Goal: Answer question/provide support: Share knowledge or assist other users

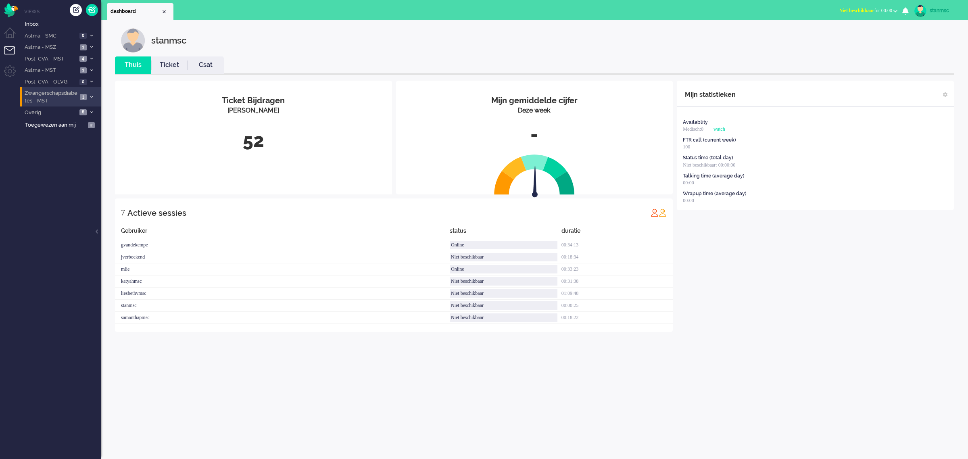
click at [65, 96] on span "Zwangerschapsdiabetes - MST" at bounding box center [50, 97] width 54 height 15
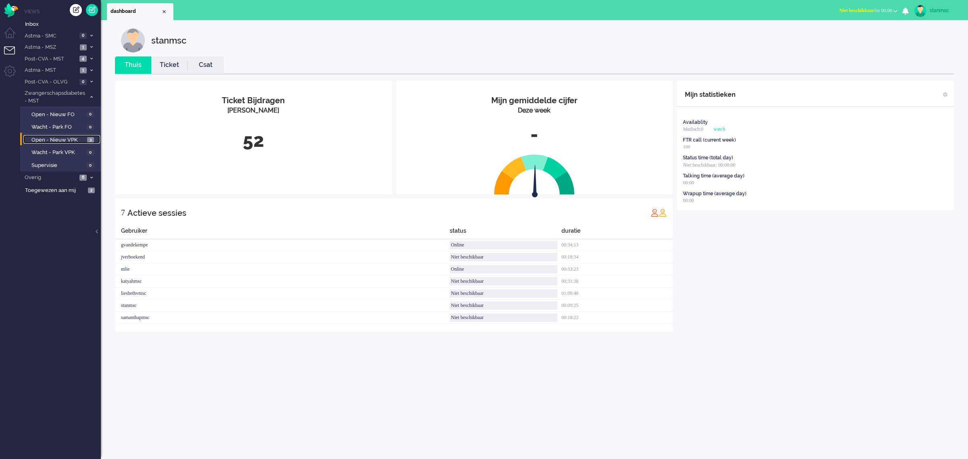
click at [67, 137] on span "Open - Nieuw VPK" at bounding box center [58, 140] width 54 height 8
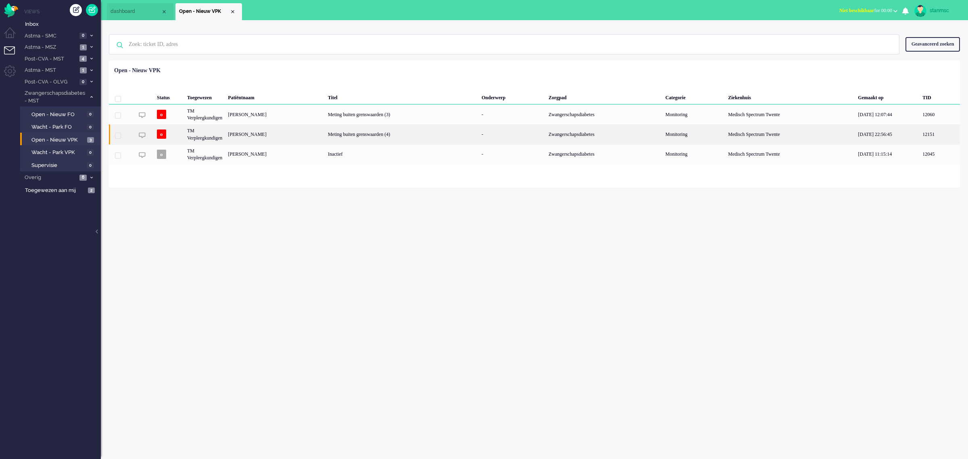
click at [273, 136] on div "Linsey Beld" at bounding box center [275, 134] width 100 height 20
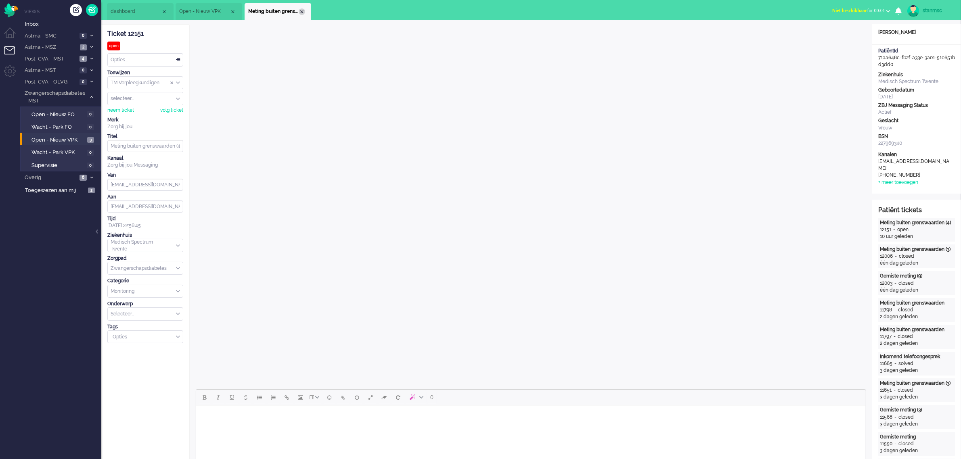
click at [301, 11] on div "Close tab" at bounding box center [302, 11] width 6 height 6
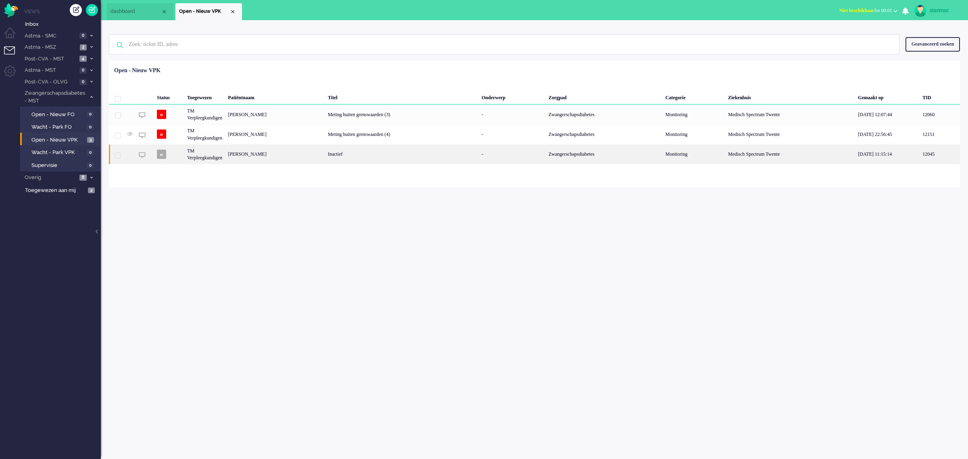
click at [263, 155] on div "[PERSON_NAME]" at bounding box center [275, 154] width 100 height 20
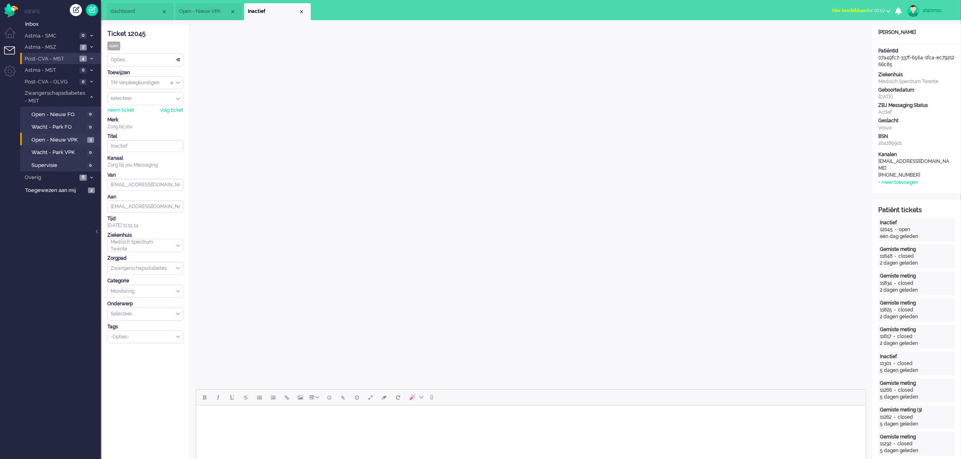
click at [53, 56] on span "Post-CVA - MST" at bounding box center [50, 59] width 54 height 8
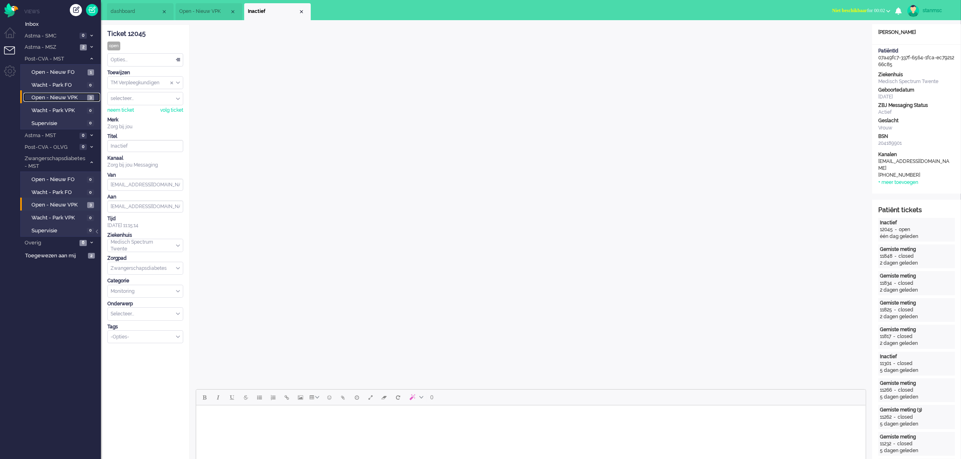
click at [54, 95] on span "Open - Nieuw VPK" at bounding box center [58, 98] width 54 height 8
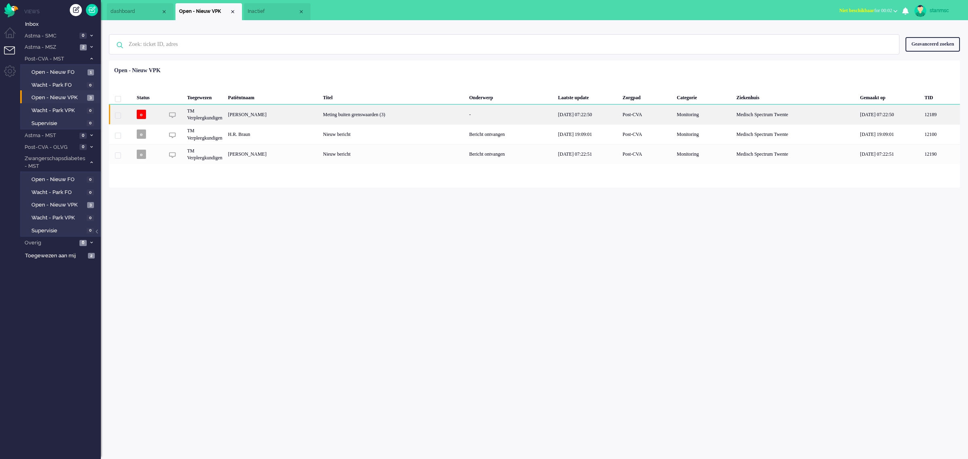
click at [270, 115] on div "[PERSON_NAME]" at bounding box center [272, 114] width 95 height 20
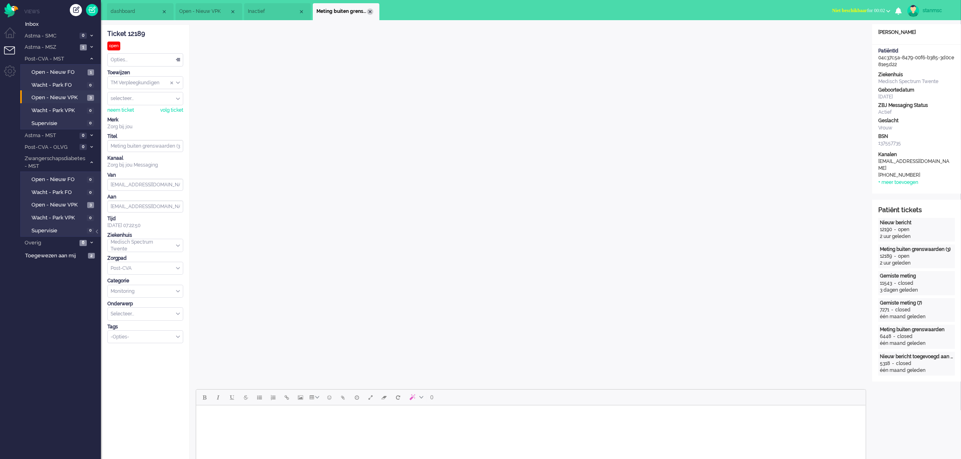
click at [370, 12] on div "Close tab" at bounding box center [370, 11] width 6 height 6
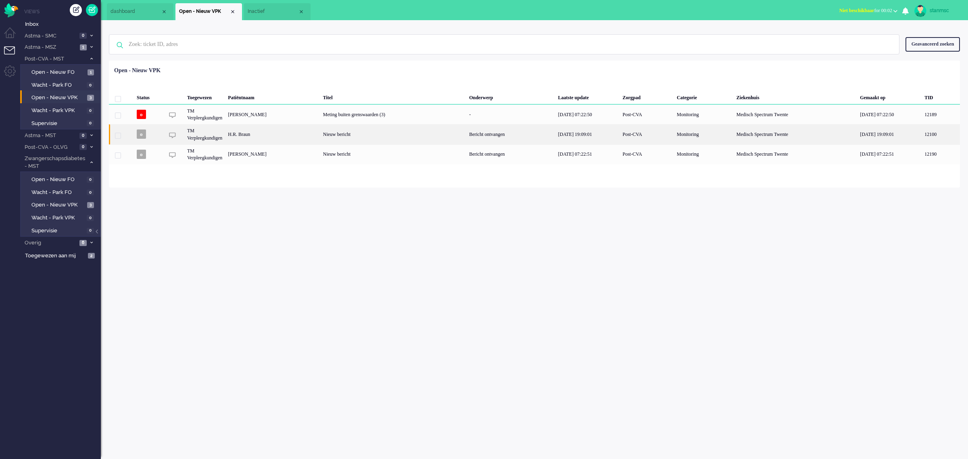
click at [261, 135] on div "H.R. Braun" at bounding box center [272, 134] width 95 height 20
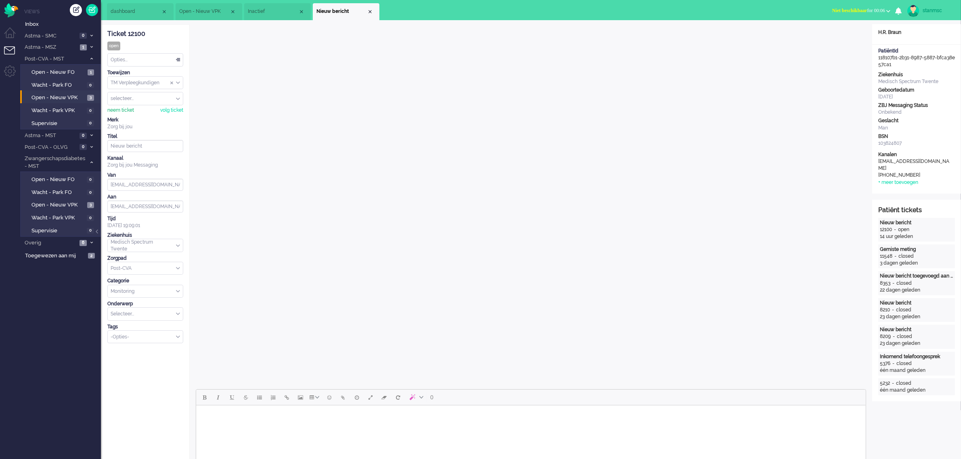
click at [129, 112] on div "neem ticket" at bounding box center [120, 110] width 27 height 7
click at [148, 64] on div "Opties..." at bounding box center [145, 60] width 75 height 13
click at [132, 118] on span "Opgelost" at bounding box center [121, 117] width 20 height 7
click at [370, 11] on div "Close tab" at bounding box center [370, 11] width 6 height 6
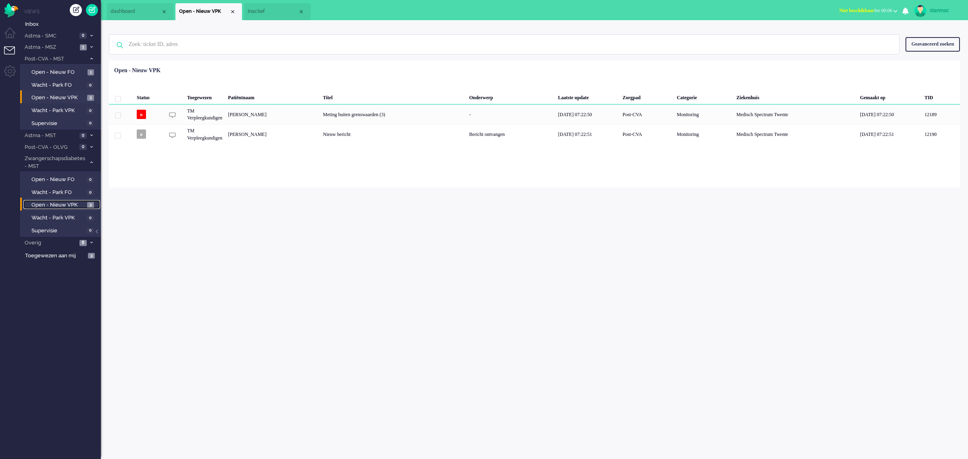
click at [63, 204] on span "Open - Nieuw VPK" at bounding box center [58, 205] width 54 height 8
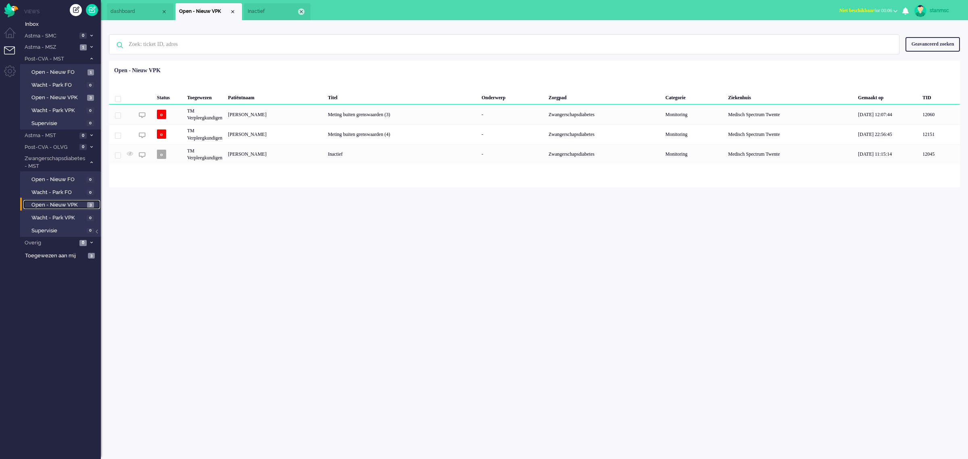
click at [303, 10] on div "Close tab" at bounding box center [301, 11] width 6 height 6
click at [63, 96] on span "Open - Nieuw VPK" at bounding box center [58, 98] width 54 height 8
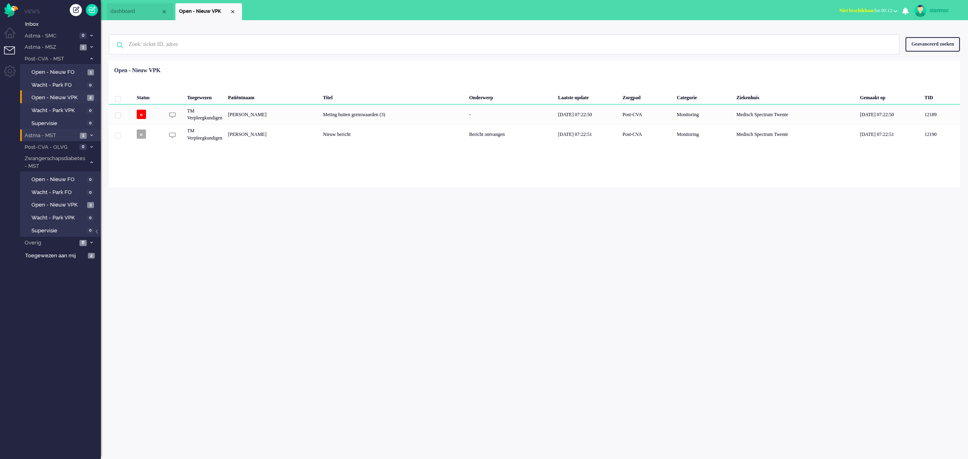
click at [61, 132] on span "Astma - MST" at bounding box center [50, 136] width 54 height 8
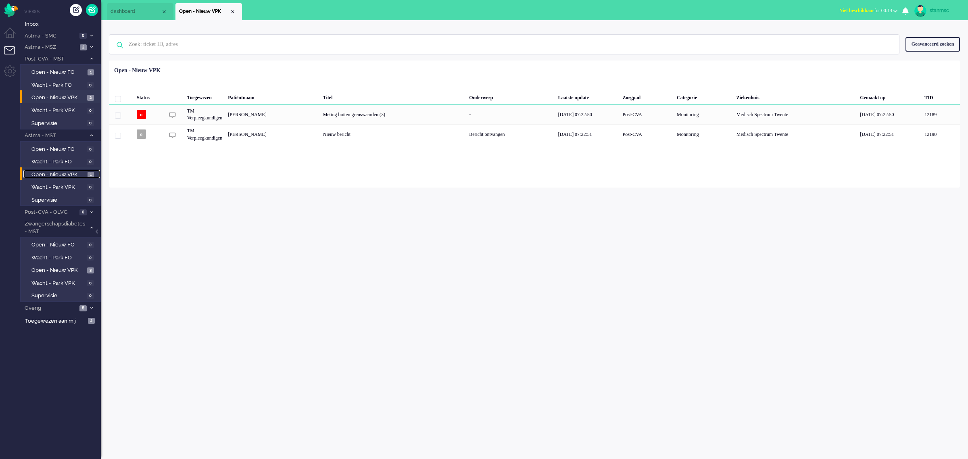
click at [52, 172] on span "Open - Nieuw VPK" at bounding box center [58, 175] width 54 height 8
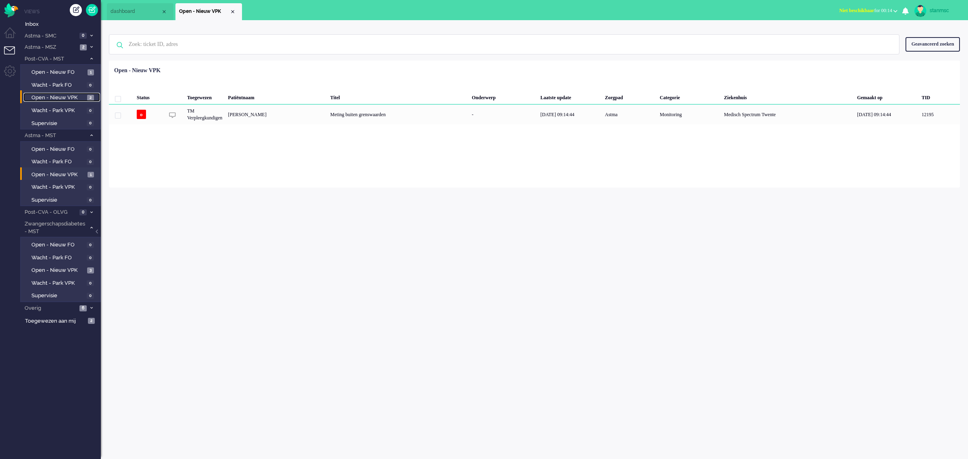
click at [57, 98] on span "Open - Nieuw VPK" at bounding box center [58, 98] width 54 height 8
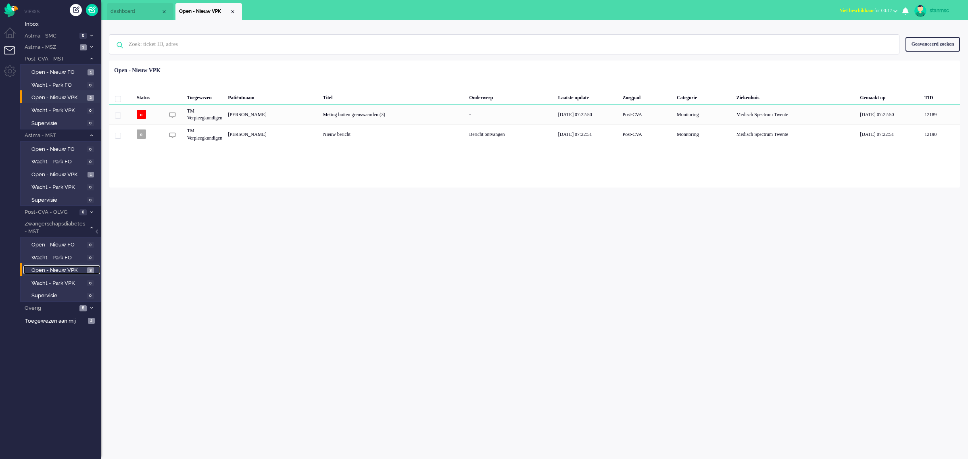
click at [65, 270] on span "Open - Nieuw VPK" at bounding box center [58, 271] width 54 height 8
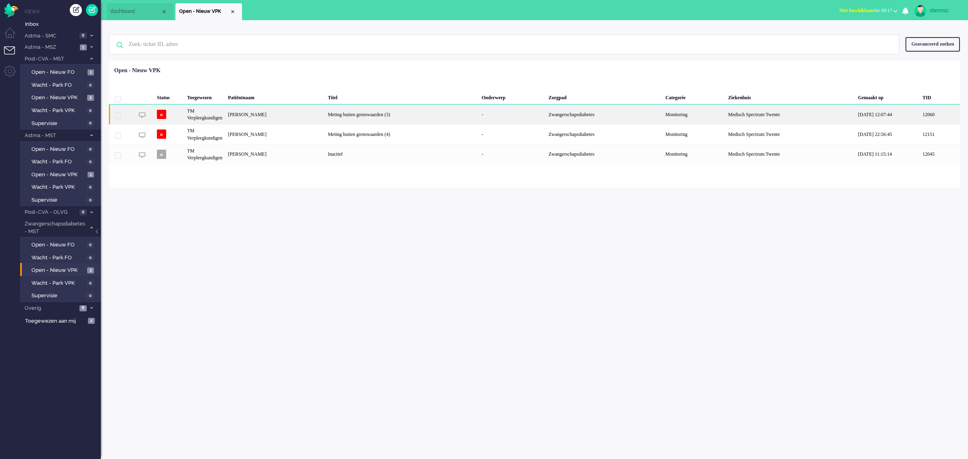
click at [269, 115] on div "Marloes Hilderink" at bounding box center [275, 114] width 100 height 20
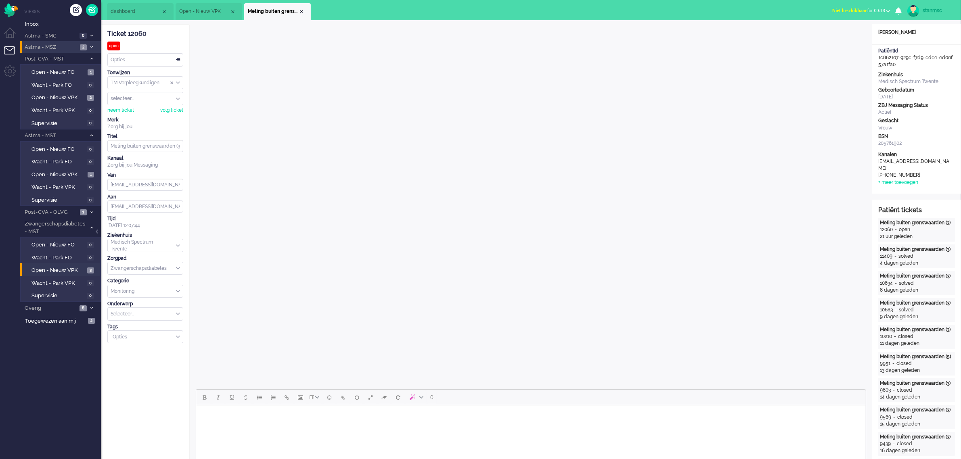
click at [61, 48] on span "Astma - MSZ" at bounding box center [50, 48] width 54 height 8
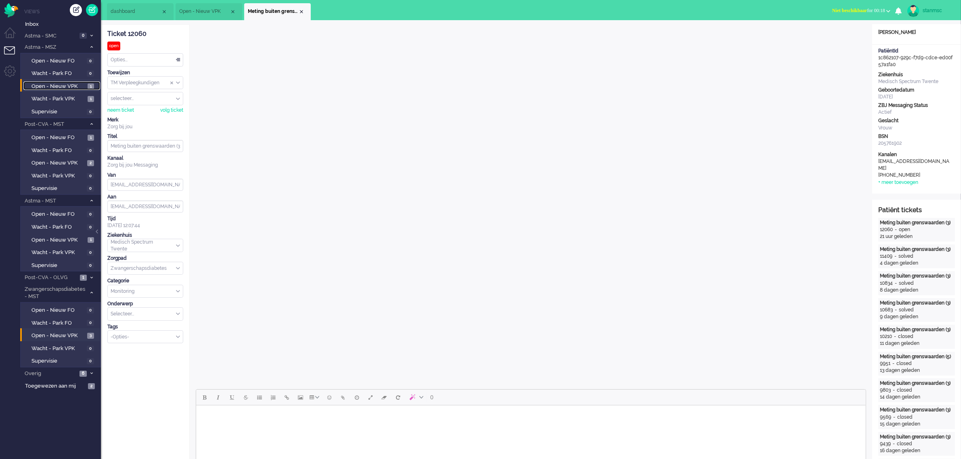
click at [56, 87] on span "Open - Nieuw VPK" at bounding box center [58, 87] width 54 height 8
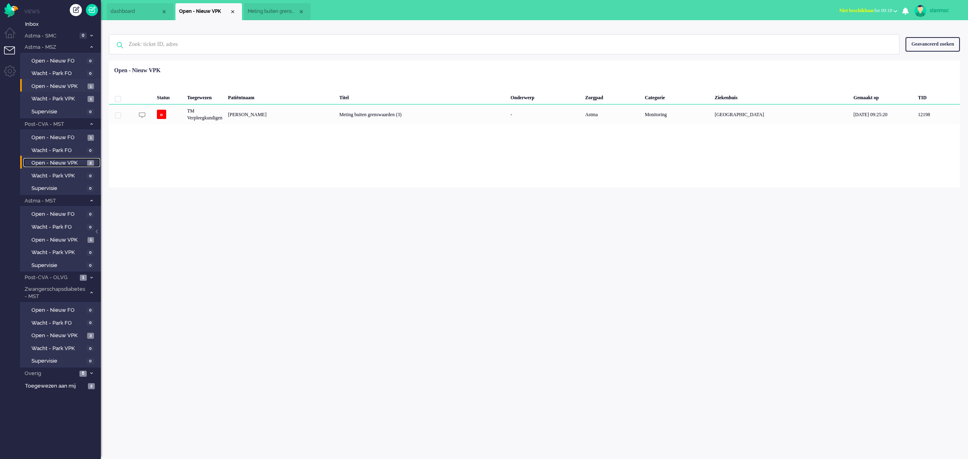
click at [61, 162] on span "Open - Nieuw VPK" at bounding box center [58, 163] width 54 height 8
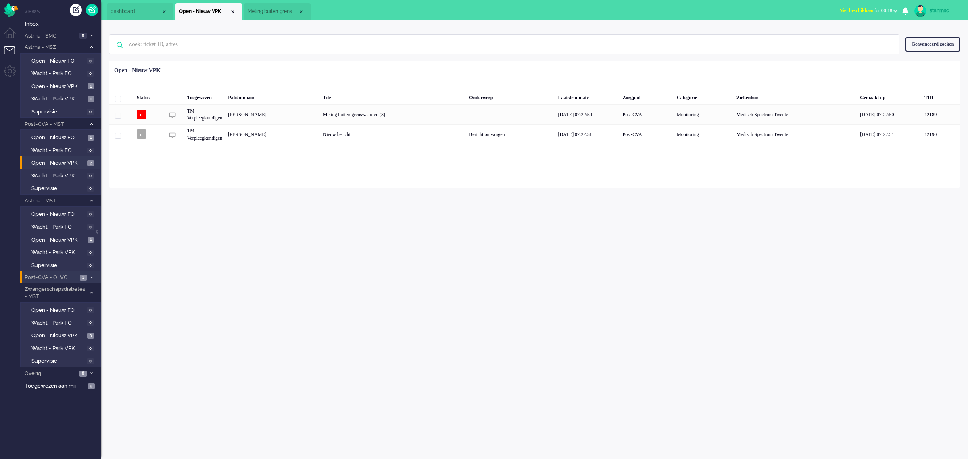
click at [64, 275] on span "Post-CVA - OLVG" at bounding box center [50, 278] width 54 height 8
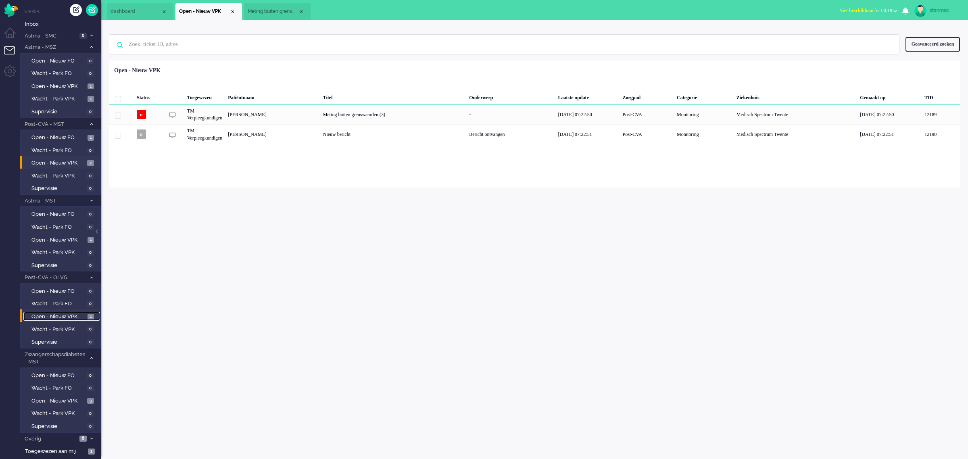
click at [67, 315] on span "Open - Nieuw VPK" at bounding box center [58, 317] width 54 height 8
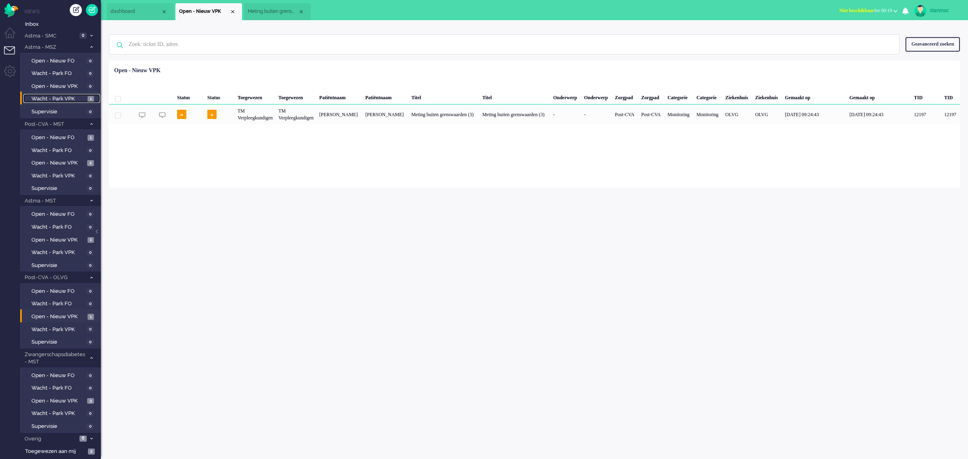
click at [61, 98] on span "Wacht - Park VPK" at bounding box center [58, 99] width 54 height 8
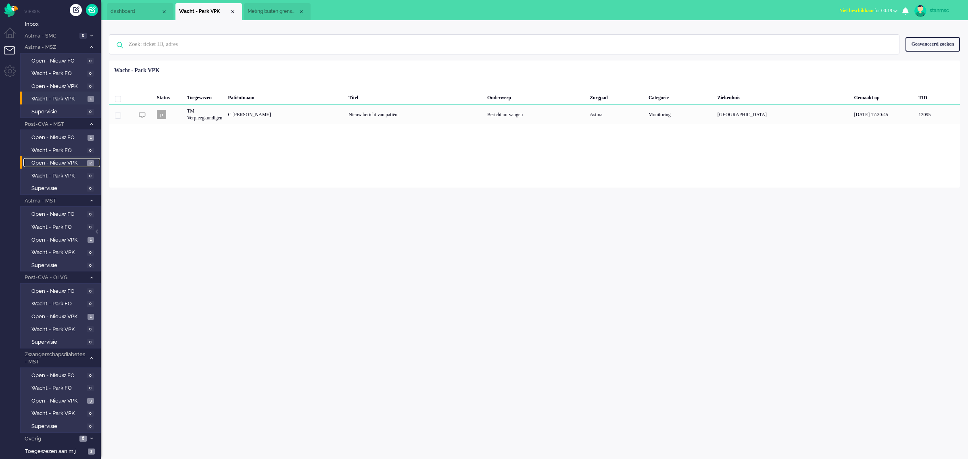
click at [63, 160] on span "Open - Nieuw VPK" at bounding box center [58, 163] width 54 height 8
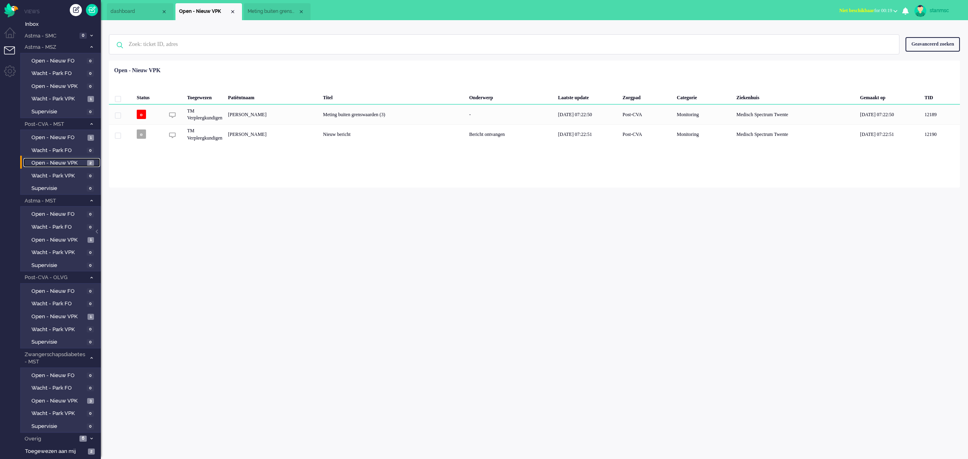
click at [263, 13] on span "Meting buiten grenswaarden (3)" at bounding box center [273, 11] width 50 height 7
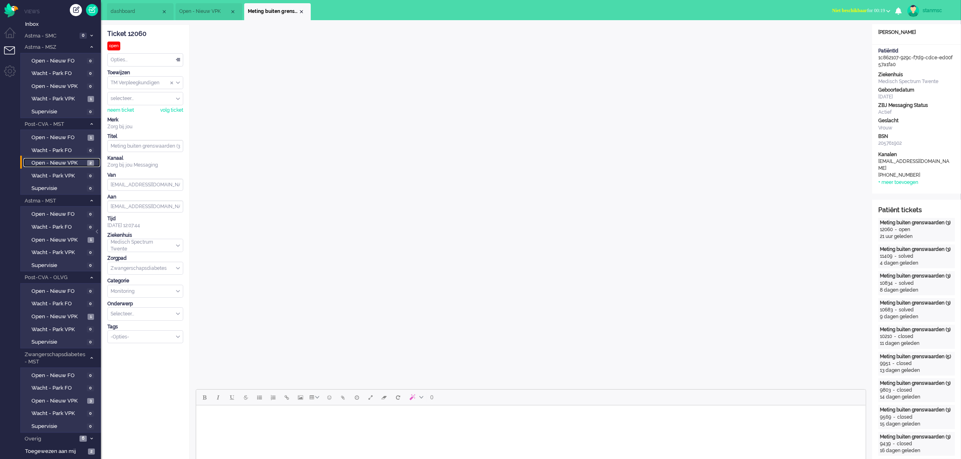
click at [131, 9] on span "dashboard" at bounding box center [136, 11] width 50 height 7
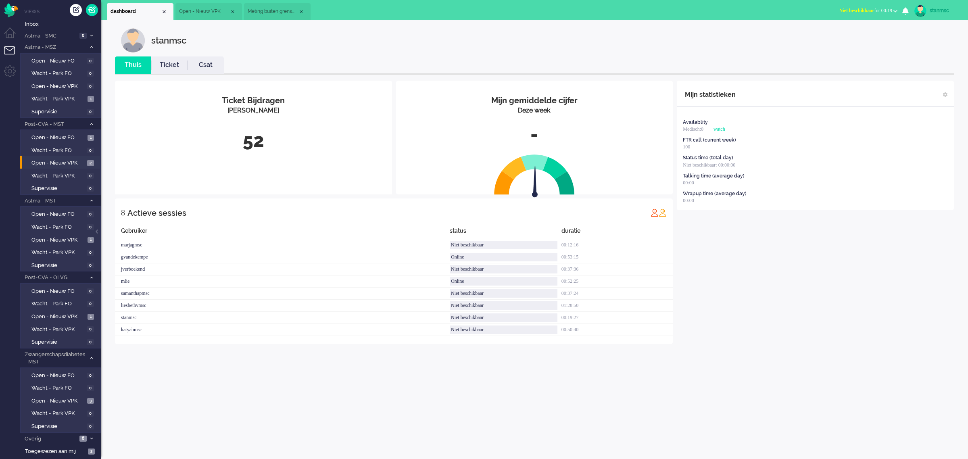
click at [166, 67] on link "Ticket" at bounding box center [169, 65] width 36 height 9
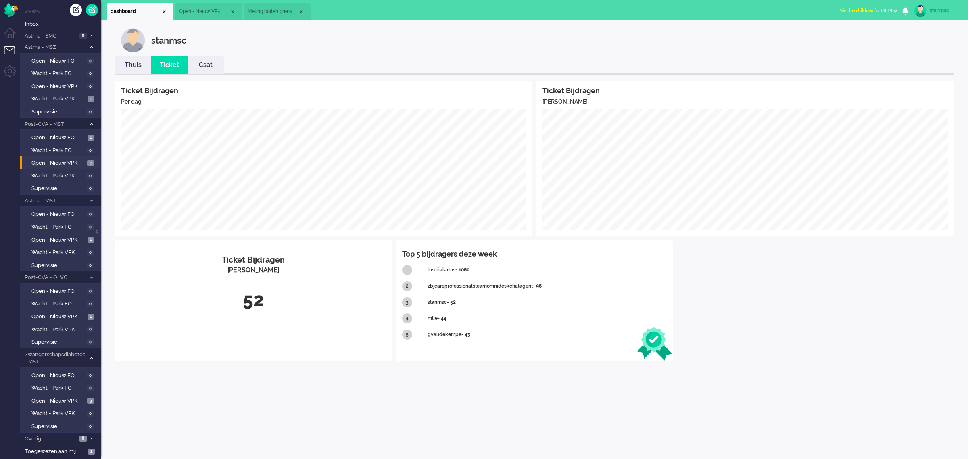
click at [128, 61] on link "Thuis" at bounding box center [133, 65] width 36 height 9
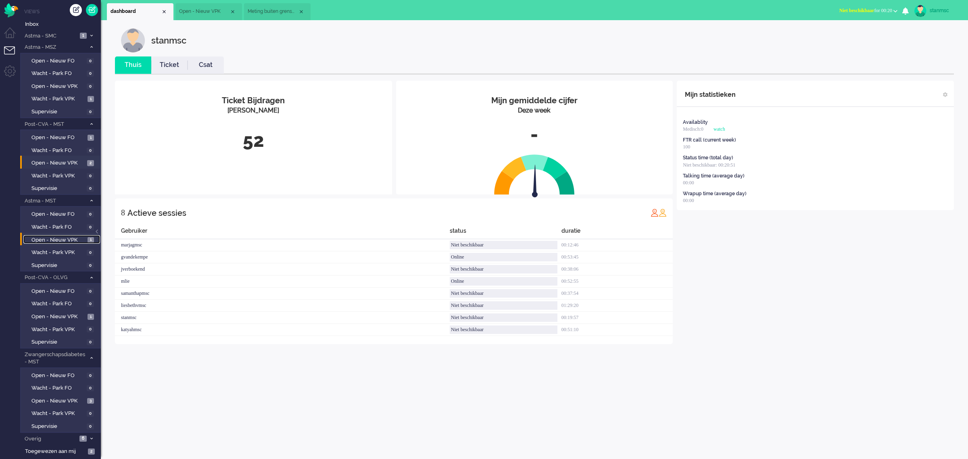
click at [51, 239] on span "Open - Nieuw VPK" at bounding box center [58, 240] width 54 height 8
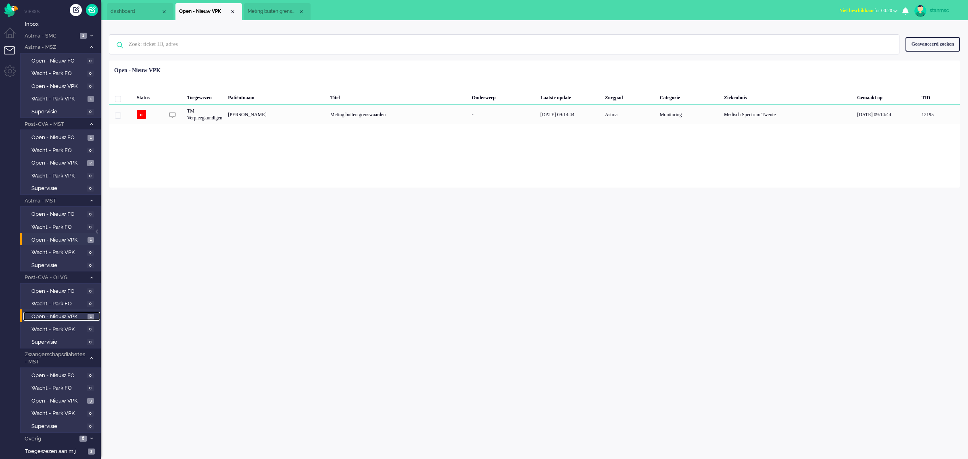
click at [63, 313] on span "Open - Nieuw VPK" at bounding box center [58, 317] width 54 height 8
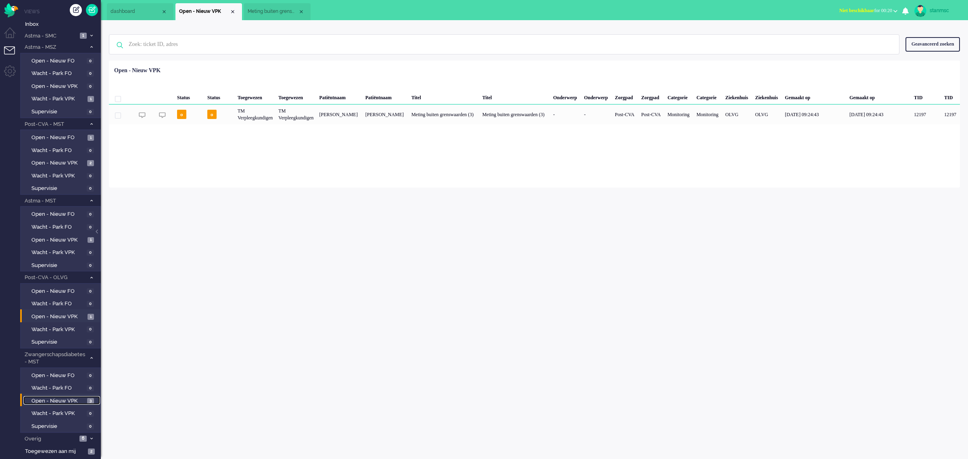
click at [53, 397] on span "Open - Nieuw VPK" at bounding box center [58, 401] width 54 height 8
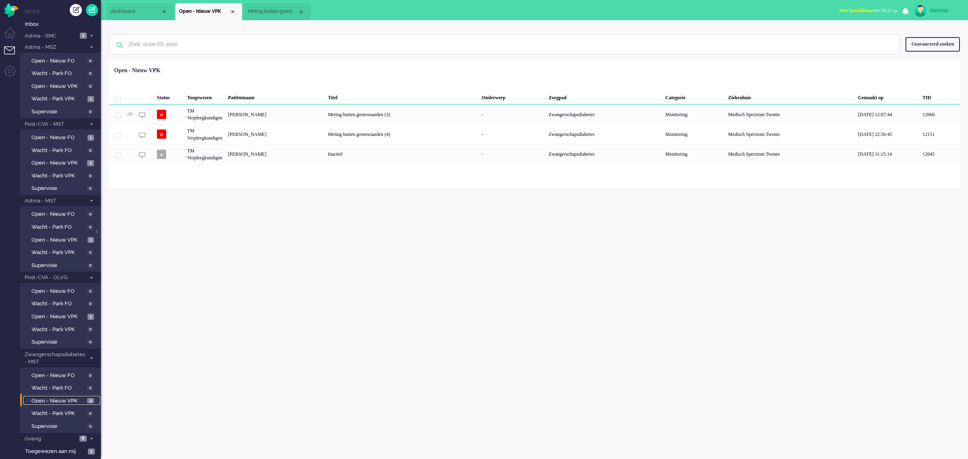
click at [273, 13] on span "Meting buiten grenswaarden (3)" at bounding box center [273, 11] width 50 height 7
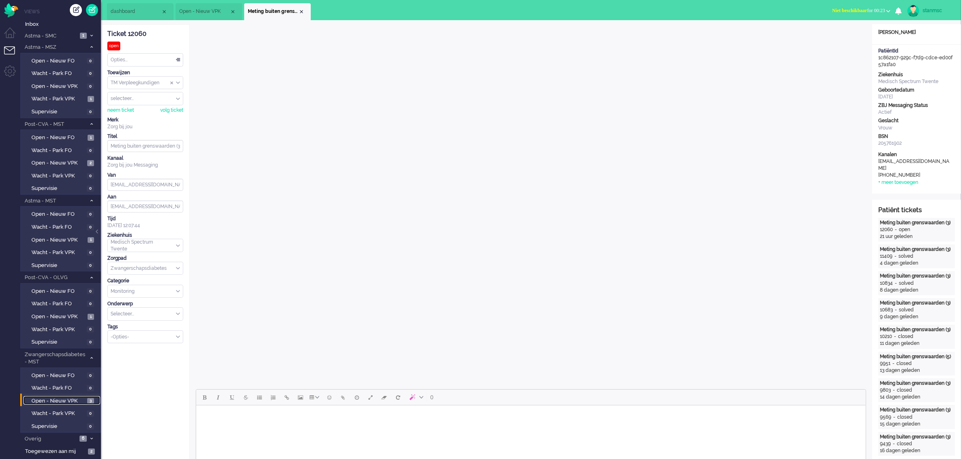
click at [210, 7] on li "Open - Nieuw VPK" at bounding box center [208, 11] width 67 height 17
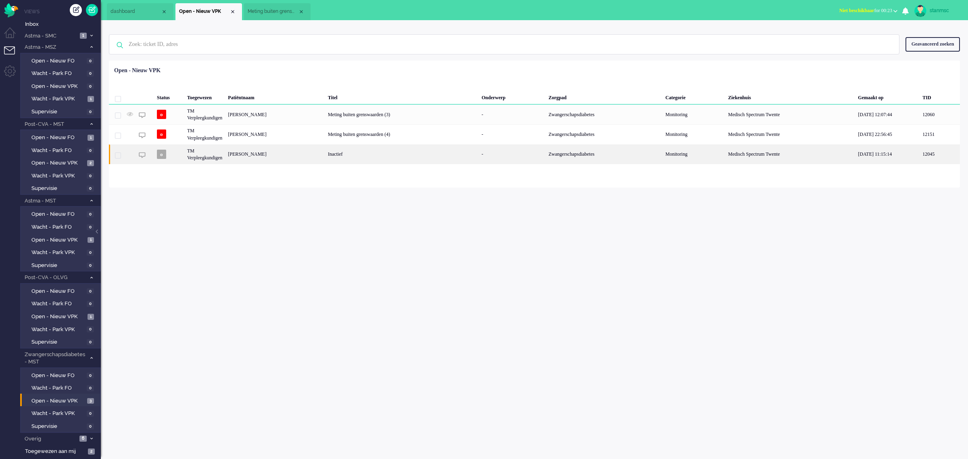
click at [275, 154] on div "[PERSON_NAME]" at bounding box center [275, 154] width 100 height 20
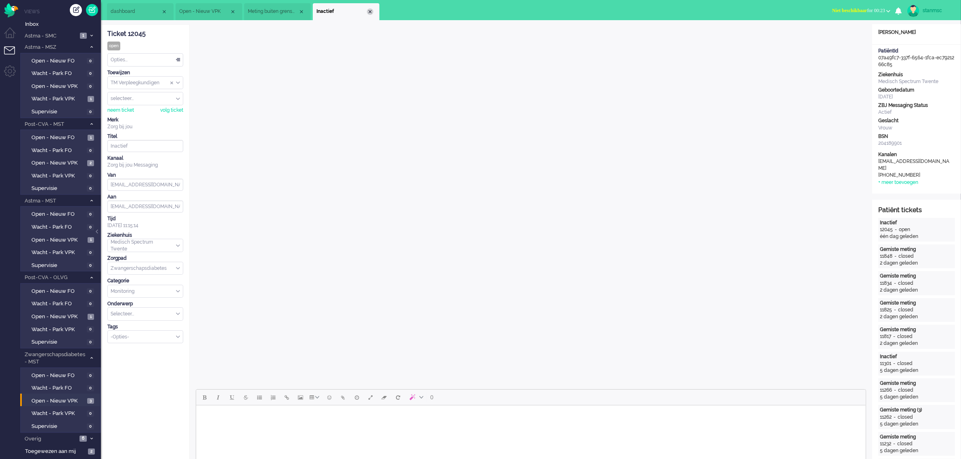
click at [368, 12] on div "Close tab" at bounding box center [370, 11] width 6 height 6
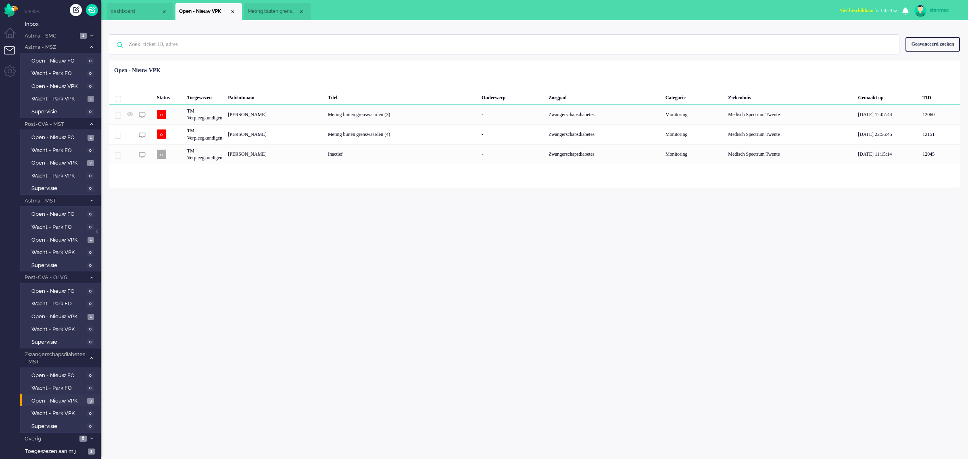
click at [266, 11] on span "Meting buiten grenswaarden (3)" at bounding box center [273, 11] width 50 height 7
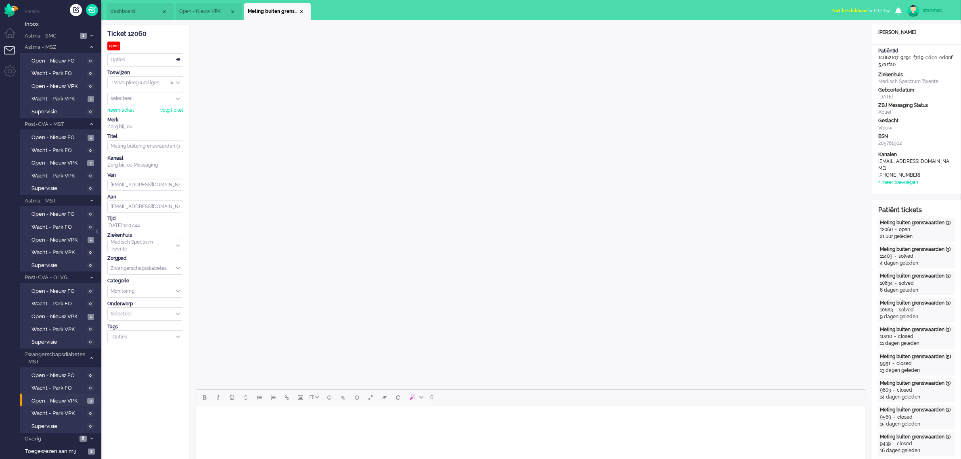
click at [215, 10] on span "Open - Nieuw VPK" at bounding box center [204, 11] width 50 height 7
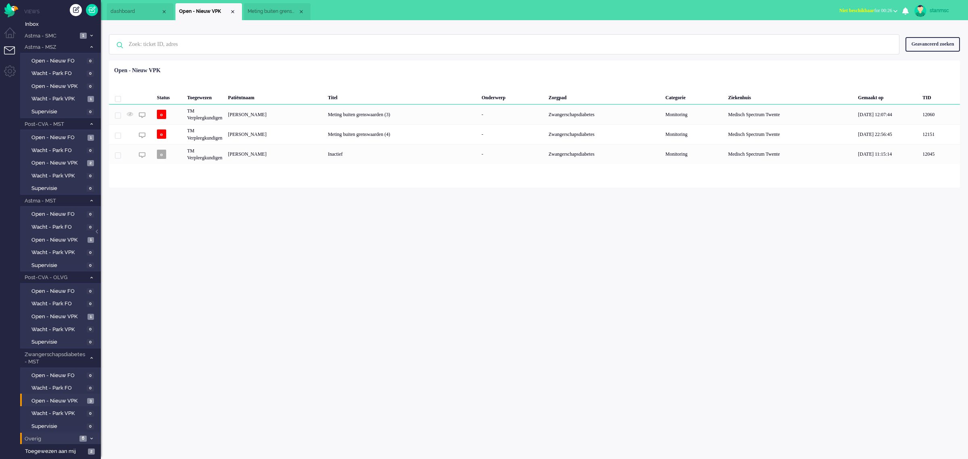
click at [53, 437] on span "Overig" at bounding box center [50, 439] width 54 height 8
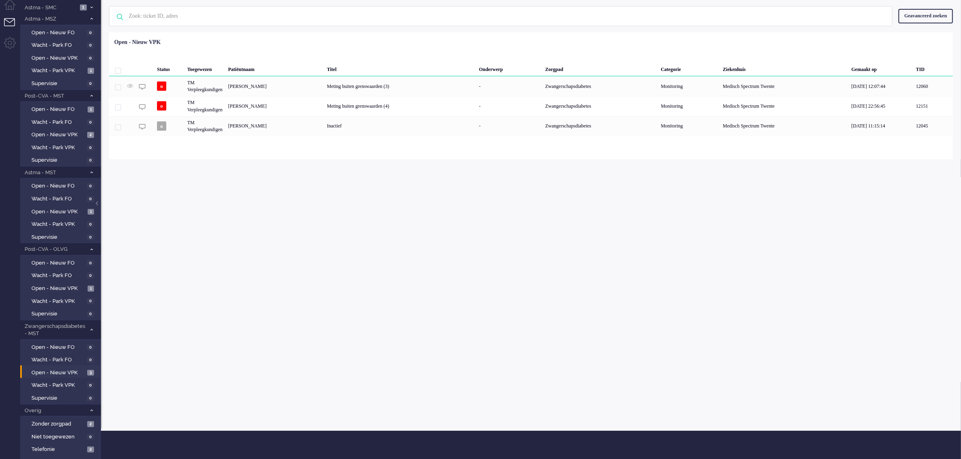
scroll to position [53, 0]
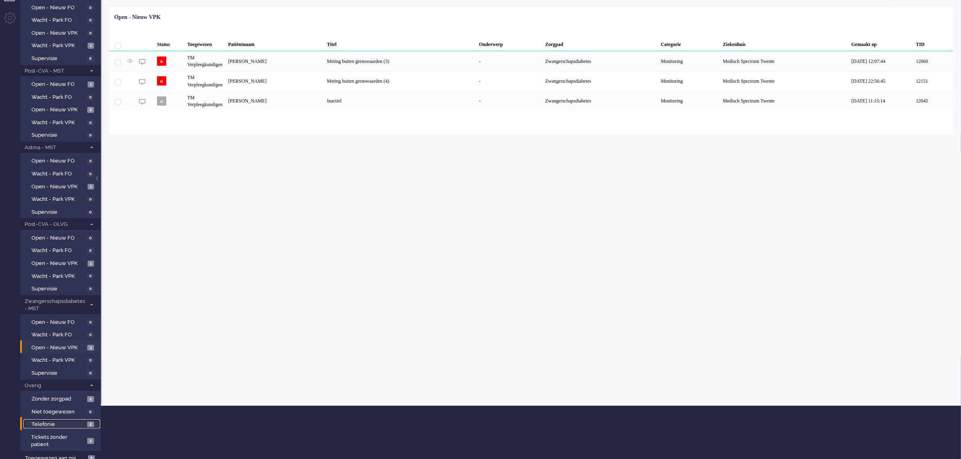
click at [63, 422] on span "Telefonie" at bounding box center [58, 425] width 54 height 8
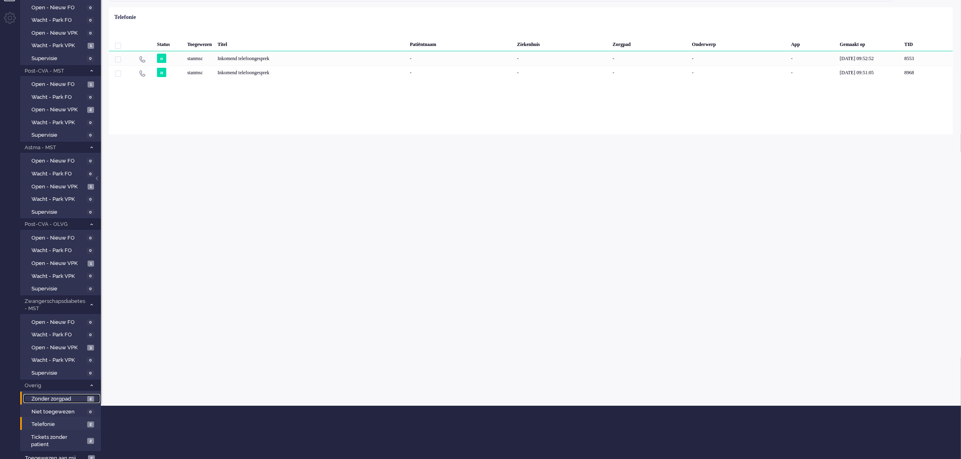
click at [64, 396] on span "Zonder zorgpad" at bounding box center [58, 399] width 54 height 8
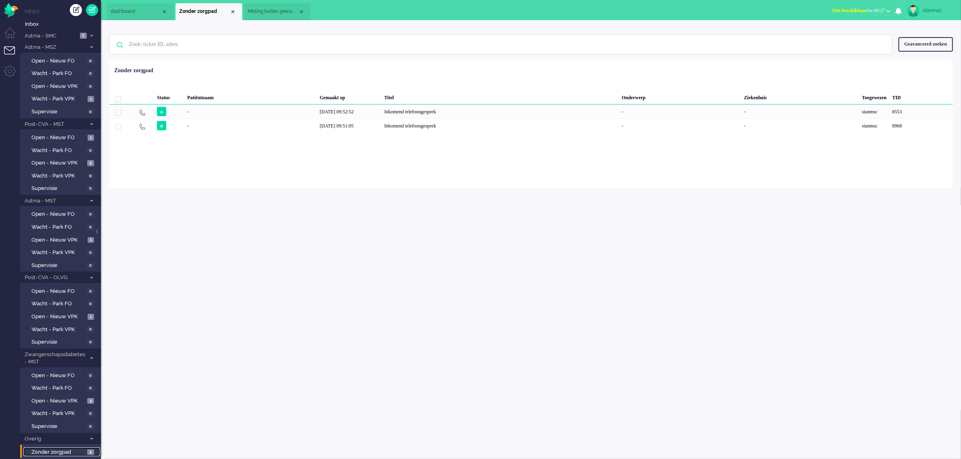
click at [277, 13] on span "Meting buiten grenswaarden (3)" at bounding box center [273, 11] width 50 height 7
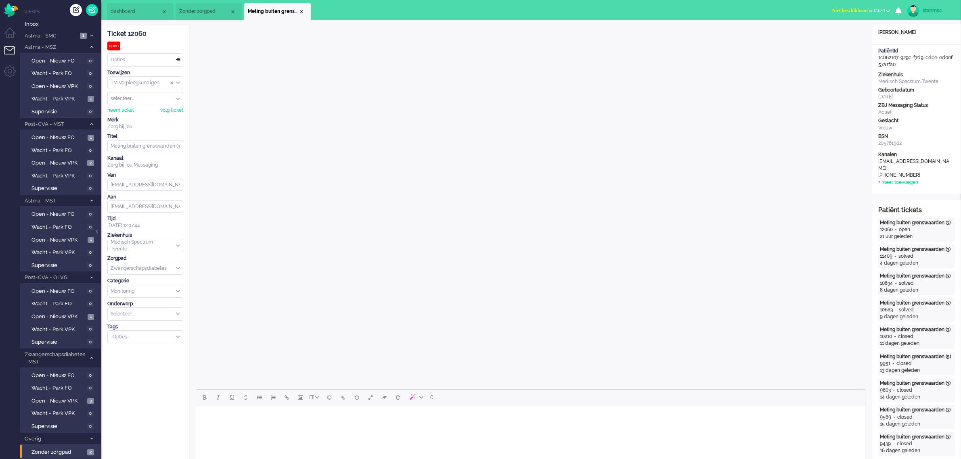
click at [208, 13] on span "Zonder zorgpad" at bounding box center [204, 11] width 50 height 7
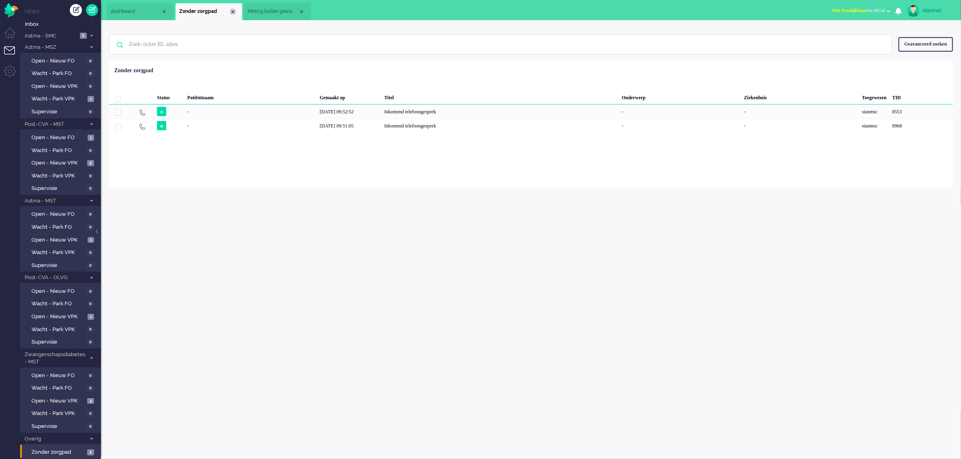
click at [234, 11] on div "Close tab" at bounding box center [233, 11] width 6 height 6
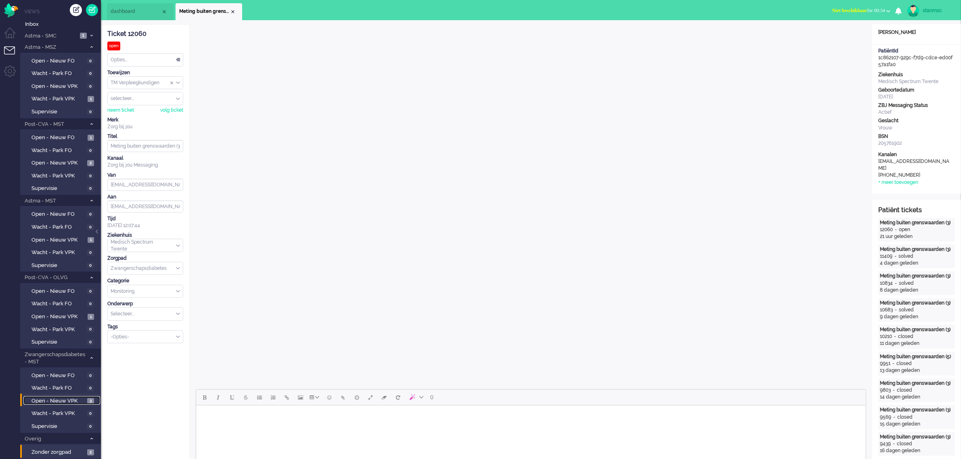
click at [56, 397] on span "Open - Nieuw VPK" at bounding box center [58, 401] width 54 height 8
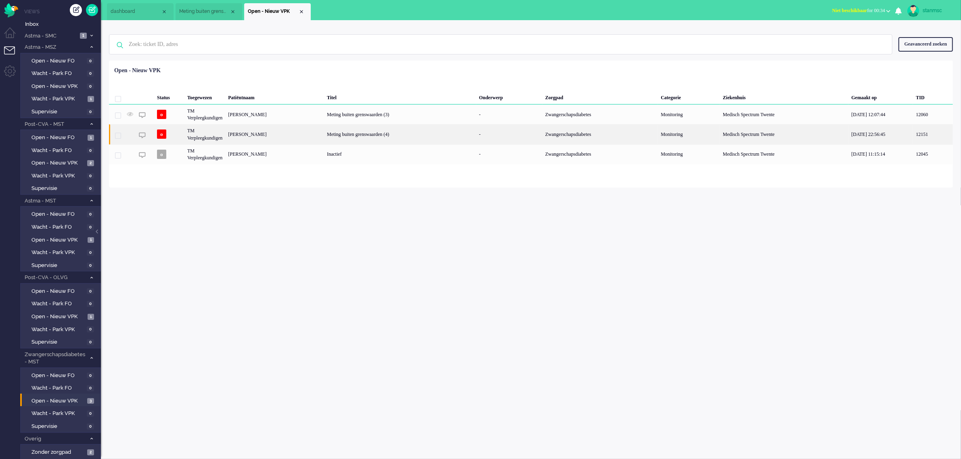
click at [279, 136] on div "Linsey Beld" at bounding box center [274, 134] width 99 height 20
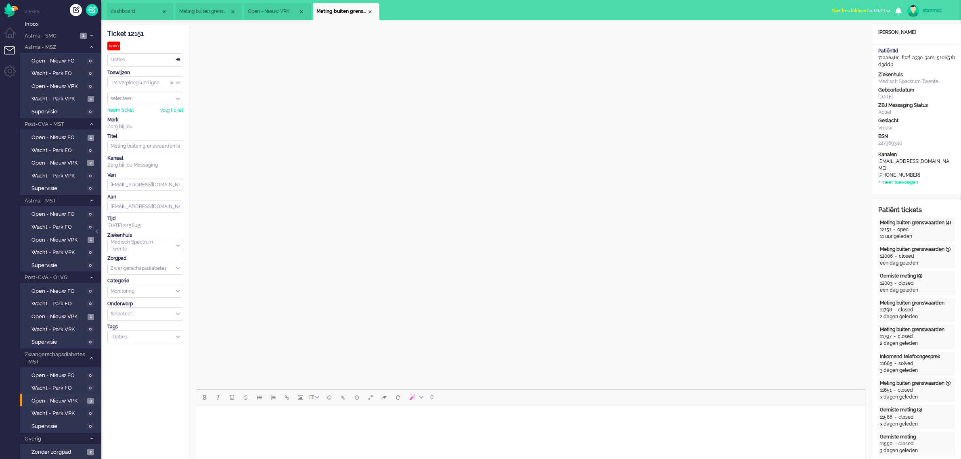
click at [196, 8] on span "Meting buiten grenswaarden (3)" at bounding box center [204, 11] width 50 height 7
click at [232, 11] on div "Close tab" at bounding box center [233, 11] width 6 height 6
click at [299, 11] on div "Close tab" at bounding box center [301, 11] width 6 height 6
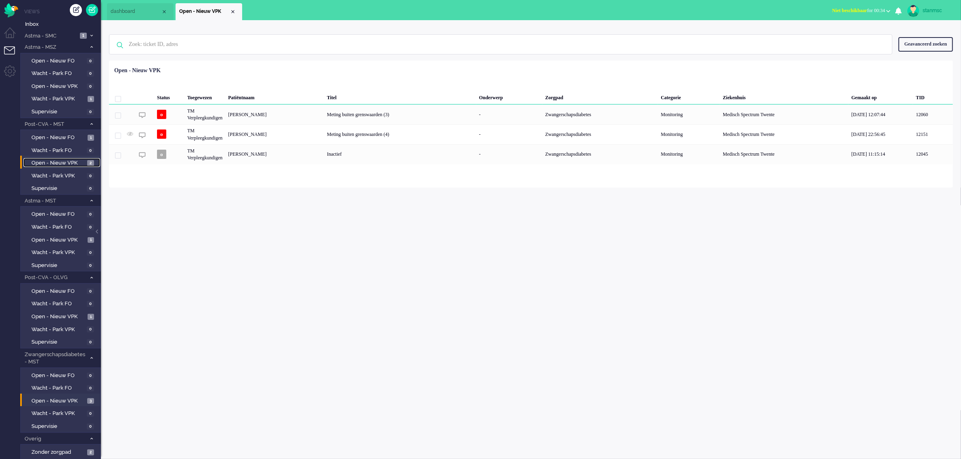
click at [76, 160] on span "Open - Nieuw VPK" at bounding box center [58, 163] width 54 height 8
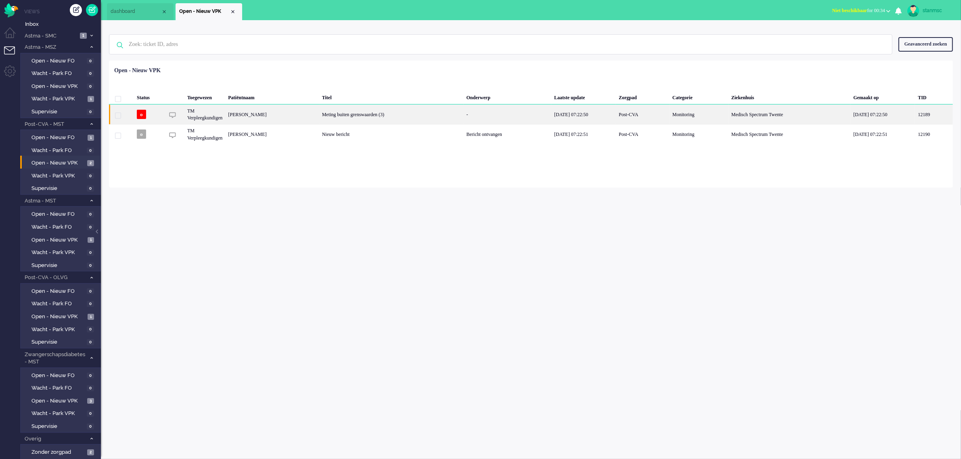
click at [274, 115] on div "[PERSON_NAME]" at bounding box center [272, 114] width 94 height 20
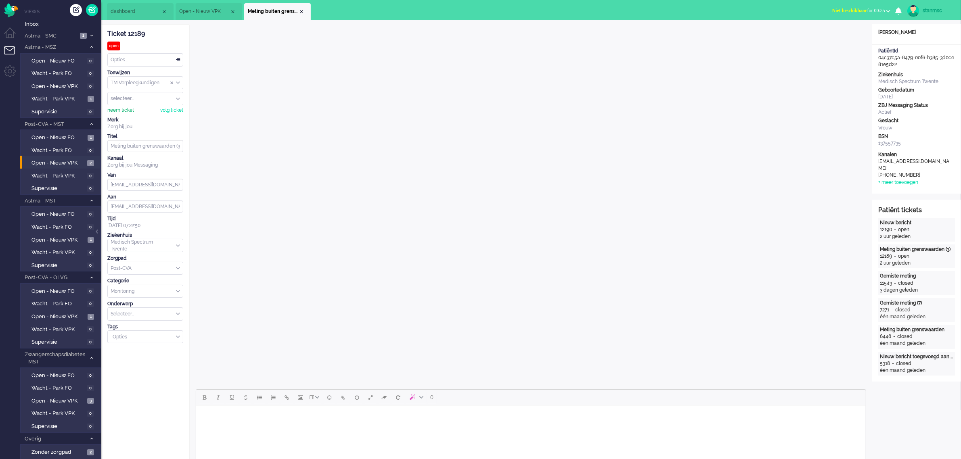
click at [123, 111] on div "neem ticket" at bounding box center [120, 110] width 27 height 7
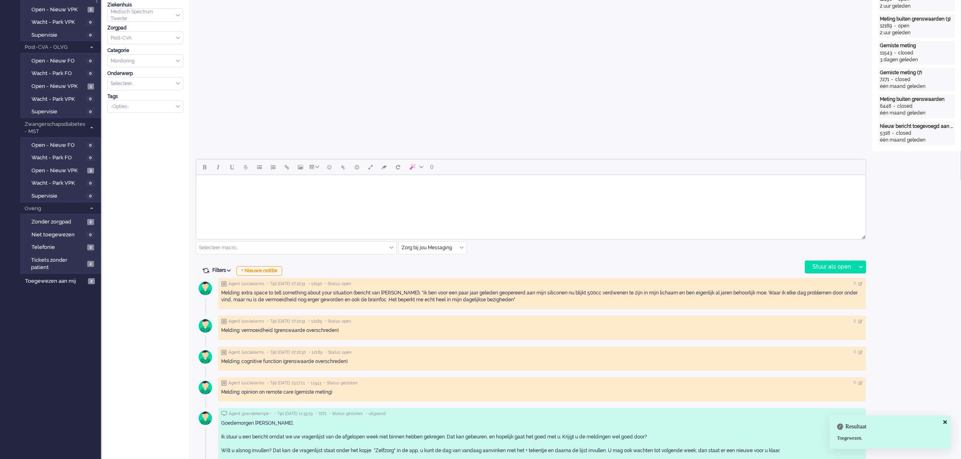
scroll to position [252, 0]
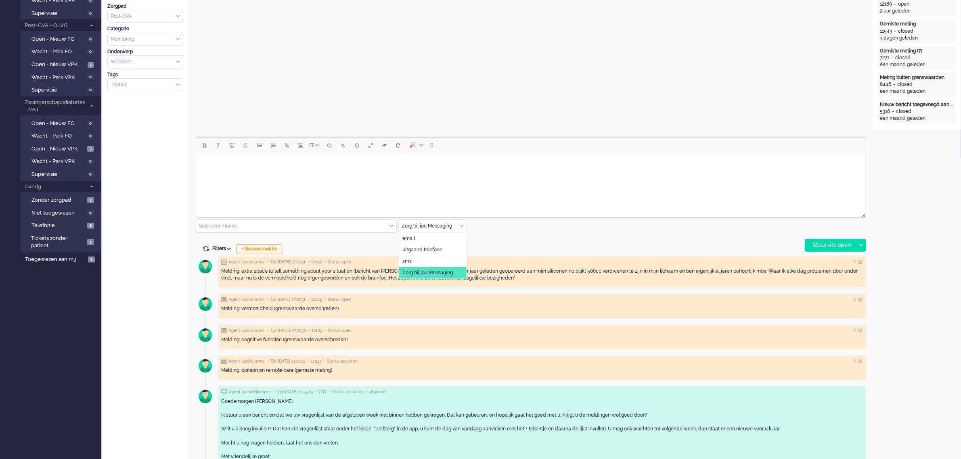
click at [462, 225] on div "Zorg bij jou Messaging" at bounding box center [433, 226] width 68 height 13
click at [437, 245] on li "uitgaand telefoon" at bounding box center [433, 250] width 68 height 12
click at [820, 244] on div "Stuur als open" at bounding box center [830, 245] width 50 height 12
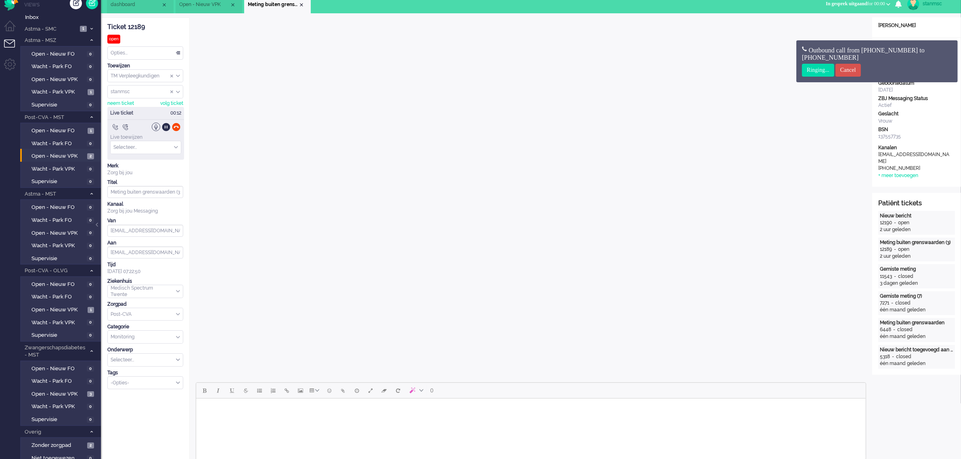
scroll to position [0, 0]
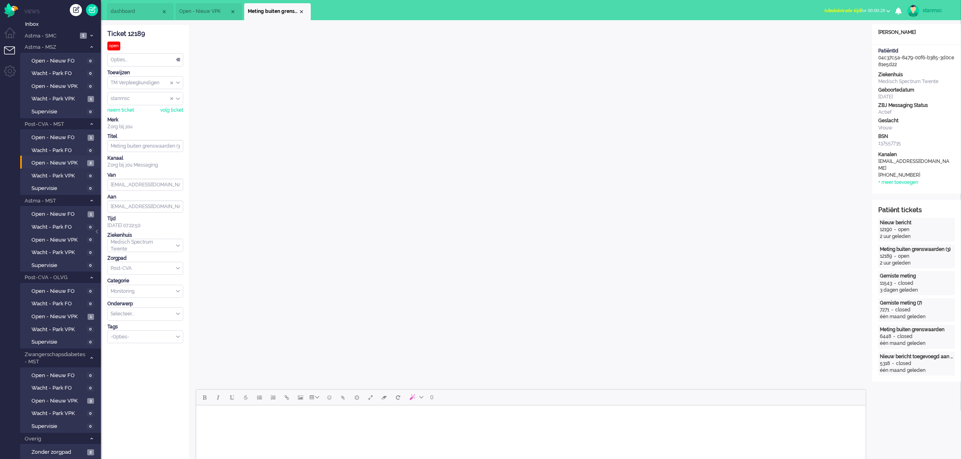
click at [267, 416] on body "Rich Text Area. Press ALT-0 for help." at bounding box center [530, 416] width 663 height 14
click at [539, 429] on body "Goede morgen mevrouw Grob, Bedankt voor het invullen van de metingen, naar aanl…" at bounding box center [530, 422] width 663 height 26
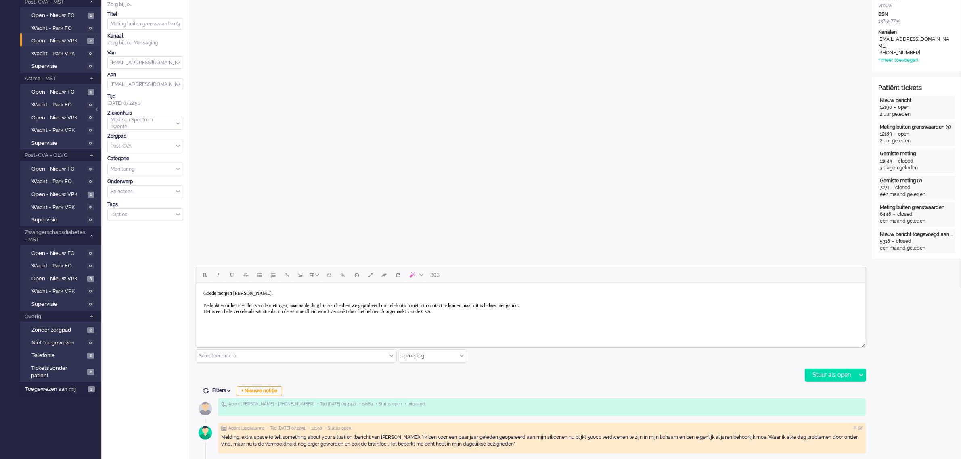
scroll to position [252, 0]
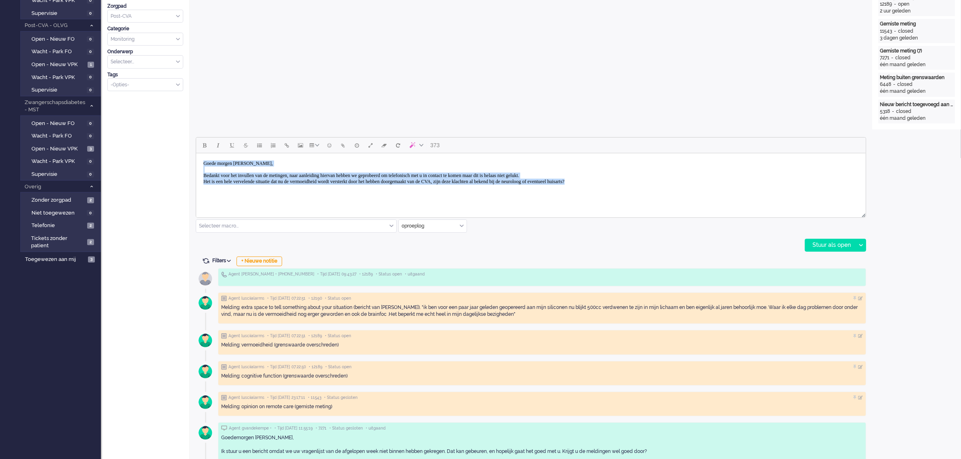
drag, startPoint x: 663, startPoint y: 184, endPoint x: 183, endPoint y: 164, distance: 480.5
click at [196, 164] on html "Goede morgen mevrouw Grob, Bedankt voor het invullen van de metingen, naar aanl…" at bounding box center [530, 172] width 669 height 39
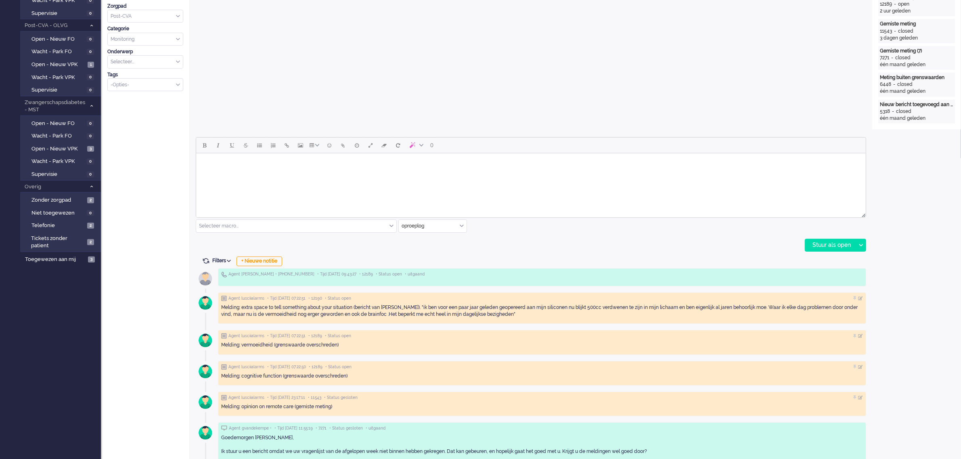
click at [460, 224] on div "oproeplog" at bounding box center [433, 226] width 68 height 13
click at [425, 270] on span "Zorg bij jou Messaging" at bounding box center [427, 273] width 50 height 7
click at [234, 165] on body "Rich Text Area. Press ALT-0 for help." at bounding box center [530, 164] width 663 height 14
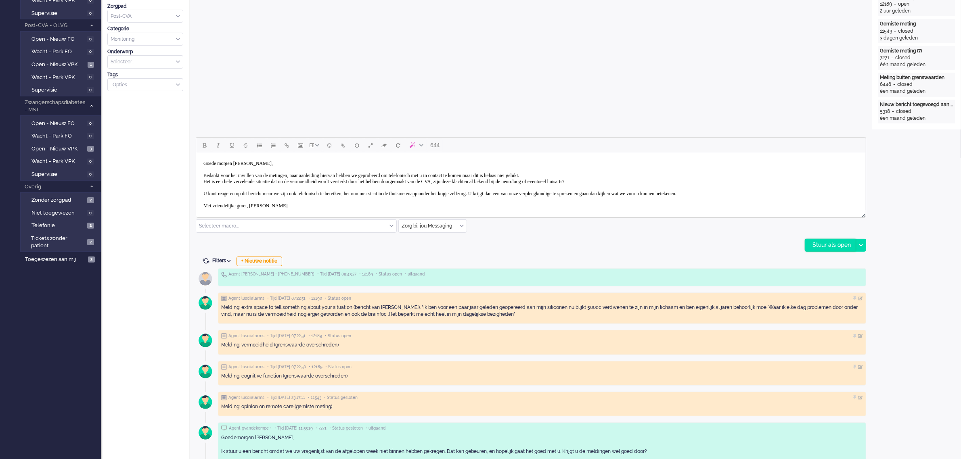
click at [832, 245] on div "Stuur als open" at bounding box center [830, 245] width 50 height 12
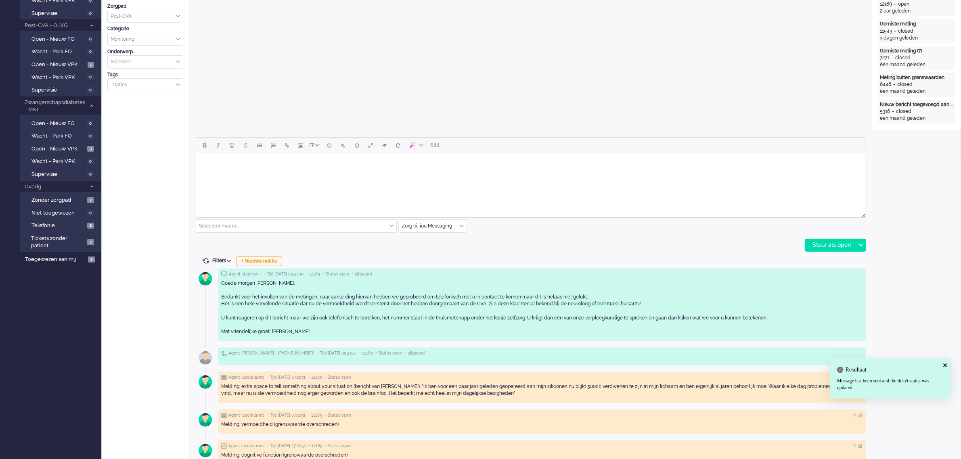
scroll to position [0, 0]
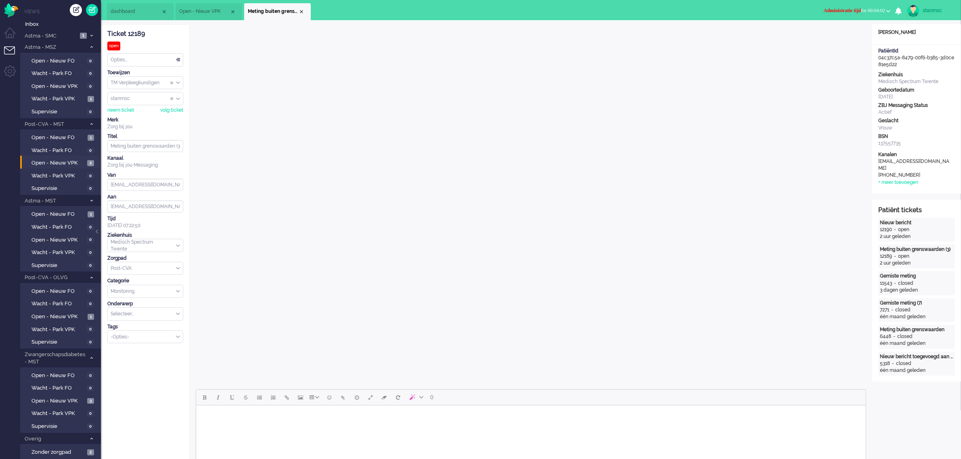
click at [132, 61] on div "Opties..." at bounding box center [145, 60] width 75 height 13
click at [131, 114] on span "Opgelost" at bounding box center [121, 117] width 20 height 7
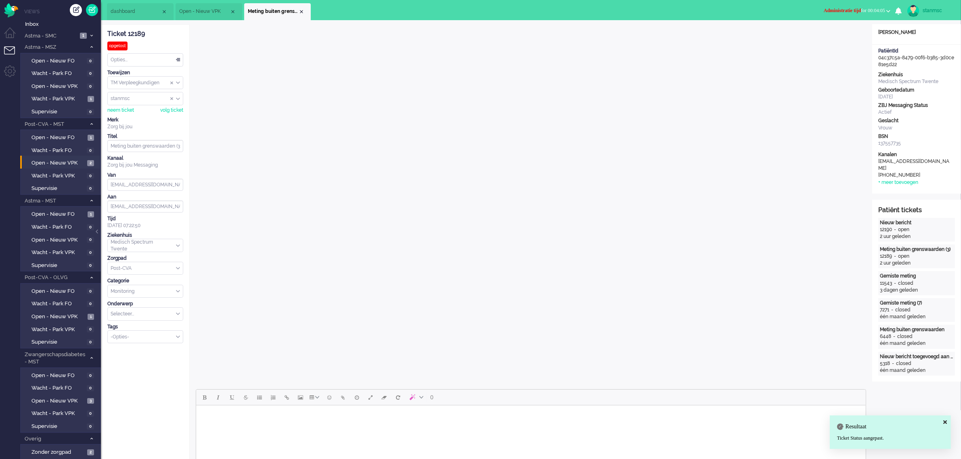
click at [874, 10] on span "Administratie tijd for 00:04:05" at bounding box center [853, 11] width 61 height 6
click at [833, 34] on label "Online" at bounding box center [857, 36] width 64 height 7
click at [301, 10] on div "Close tab" at bounding box center [301, 11] width 6 height 6
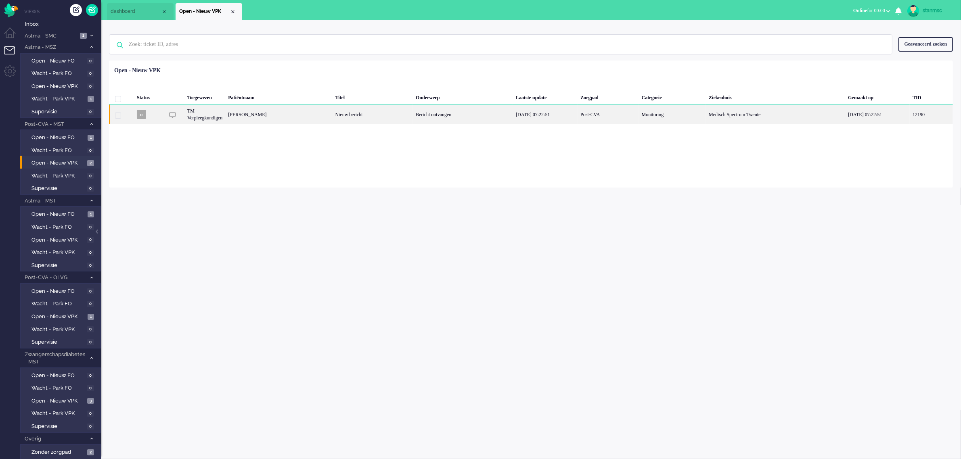
click at [275, 115] on div "[PERSON_NAME]" at bounding box center [278, 114] width 107 height 20
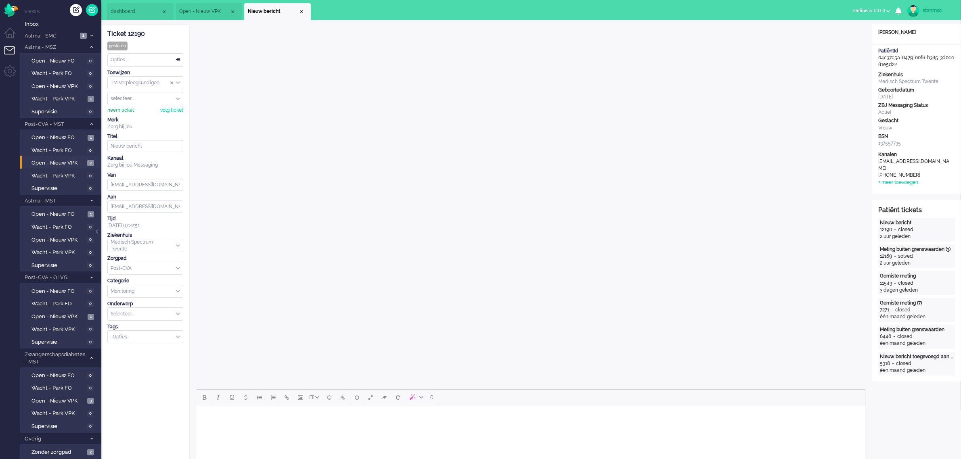
click at [119, 109] on div "neem ticket" at bounding box center [120, 110] width 27 height 7
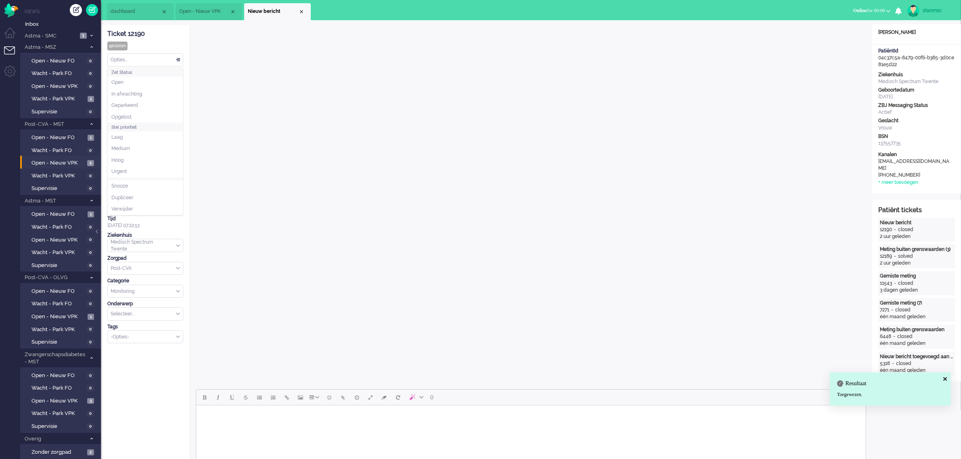
click at [138, 61] on div "Opties..." at bounding box center [145, 60] width 75 height 13
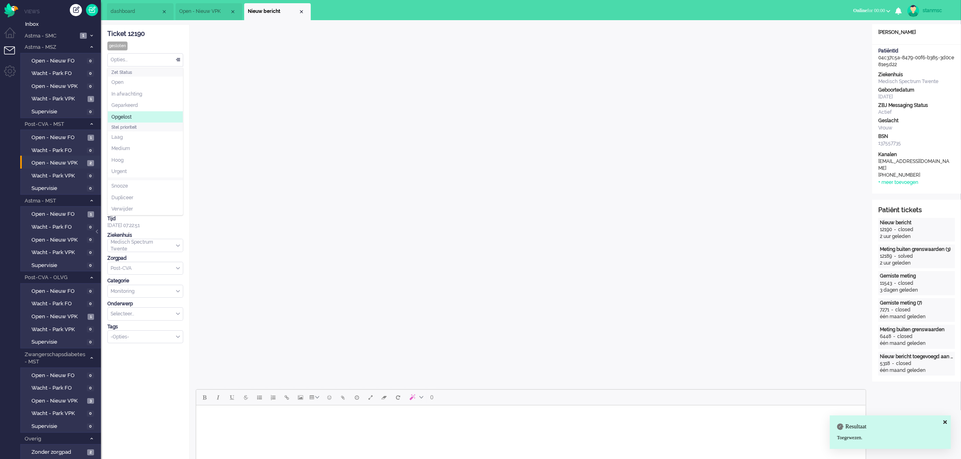
click at [132, 114] on span "Opgelost" at bounding box center [121, 117] width 20 height 7
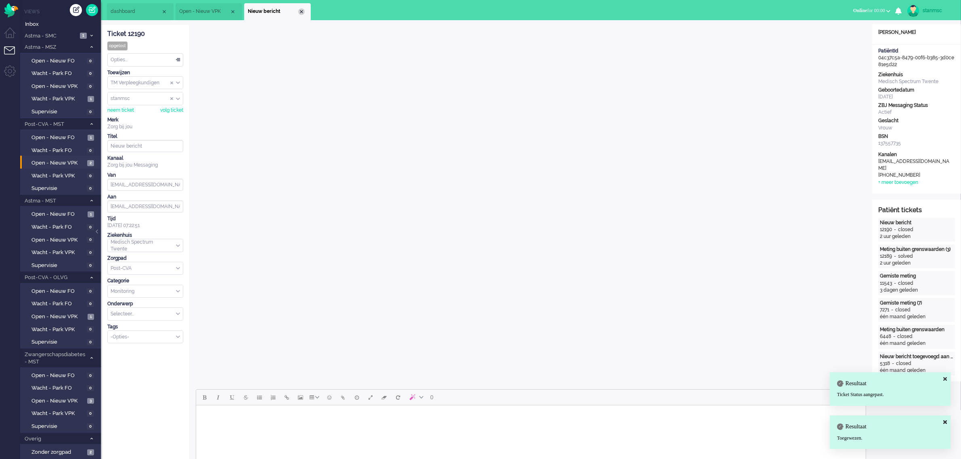
click at [301, 10] on div "Close tab" at bounding box center [301, 11] width 6 height 6
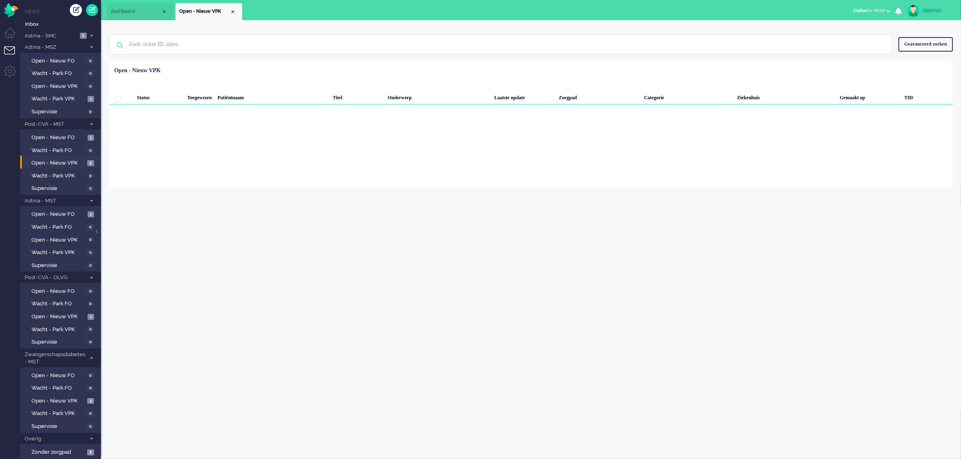
click at [131, 11] on span "dashboard" at bounding box center [136, 11] width 50 height 7
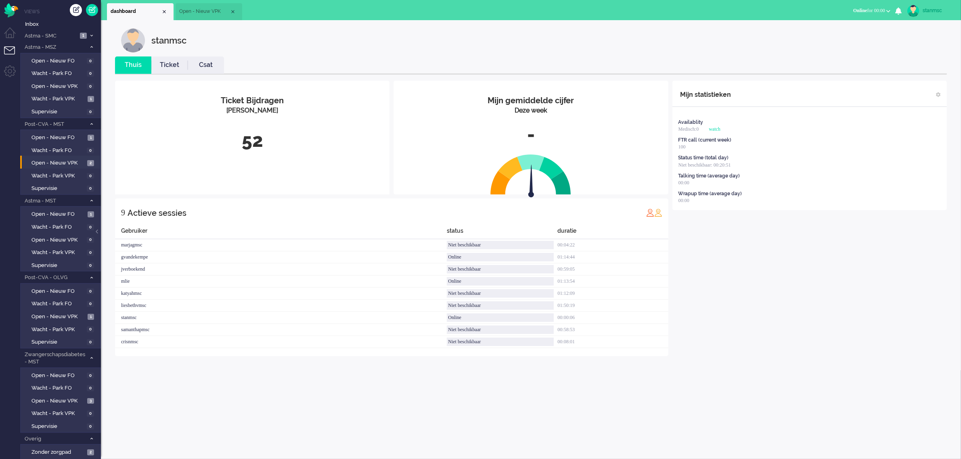
click at [173, 63] on link "Ticket" at bounding box center [169, 65] width 36 height 9
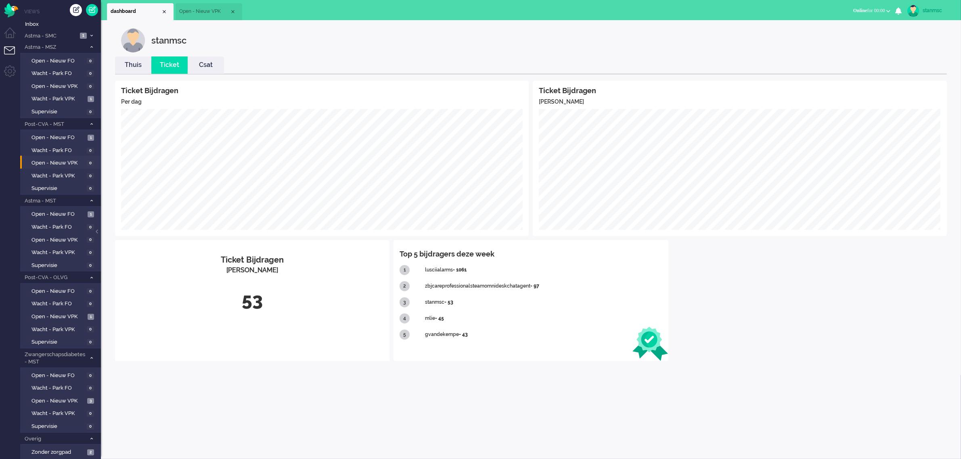
click at [140, 65] on link "Thuis" at bounding box center [133, 65] width 36 height 9
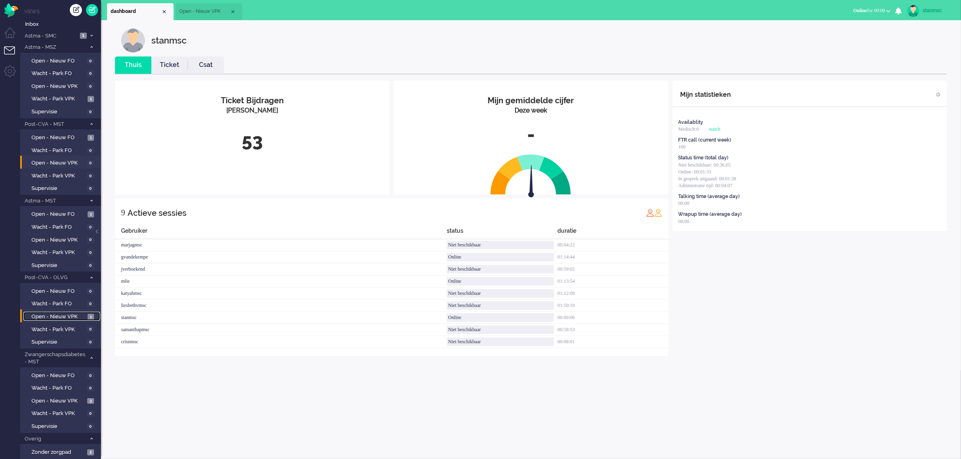
click at [58, 315] on span "Open - Nieuw VPK" at bounding box center [58, 317] width 54 height 8
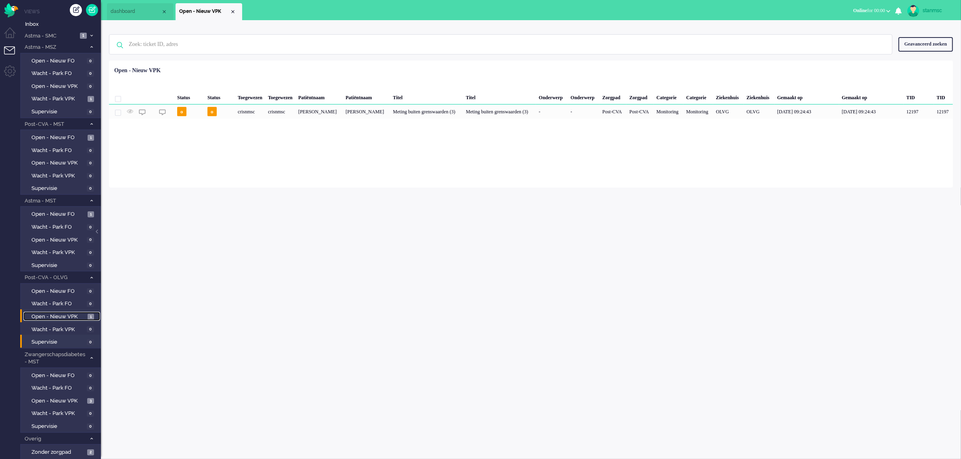
scroll to position [53, 0]
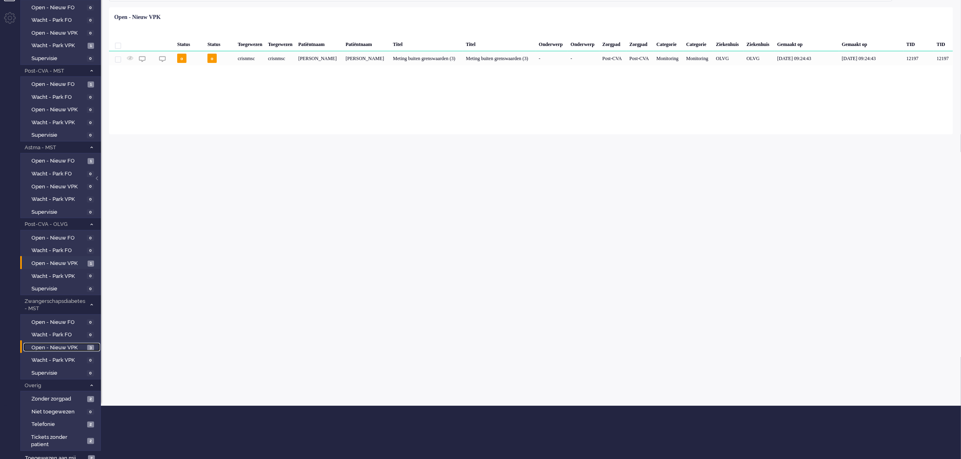
click at [57, 344] on span "Open - Nieuw VPK" at bounding box center [58, 348] width 54 height 8
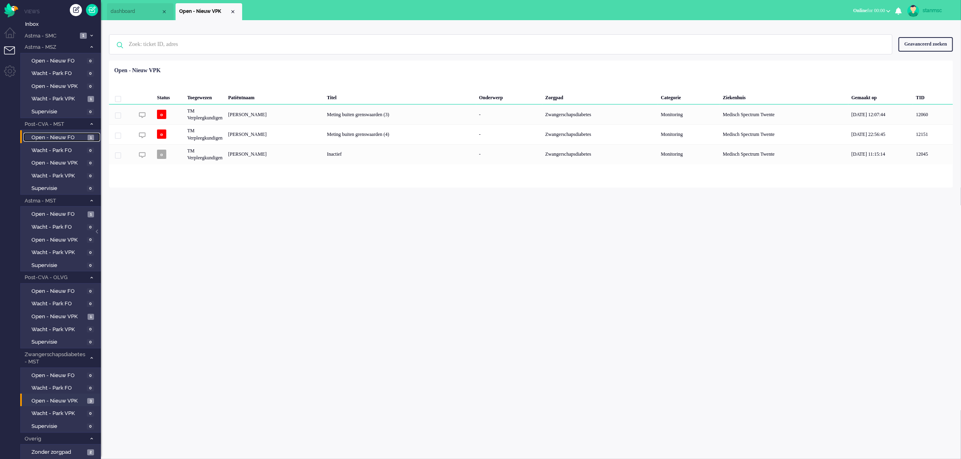
click at [63, 136] on span "Open - Nieuw FO" at bounding box center [58, 138] width 54 height 8
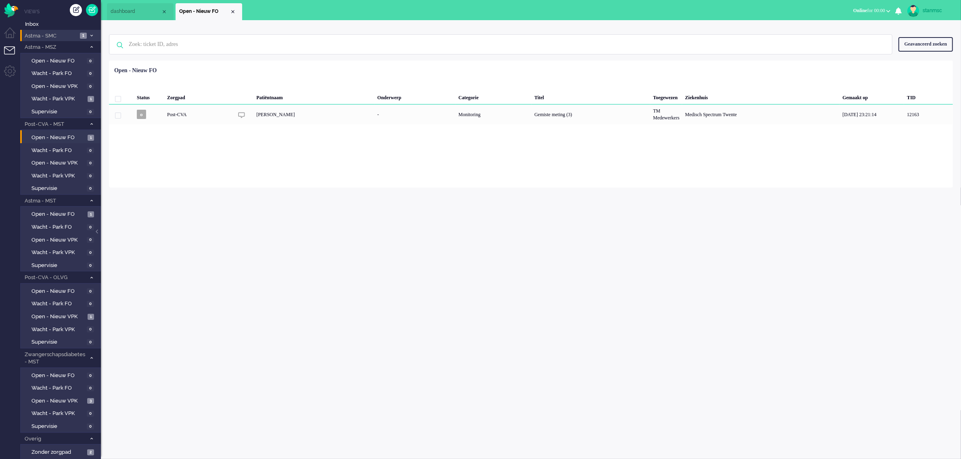
click at [59, 33] on span "Astma - SMC" at bounding box center [50, 36] width 54 height 8
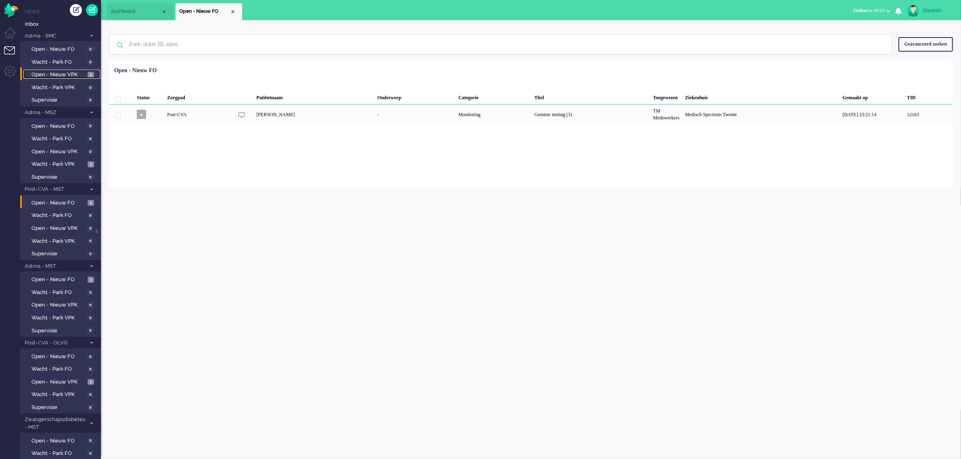
click at [61, 71] on span "Open - Nieuw VPK" at bounding box center [58, 75] width 54 height 8
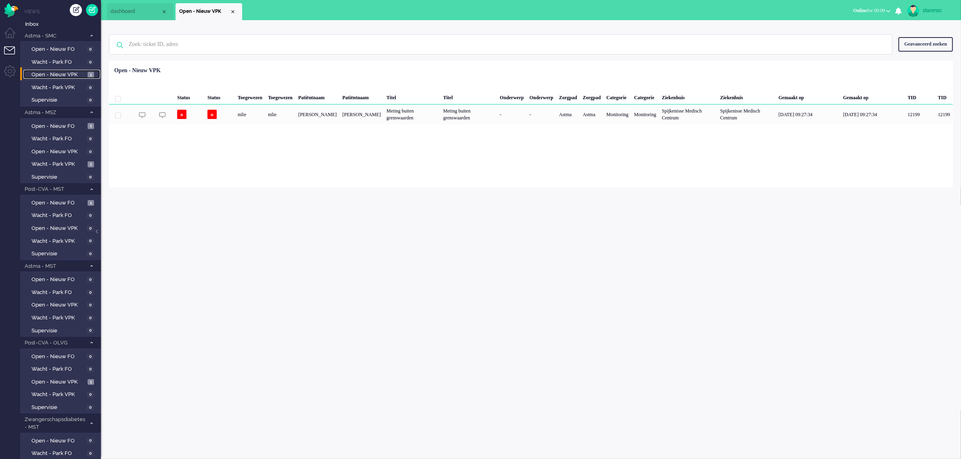
click at [57, 71] on span "Open - Nieuw VPK" at bounding box center [58, 75] width 54 height 8
click at [61, 162] on span "Wacht - Park VPK" at bounding box center [58, 165] width 54 height 8
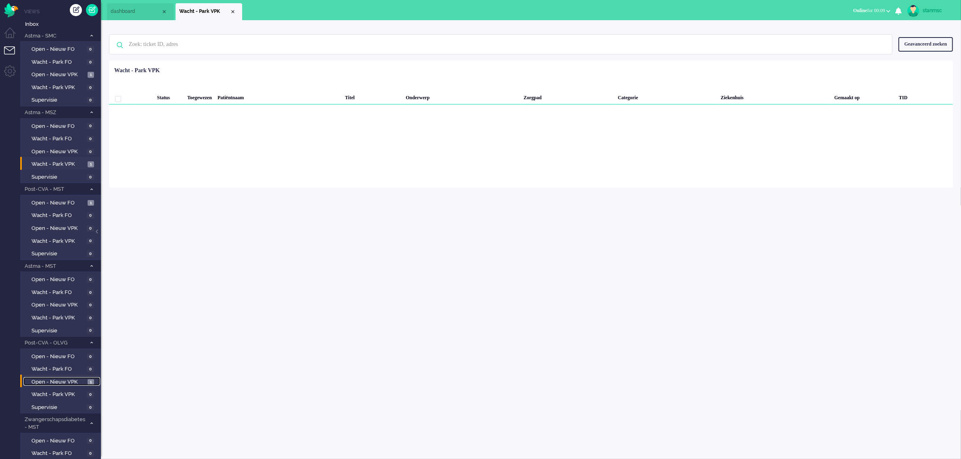
click at [69, 380] on span "Open - Nieuw VPK" at bounding box center [58, 382] width 54 height 8
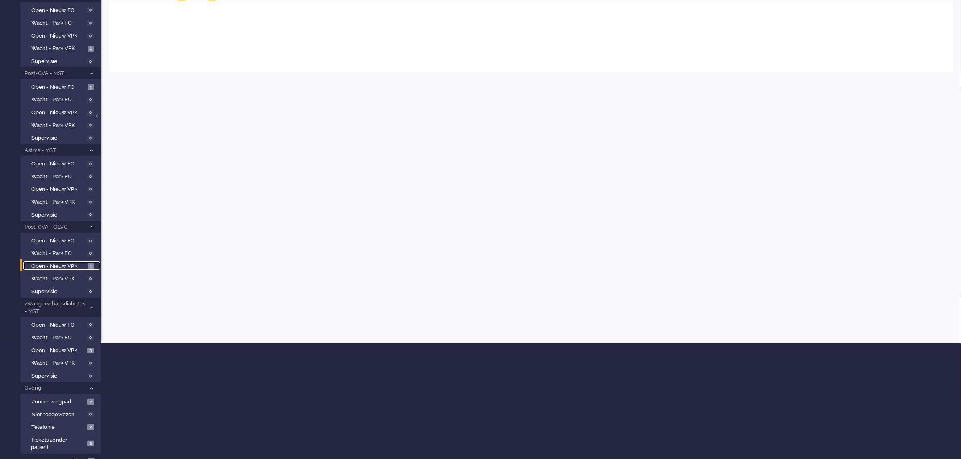
scroll to position [118, 0]
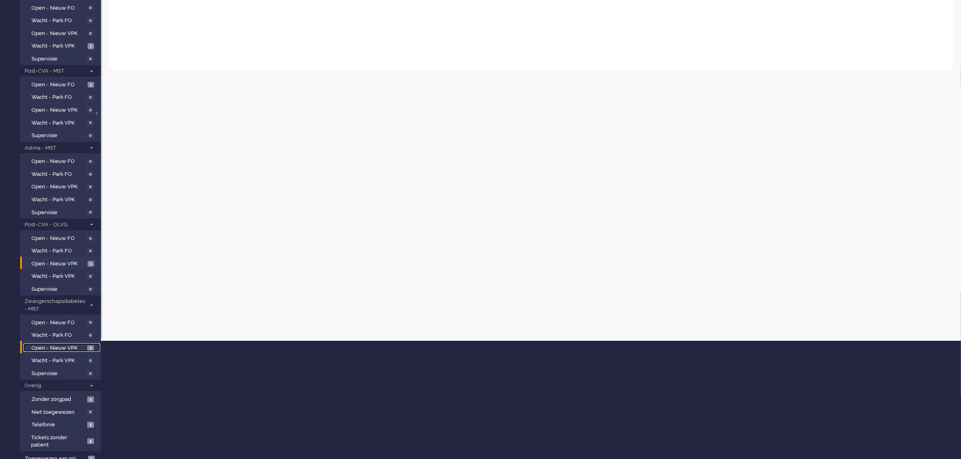
click at [65, 345] on span "Open - Nieuw VPK" at bounding box center [58, 349] width 54 height 8
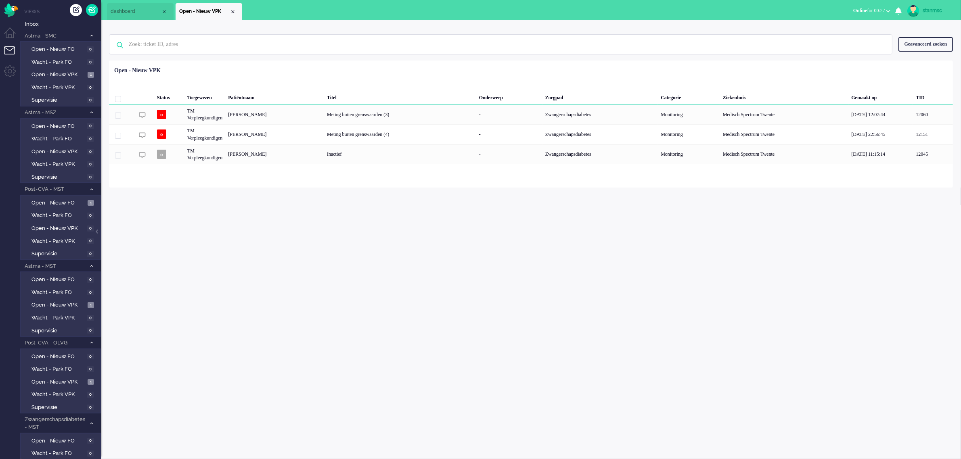
click at [864, 9] on span "Online for 00:27" at bounding box center [869, 11] width 32 height 6
click at [842, 27] on label "Niet beschikbaar" at bounding box center [857, 27] width 64 height 7
click at [854, 8] on span "Niet beschikbaar" at bounding box center [849, 11] width 35 height 6
click at [835, 35] on label "Online" at bounding box center [857, 36] width 64 height 7
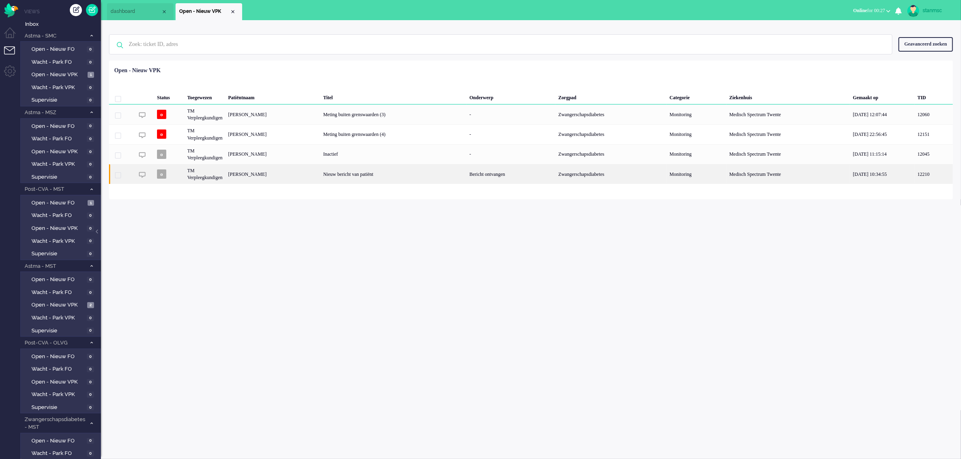
click at [288, 175] on div "[PERSON_NAME]" at bounding box center [272, 174] width 95 height 20
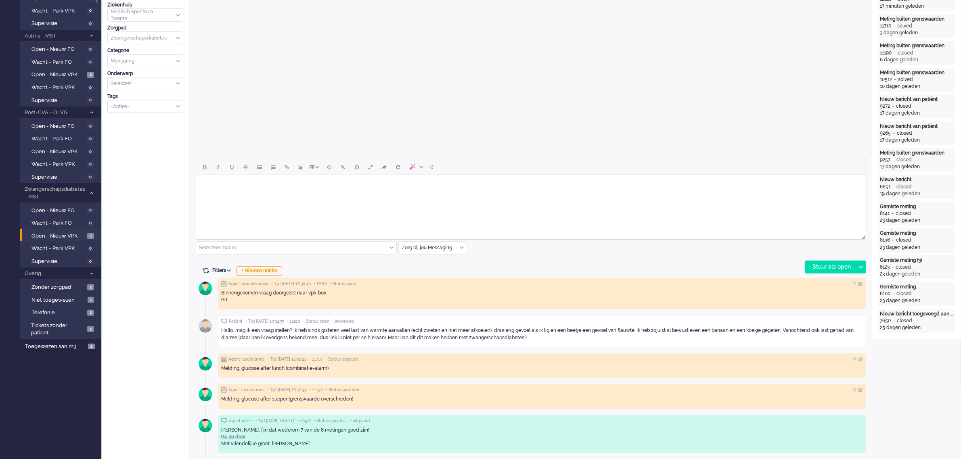
scroll to position [252, 0]
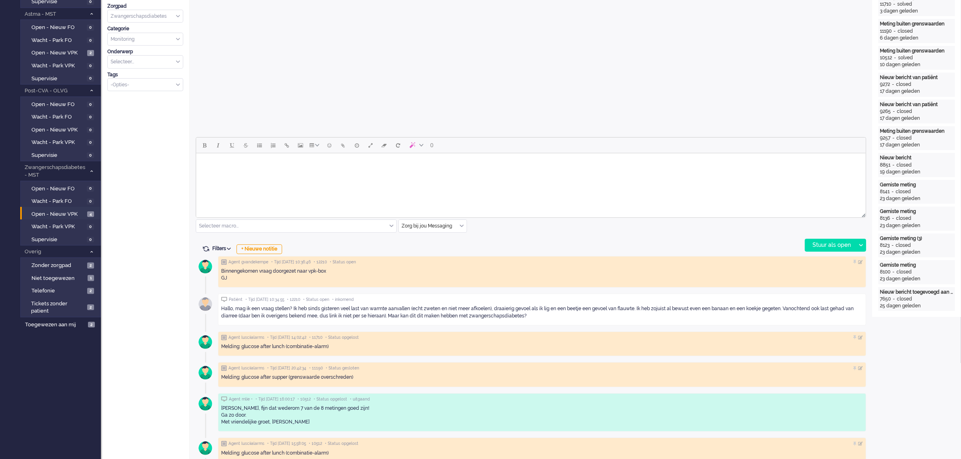
click at [263, 174] on html at bounding box center [530, 163] width 669 height 21
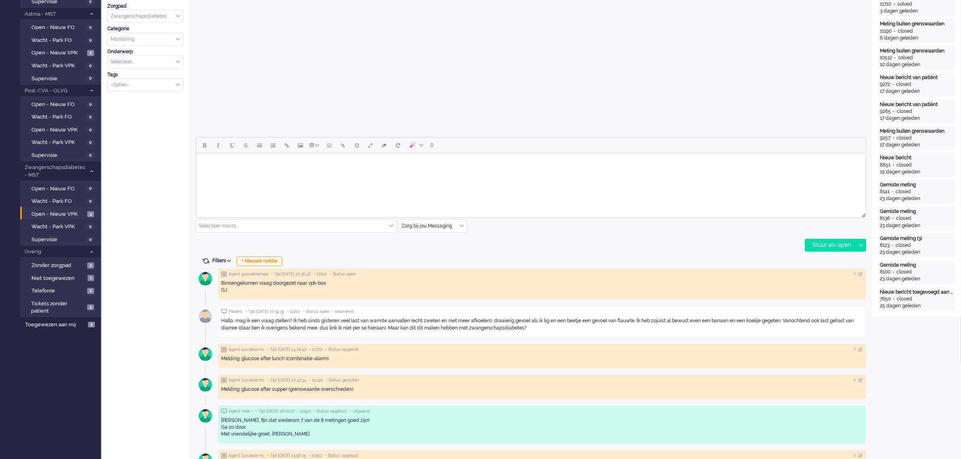
click at [460, 225] on div "Zorg bij jou Messaging" at bounding box center [433, 226] width 68 height 13
click at [432, 249] on span "uitgaand telefoon" at bounding box center [422, 250] width 40 height 7
click at [828, 244] on div "Stuur als open" at bounding box center [830, 245] width 50 height 12
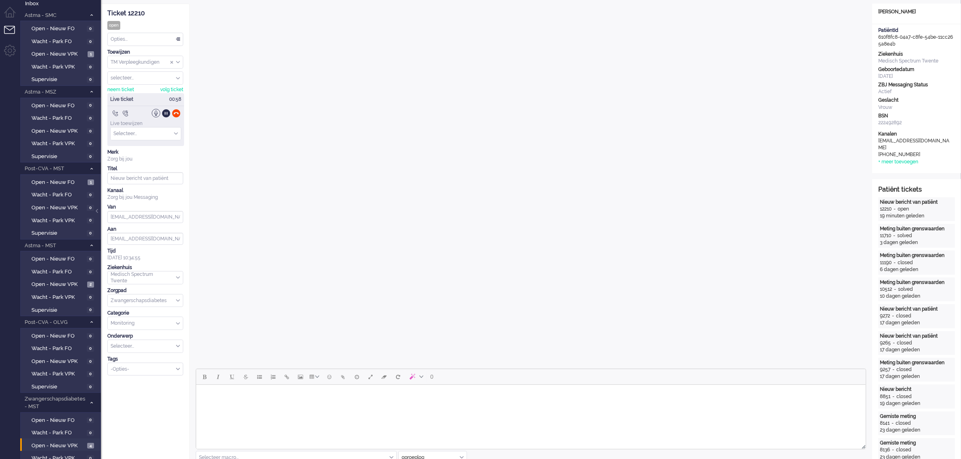
scroll to position [0, 0]
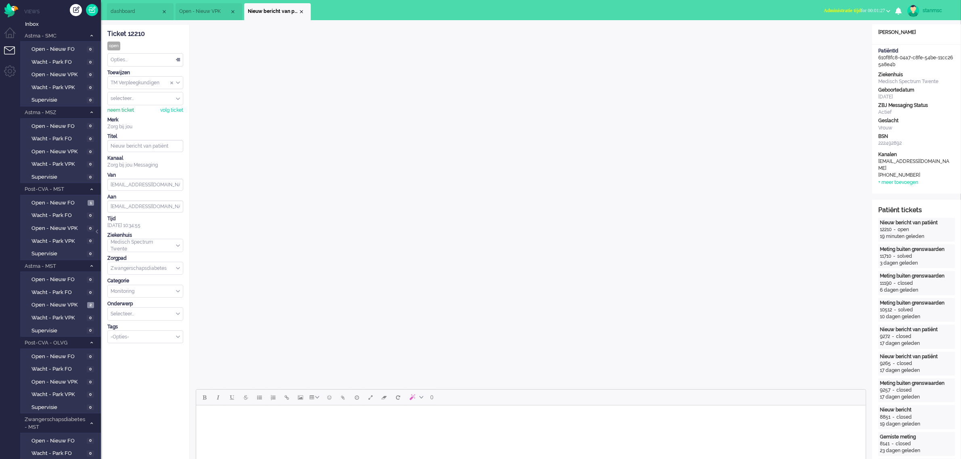
click at [122, 111] on div "neem ticket" at bounding box center [120, 110] width 27 height 7
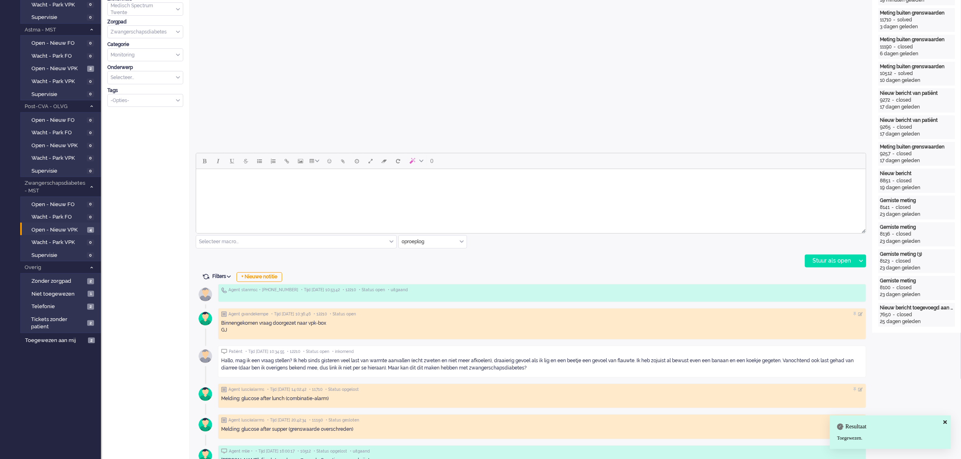
scroll to position [252, 0]
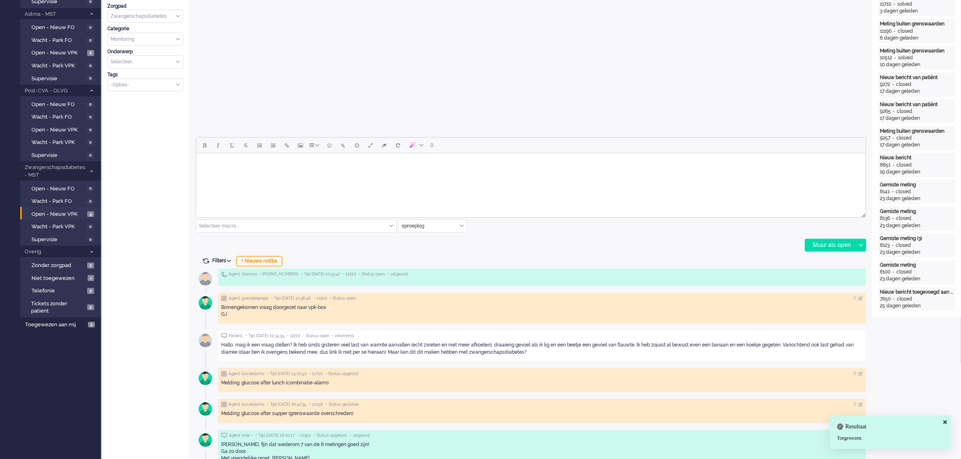
click at [256, 261] on div "+ Nieuwe notitie" at bounding box center [259, 262] width 46 height 10
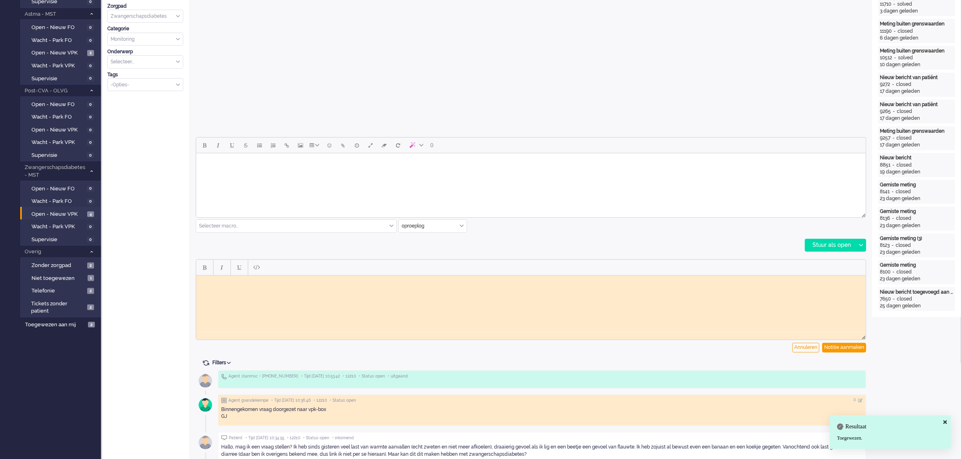
scroll to position [0, 0]
click at [241, 288] on html at bounding box center [530, 281] width 669 height 13
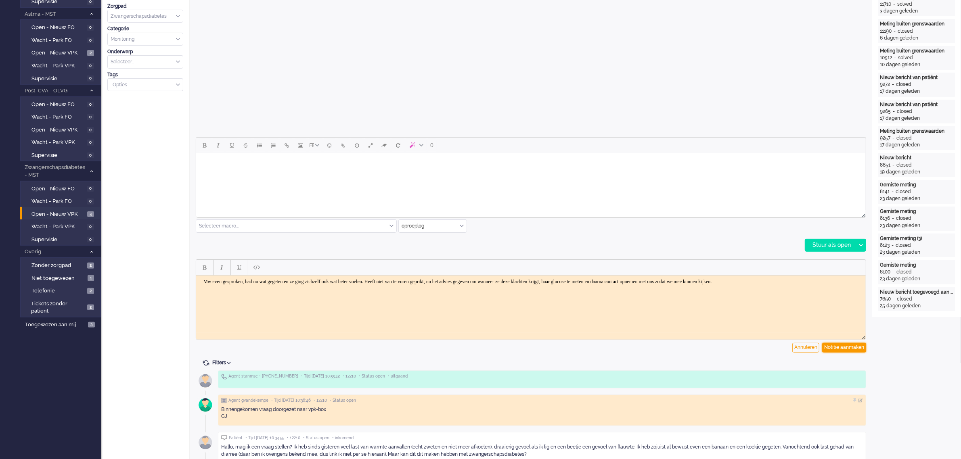
click at [854, 346] on div "Notitie aanmaken" at bounding box center [844, 348] width 44 height 10
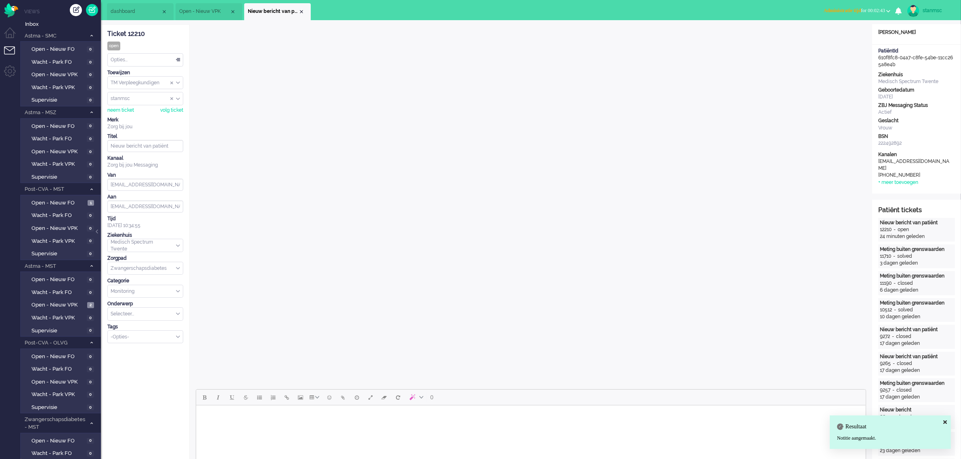
click at [125, 59] on div "Opties..." at bounding box center [145, 60] width 75 height 13
click at [130, 116] on span "Opgelost" at bounding box center [121, 117] width 20 height 7
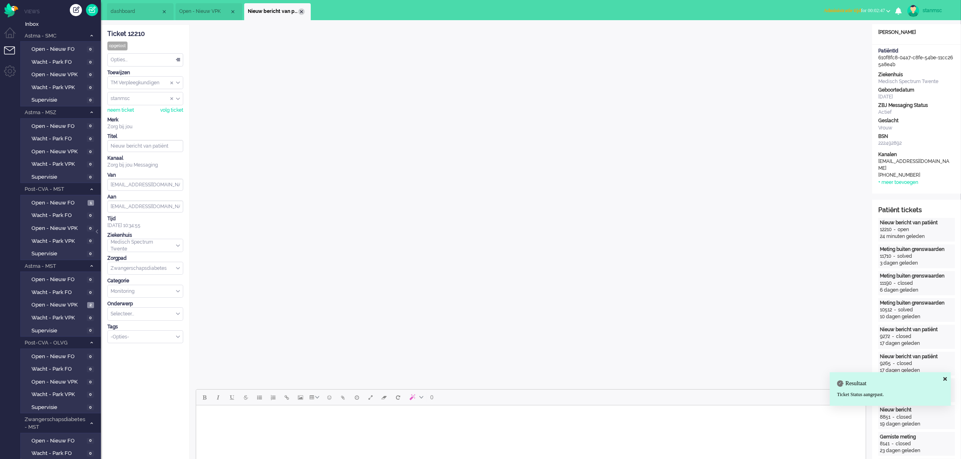
click at [300, 11] on div "Close tab" at bounding box center [301, 11] width 6 height 6
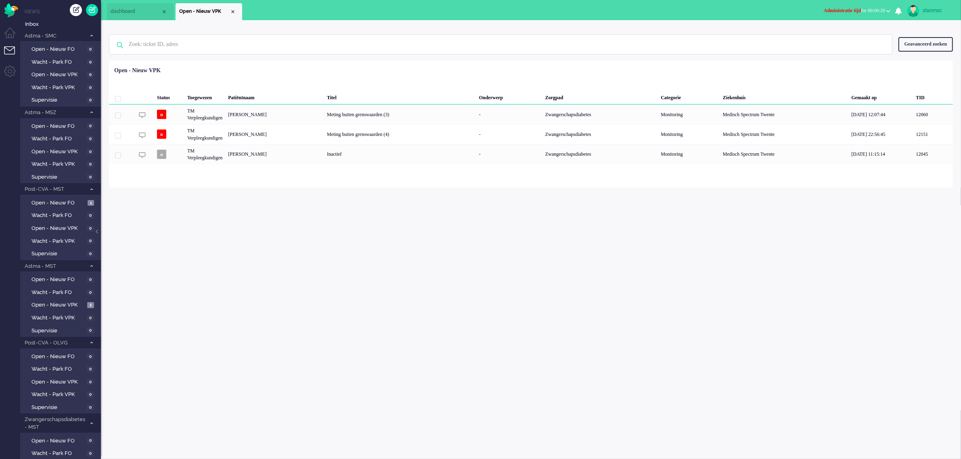
click at [873, 8] on span "Administratie tijd for 00:06:20" at bounding box center [853, 11] width 61 height 6
click at [840, 28] on label "Niet beschikbaar" at bounding box center [857, 27] width 64 height 7
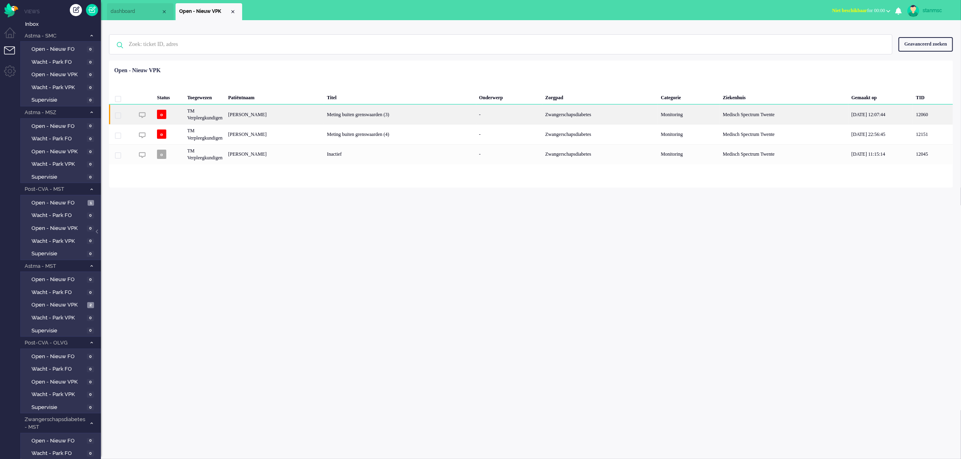
click at [280, 114] on div "Marloes Hilderink" at bounding box center [274, 114] width 99 height 20
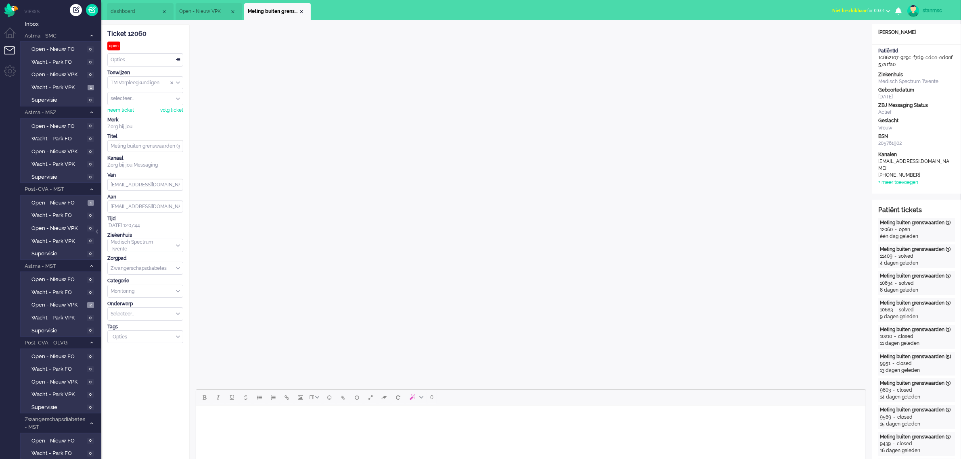
click at [211, 10] on span "Open - Nieuw VPK" at bounding box center [204, 11] width 50 height 7
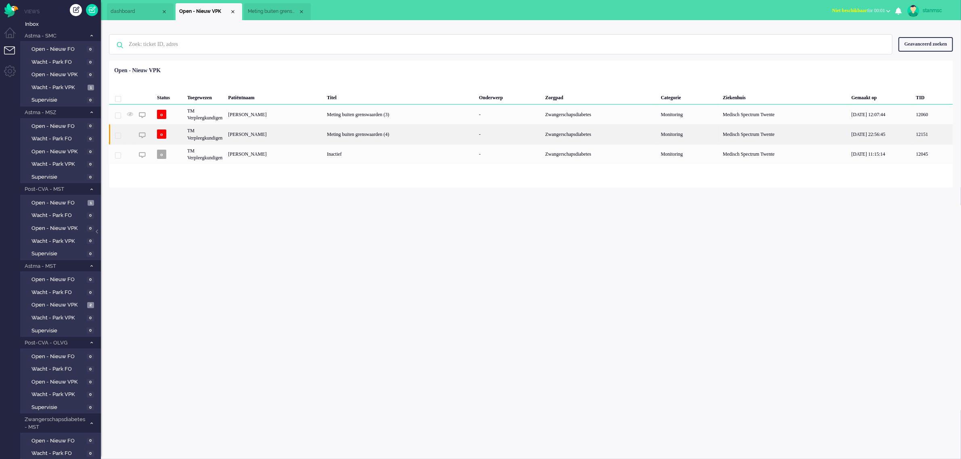
click at [288, 134] on div "Linsey Beld" at bounding box center [274, 134] width 99 height 20
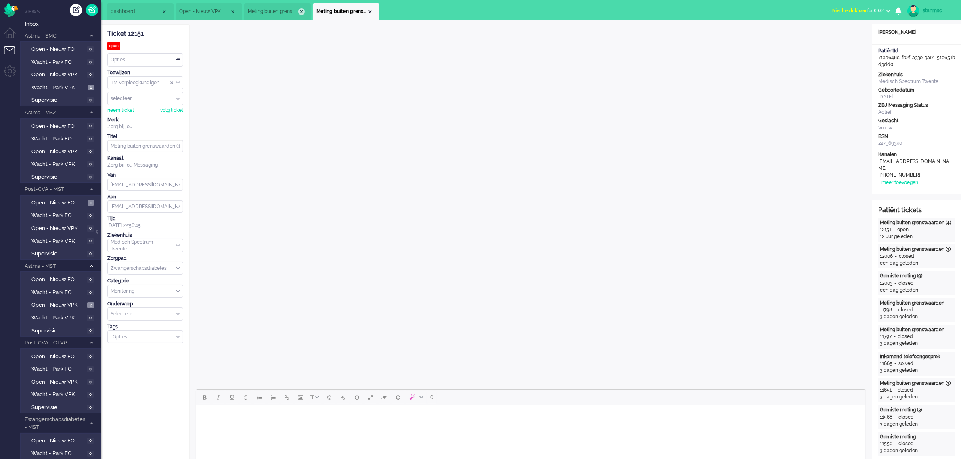
click at [301, 11] on div "Close tab" at bounding box center [301, 11] width 6 height 6
click at [216, 7] on li "Open - Nieuw VPK" at bounding box center [208, 11] width 67 height 17
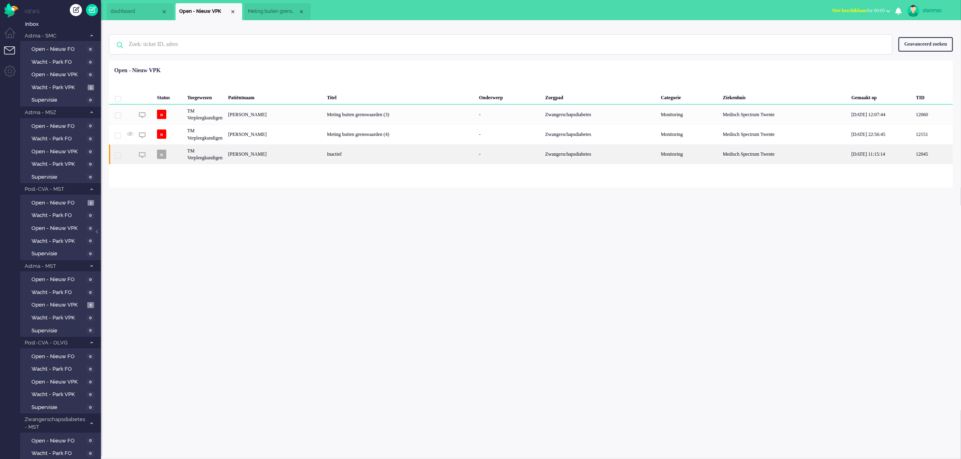
click at [261, 158] on div "[PERSON_NAME]" at bounding box center [274, 154] width 99 height 20
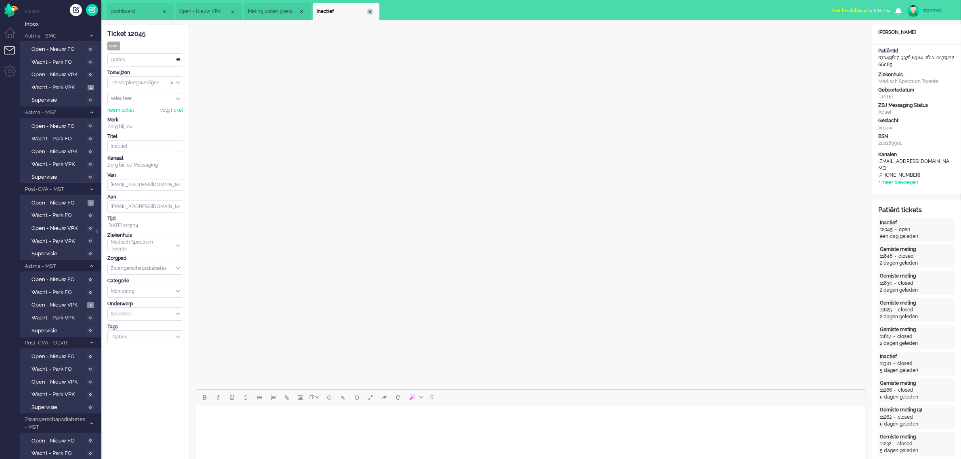
click at [368, 13] on div "Close tab" at bounding box center [370, 11] width 6 height 6
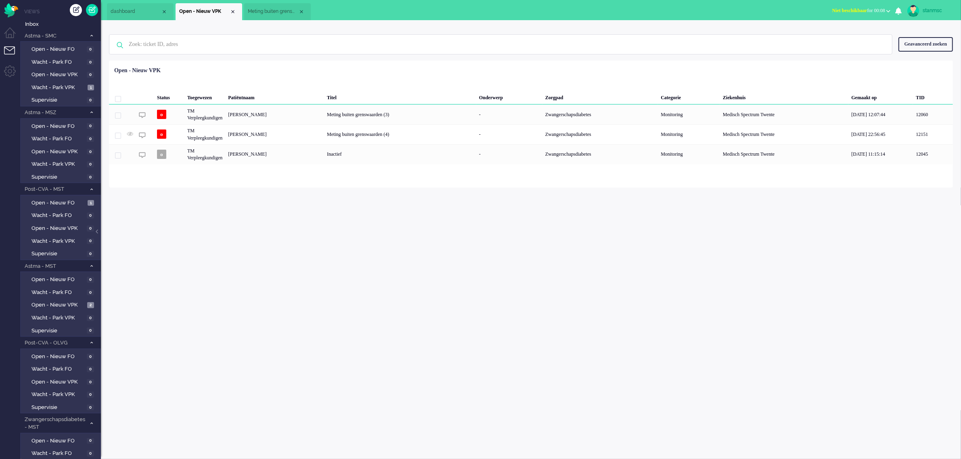
click at [273, 9] on span "Meting buiten grenswaarden (4)" at bounding box center [273, 11] width 50 height 7
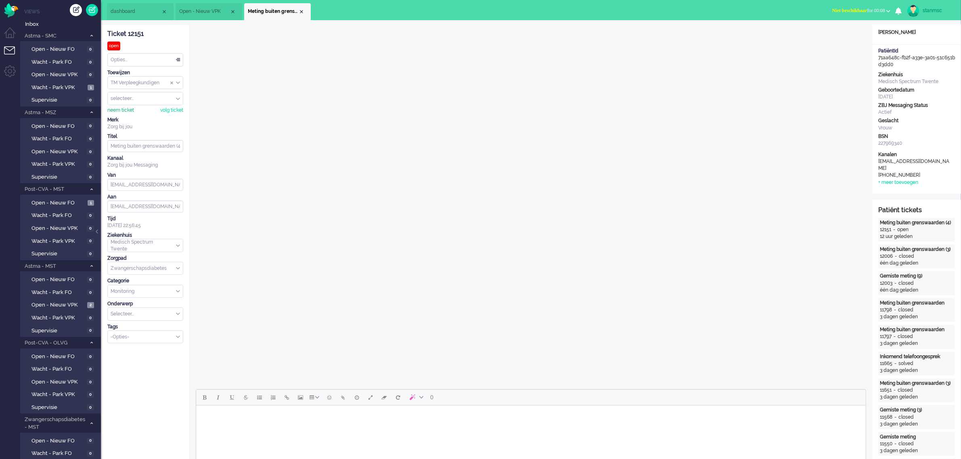
click at [127, 109] on div "neem ticket" at bounding box center [120, 110] width 27 height 7
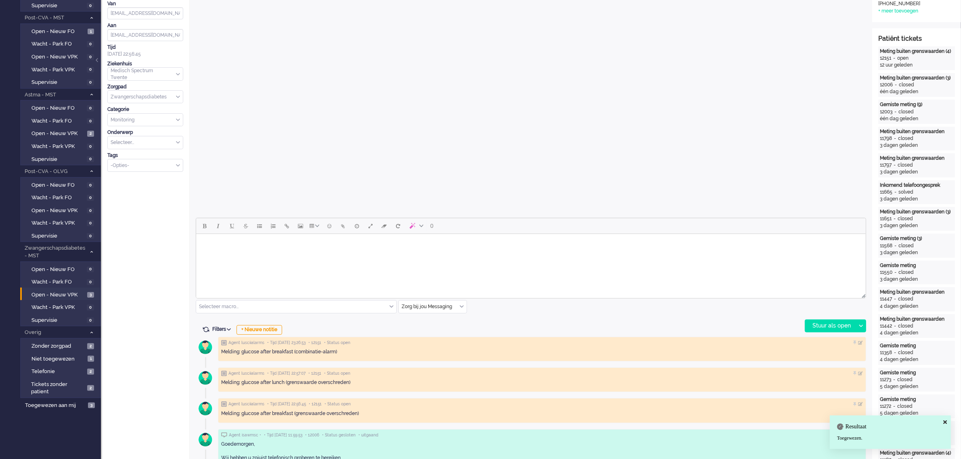
scroll to position [303, 0]
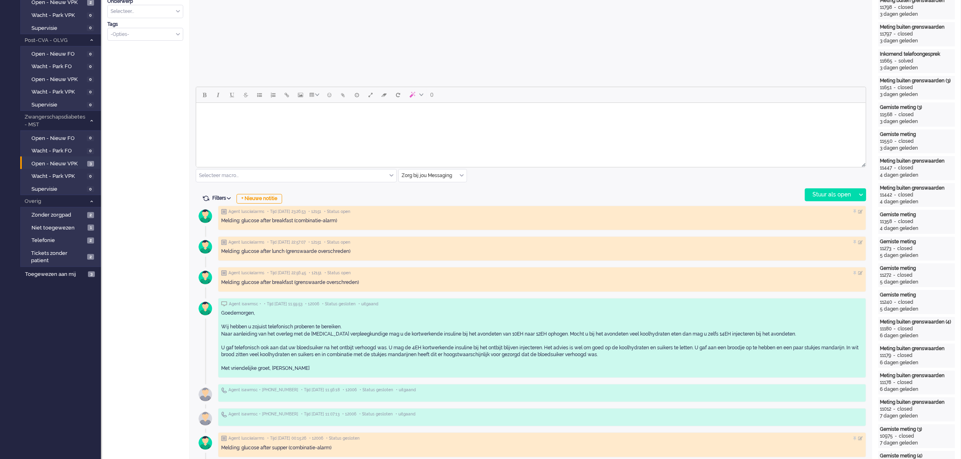
click at [460, 175] on div "Zorg bij jou Messaging" at bounding box center [433, 175] width 68 height 13
click at [432, 200] on span "uitgaand telefoon" at bounding box center [422, 199] width 40 height 7
click at [840, 196] on div "Stuur als open" at bounding box center [830, 195] width 50 height 12
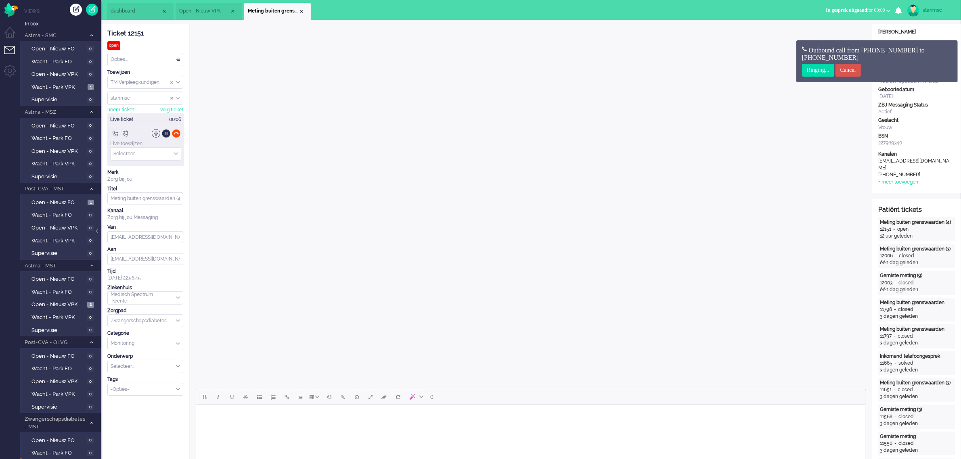
scroll to position [0, 0]
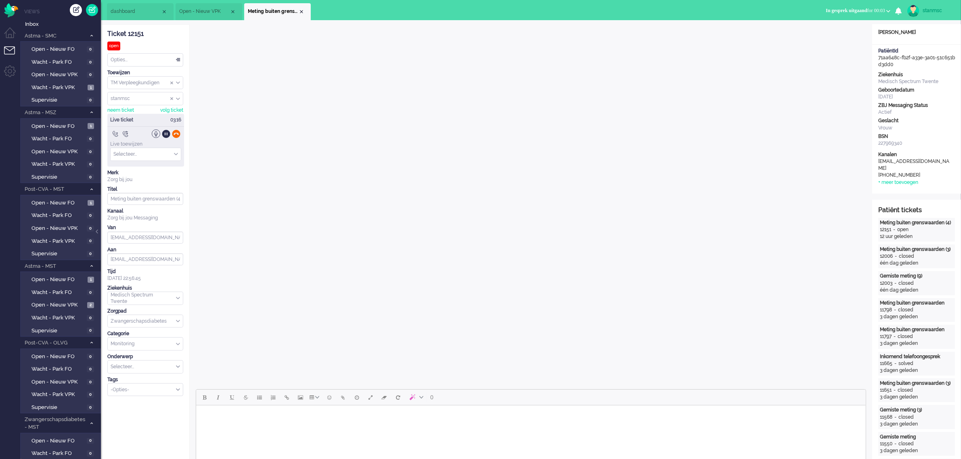
click at [178, 133] on div at bounding box center [176, 134] width 8 height 8
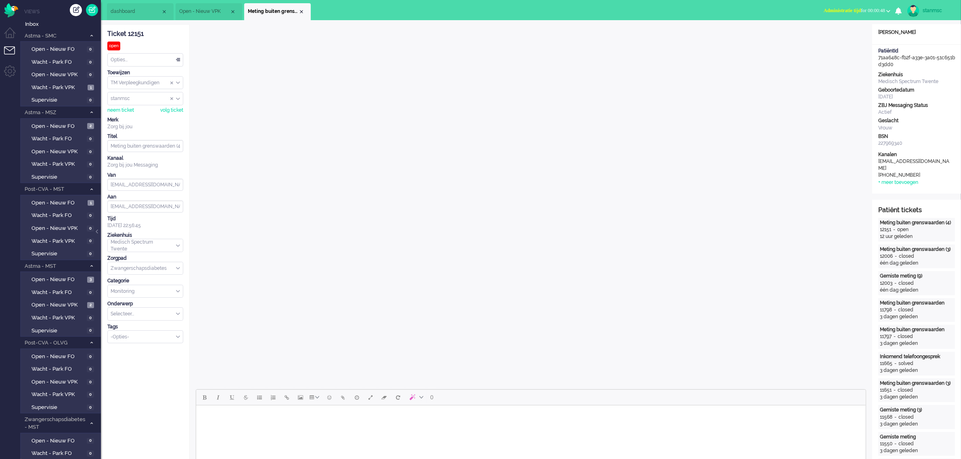
click at [864, 9] on span "Administratie tijd for 00:00:48" at bounding box center [853, 11] width 61 height 6
click at [838, 36] on label "Online" at bounding box center [857, 36] width 64 height 7
click at [143, 59] on div "Opties..." at bounding box center [145, 60] width 75 height 13
click at [130, 115] on span "Opgelost" at bounding box center [121, 117] width 20 height 7
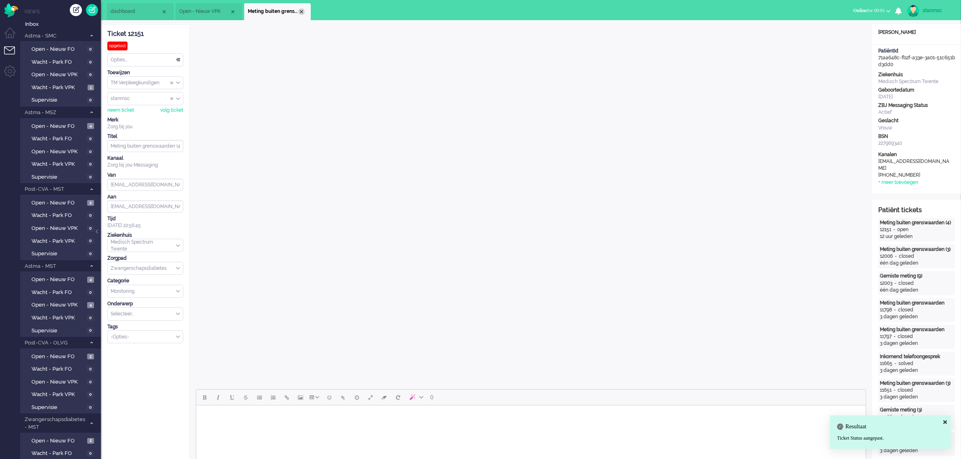
click at [301, 10] on div "Close tab" at bounding box center [301, 11] width 6 height 6
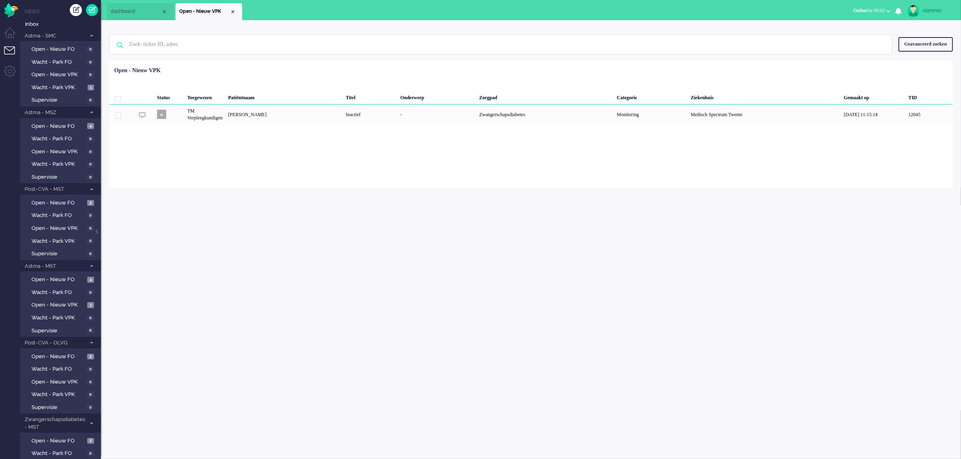
click at [872, 9] on span "Online for 00:03" at bounding box center [869, 11] width 32 height 6
click at [854, 26] on label "Niet beschikbaar" at bounding box center [857, 27] width 64 height 7
click at [866, 12] on span "Niet beschikbaar for 00:05" at bounding box center [858, 11] width 53 height 6
click at [742, 9] on ul "dashboard Open - Nieuw VPK" at bounding box center [452, 10] width 690 height 20
click at [47, 436] on link "Open - Nieuw FO 2" at bounding box center [61, 440] width 77 height 9
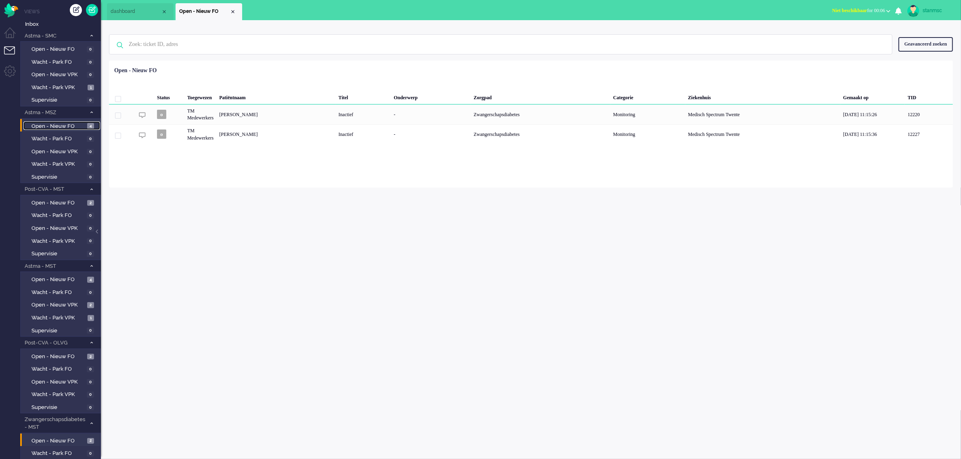
click at [64, 125] on span "Open - Nieuw FO" at bounding box center [58, 127] width 54 height 8
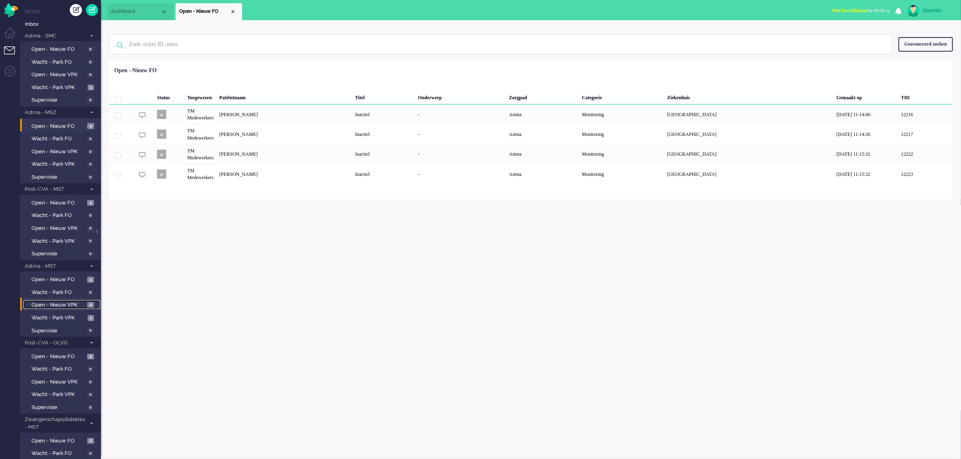
click at [65, 301] on span "Open - Nieuw VPK" at bounding box center [58, 305] width 54 height 8
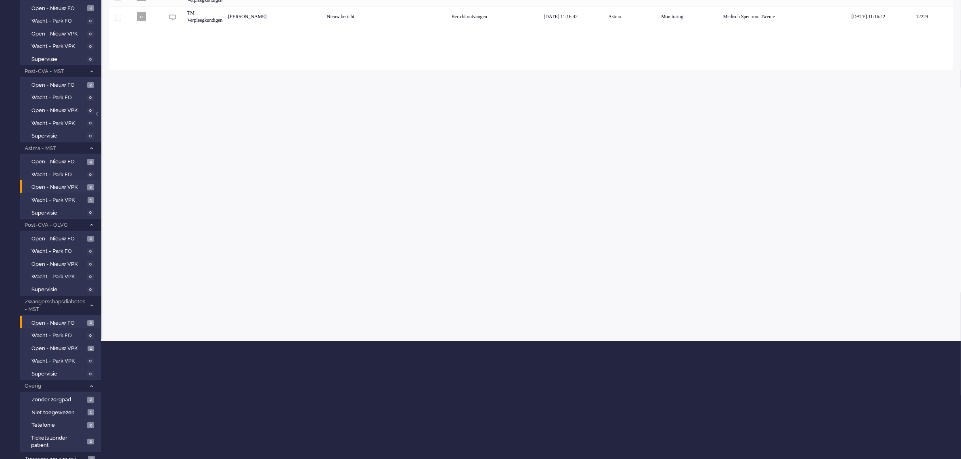
scroll to position [118, 0]
click at [57, 345] on span "Open - Nieuw VPK" at bounding box center [58, 349] width 54 height 8
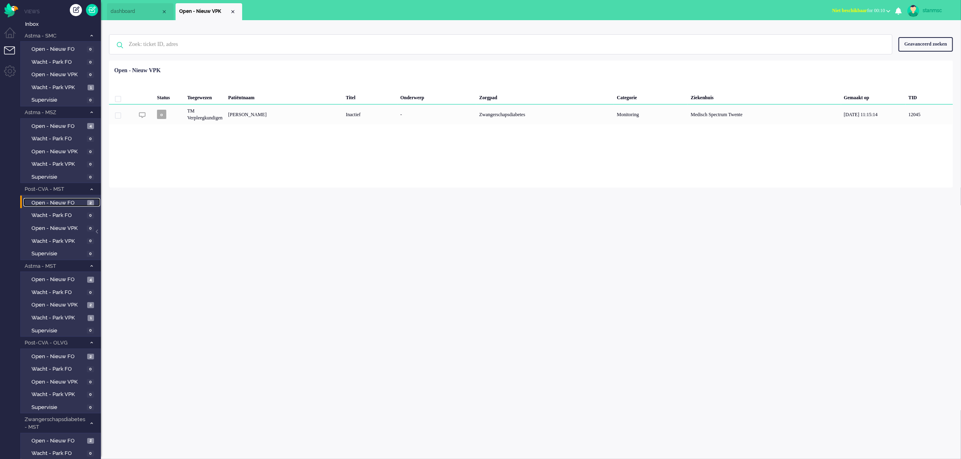
click at [61, 201] on span "Open - Nieuw FO" at bounding box center [58, 203] width 54 height 8
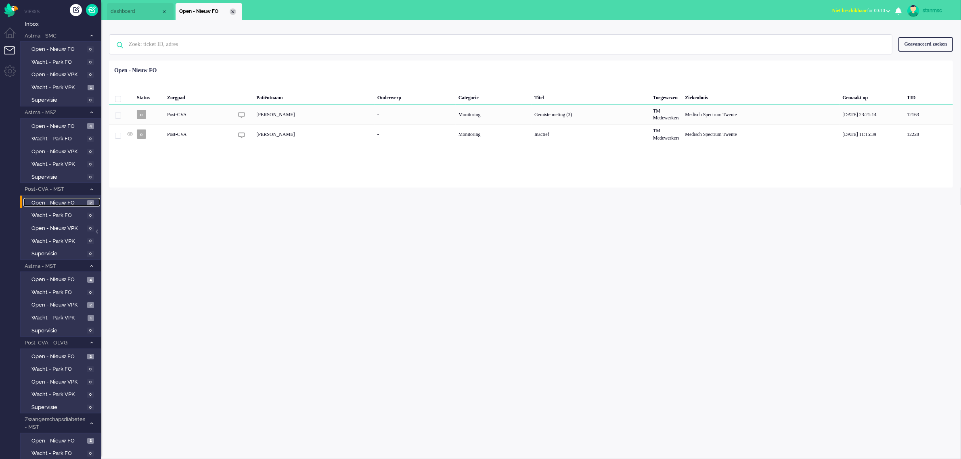
click at [233, 13] on div "Close tab" at bounding box center [233, 11] width 6 height 6
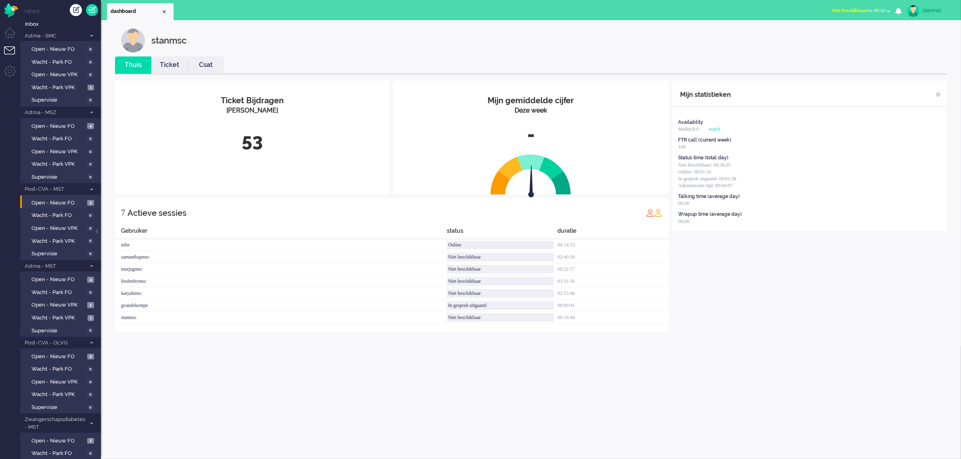
click at [173, 66] on link "Ticket" at bounding box center [169, 65] width 36 height 9
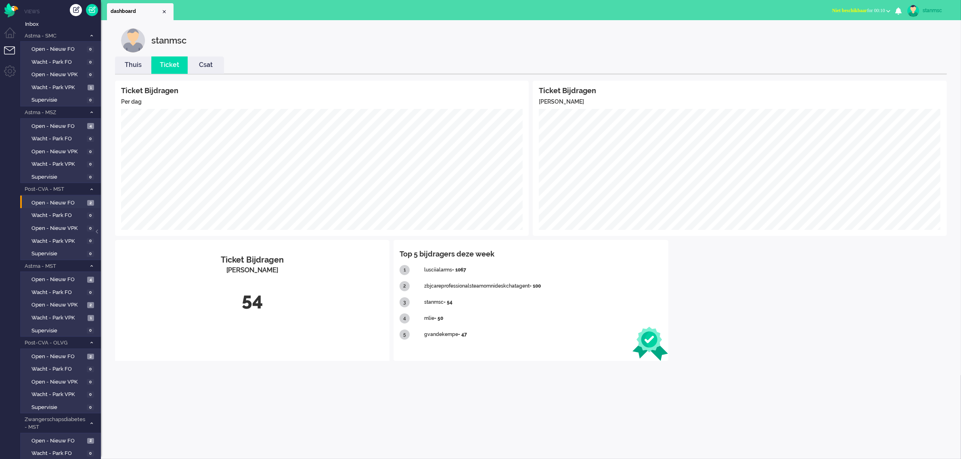
click at [138, 65] on link "Thuis" at bounding box center [133, 65] width 36 height 9
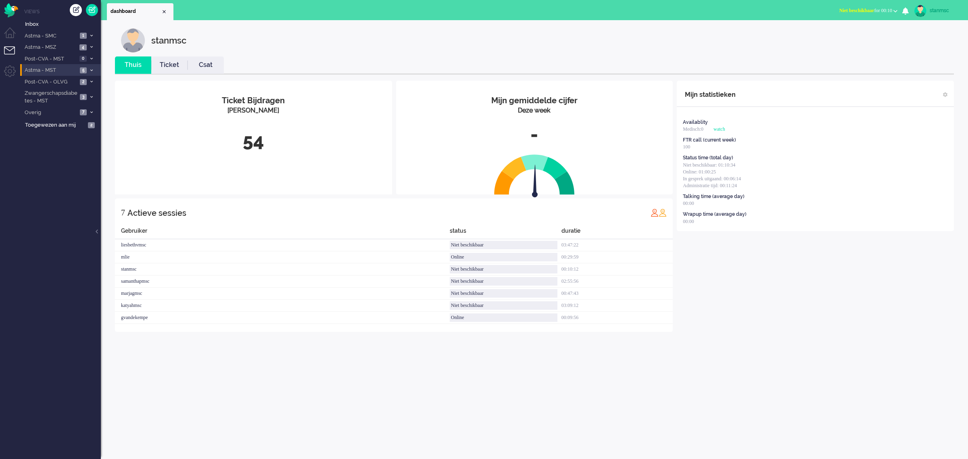
click at [63, 70] on span "Astma - MST" at bounding box center [50, 71] width 54 height 8
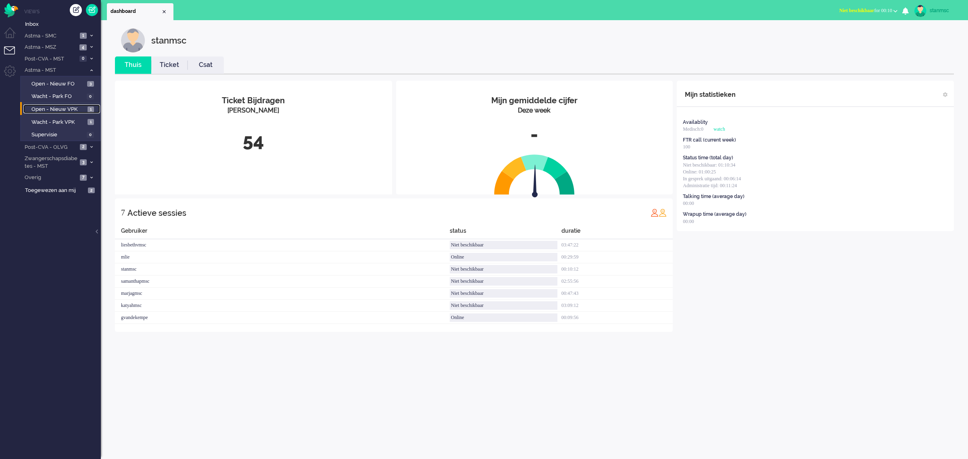
click at [61, 107] on span "Open - Nieuw VPK" at bounding box center [58, 110] width 54 height 8
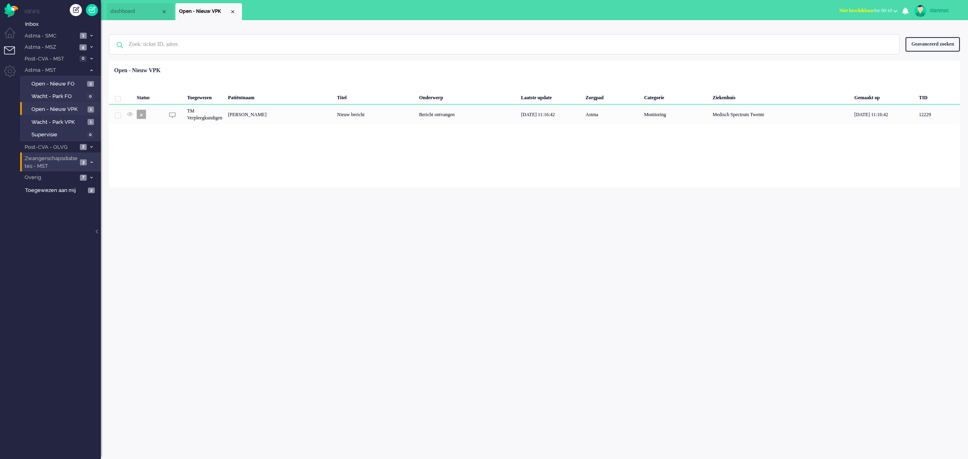
click at [58, 161] on span "Zwangerschapsdiabetes - MST" at bounding box center [50, 162] width 54 height 15
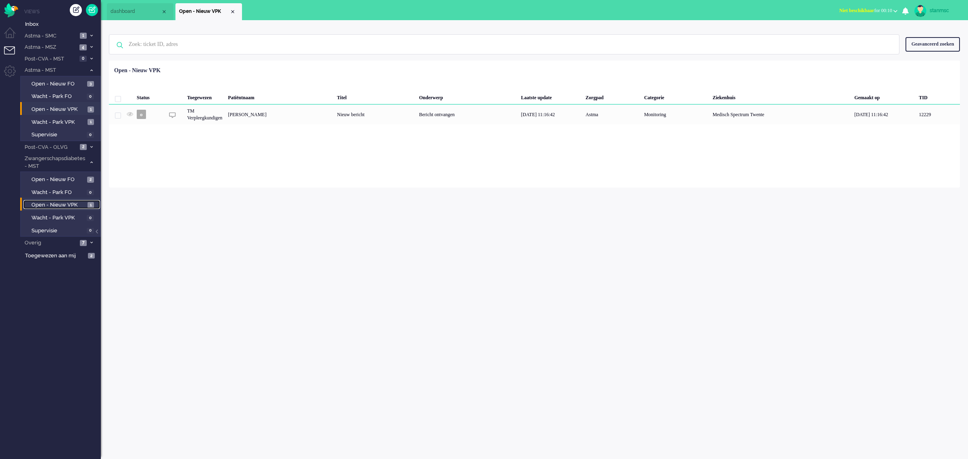
click at [62, 202] on span "Open - Nieuw VPK" at bounding box center [58, 205] width 54 height 8
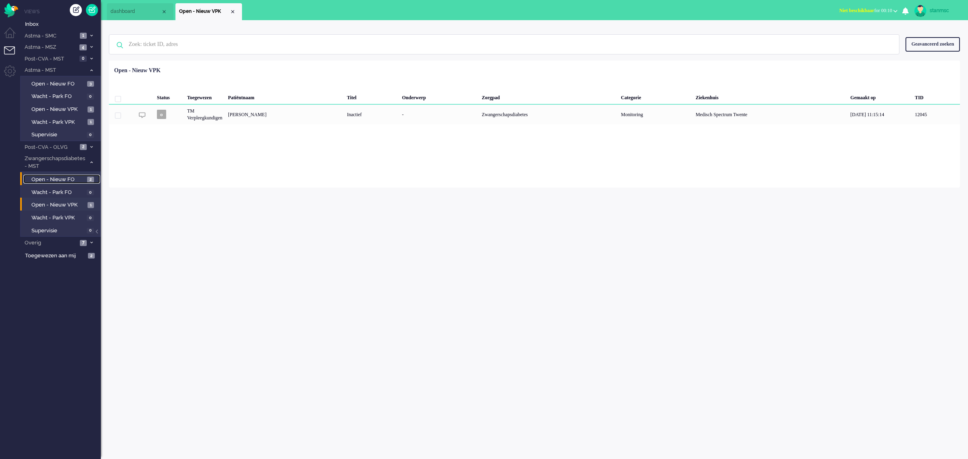
click at [66, 175] on link "Open - Nieuw FO 2" at bounding box center [61, 179] width 77 height 9
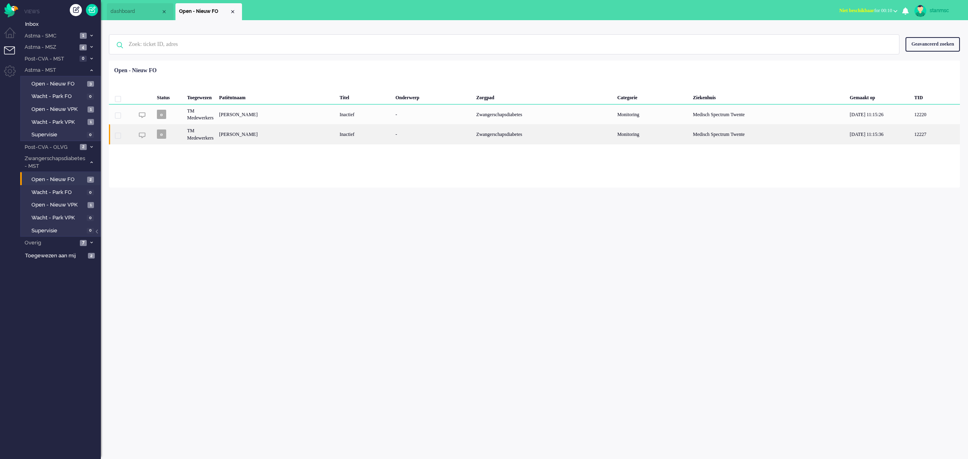
click at [291, 133] on div "[PERSON_NAME]" at bounding box center [276, 134] width 121 height 20
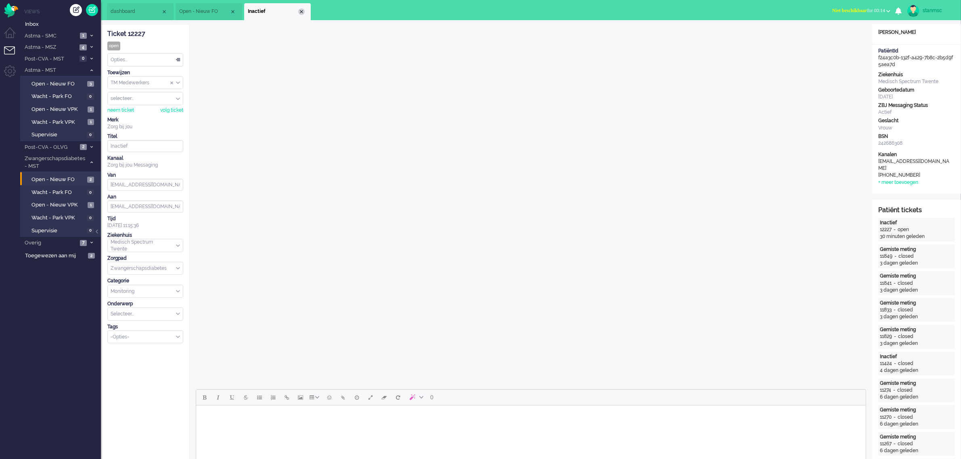
click at [301, 9] on div "Close tab" at bounding box center [301, 11] width 6 height 6
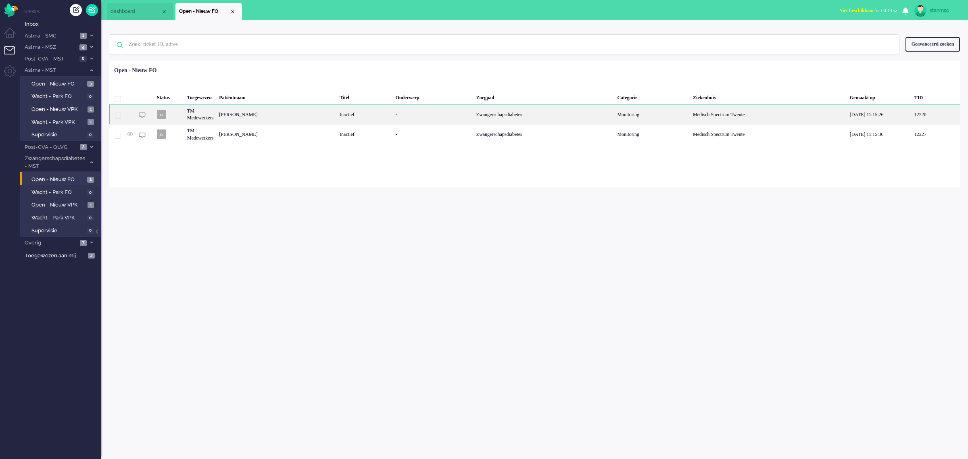
click at [255, 113] on div "[PERSON_NAME]" at bounding box center [276, 114] width 121 height 20
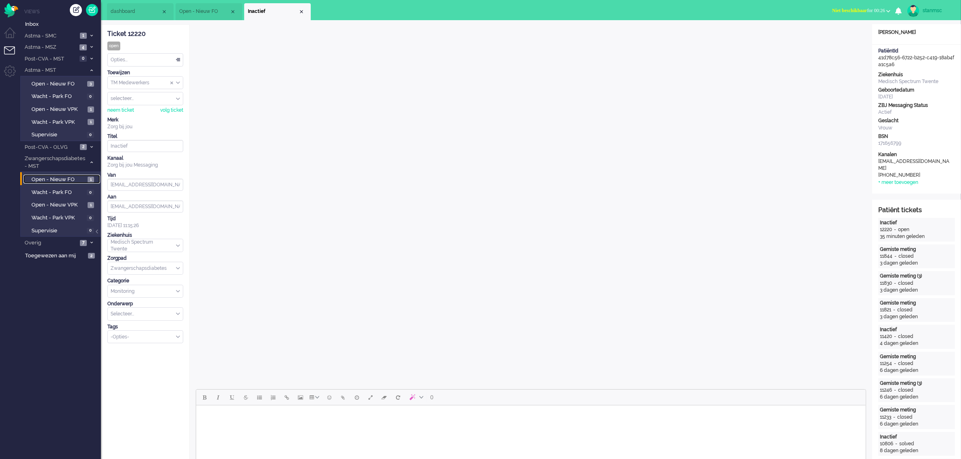
click at [57, 178] on span "Open - Nieuw FO" at bounding box center [58, 180] width 54 height 8
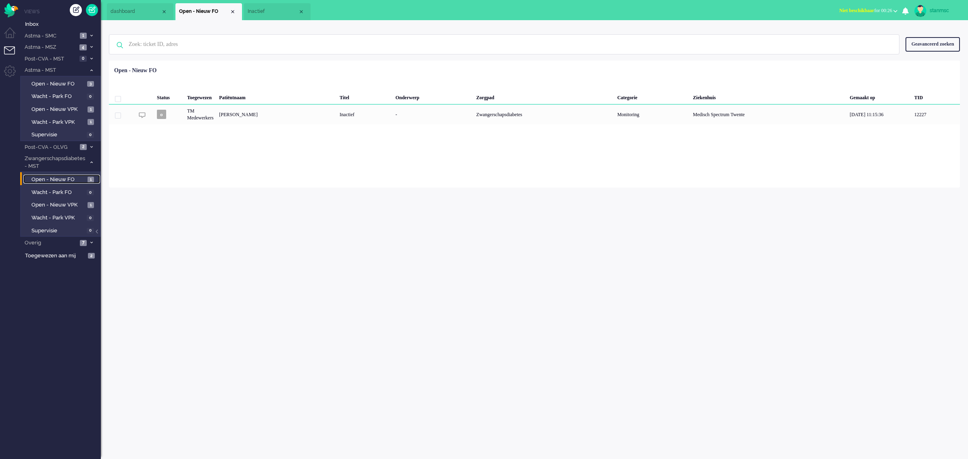
click at [133, 13] on span "dashboard" at bounding box center [136, 11] width 50 height 7
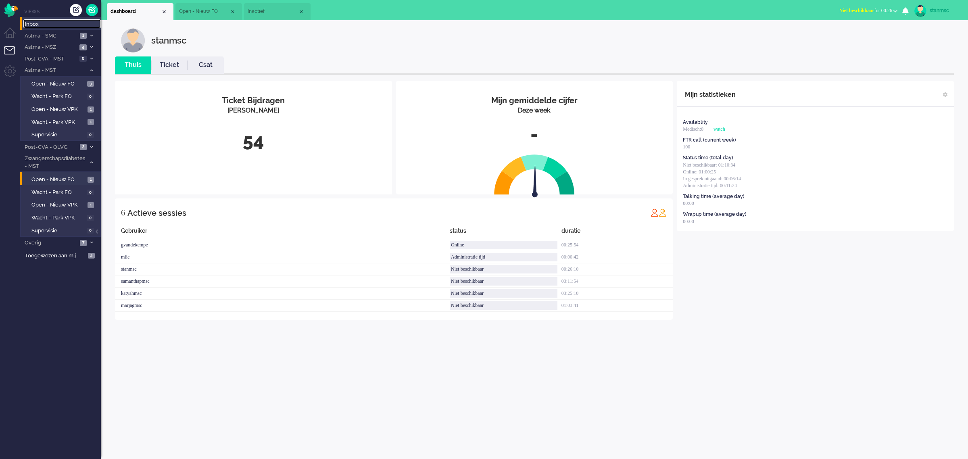
click at [41, 25] on span "Inbox" at bounding box center [63, 25] width 76 height 8
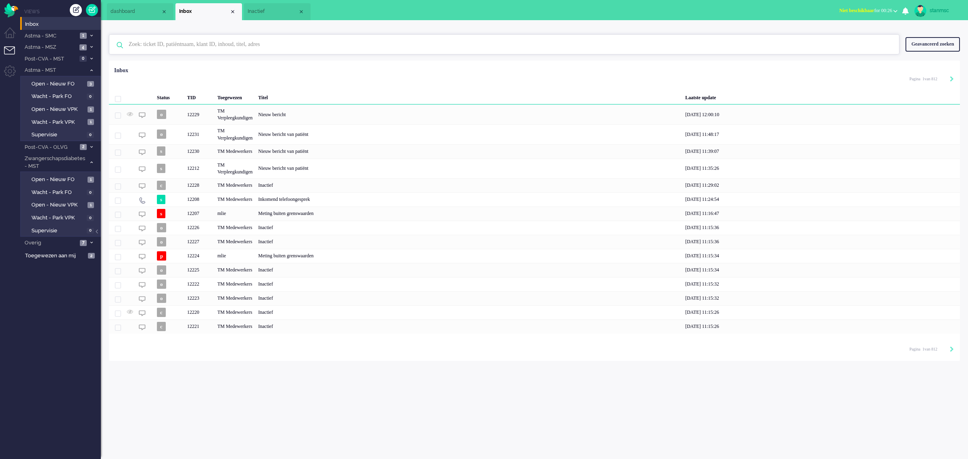
click at [206, 43] on input "text" at bounding box center [506, 44] width 766 height 19
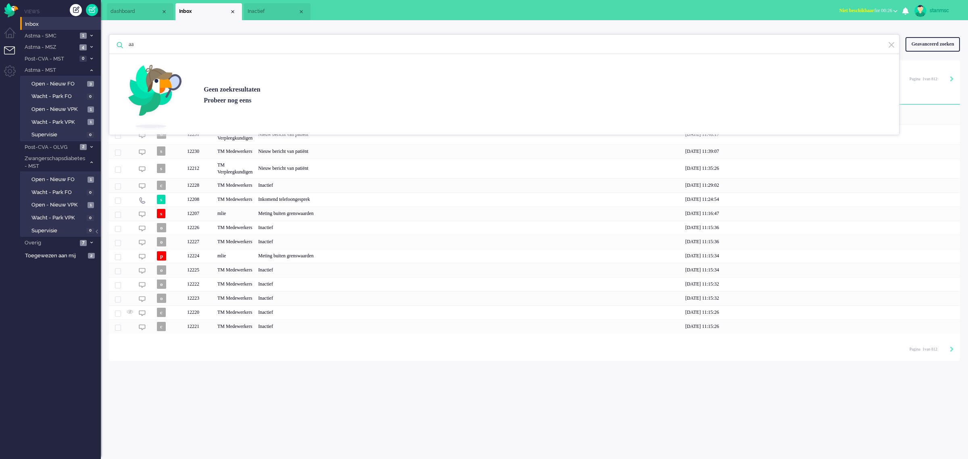
type input "a"
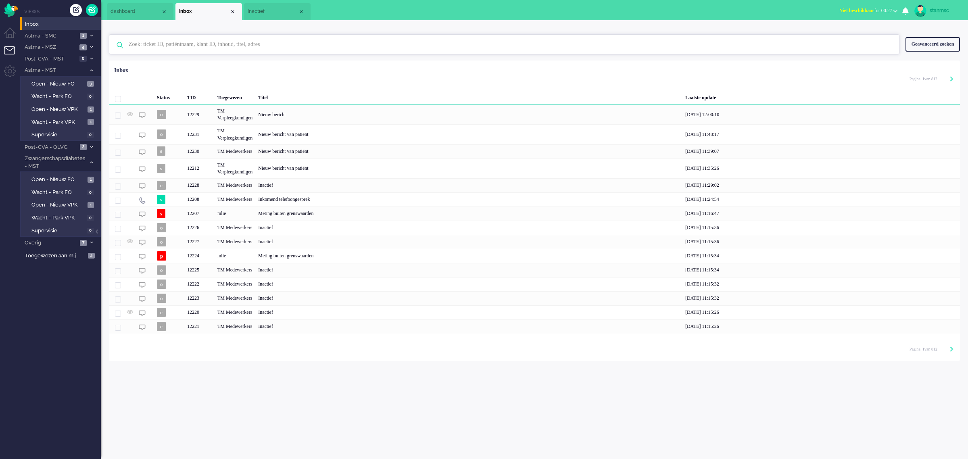
click at [143, 45] on input "text" at bounding box center [506, 44] width 766 height 19
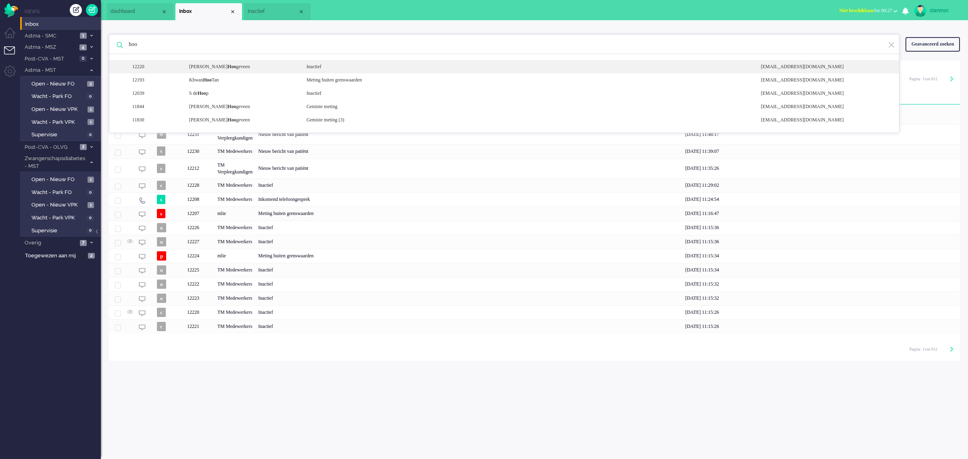
type input "hoo"
click at [232, 65] on div "[PERSON_NAME]" at bounding box center [241, 66] width 117 height 7
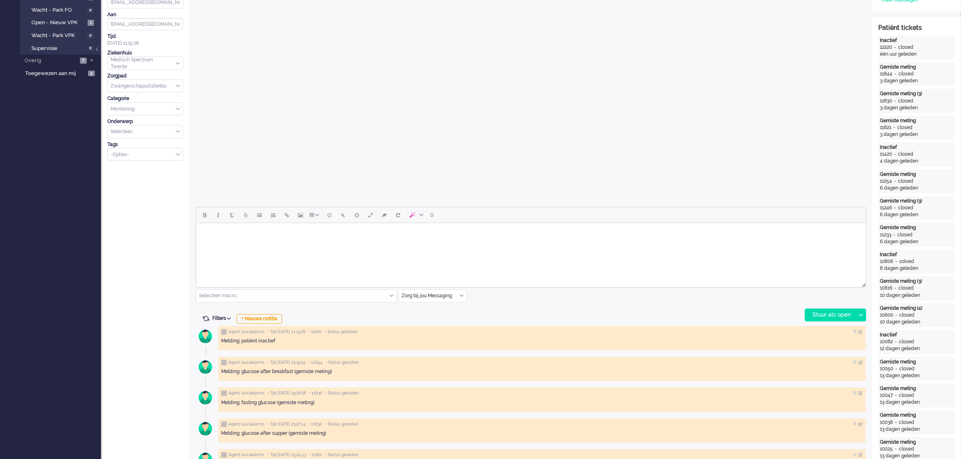
scroll to position [202, 0]
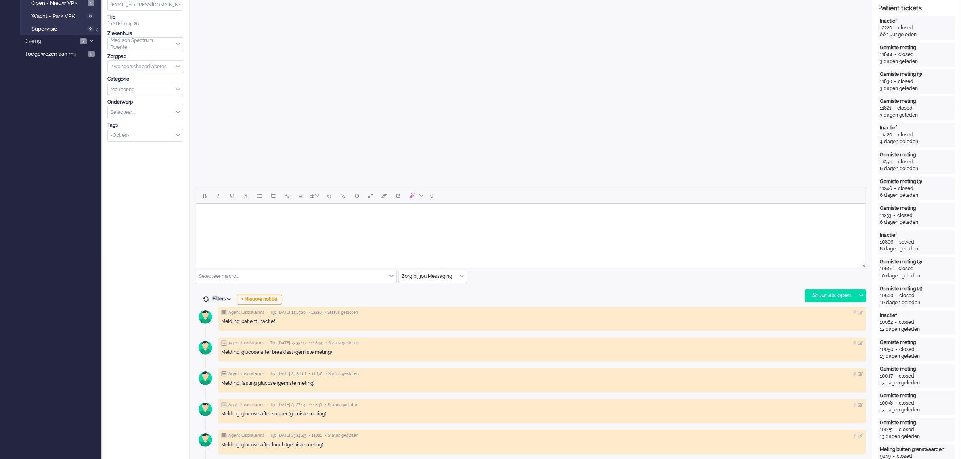
click at [269, 220] on body "Rich Text Area. Press ALT-0 for help." at bounding box center [530, 214] width 663 height 14
click at [279, 296] on div "+ Nieuwe notitie" at bounding box center [259, 300] width 46 height 10
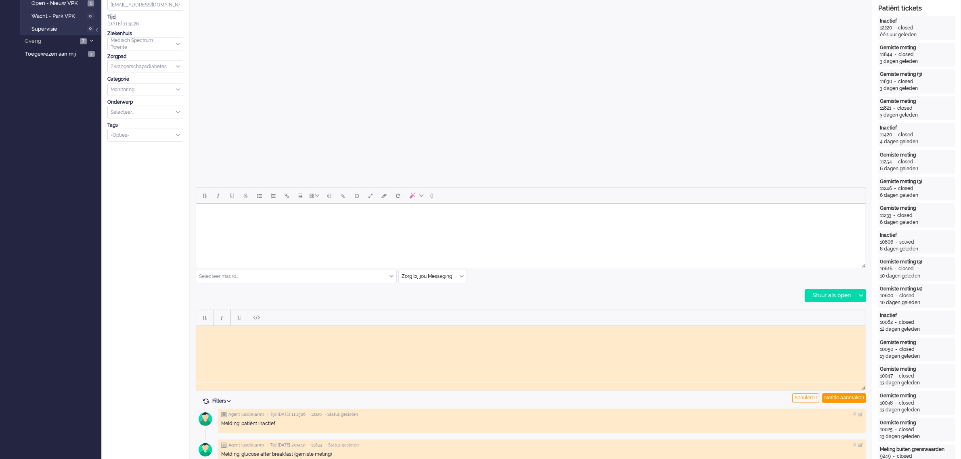
scroll to position [0, 0]
click at [774, 367] on div "Notitie aanmaken" at bounding box center [844, 398] width 44 height 10
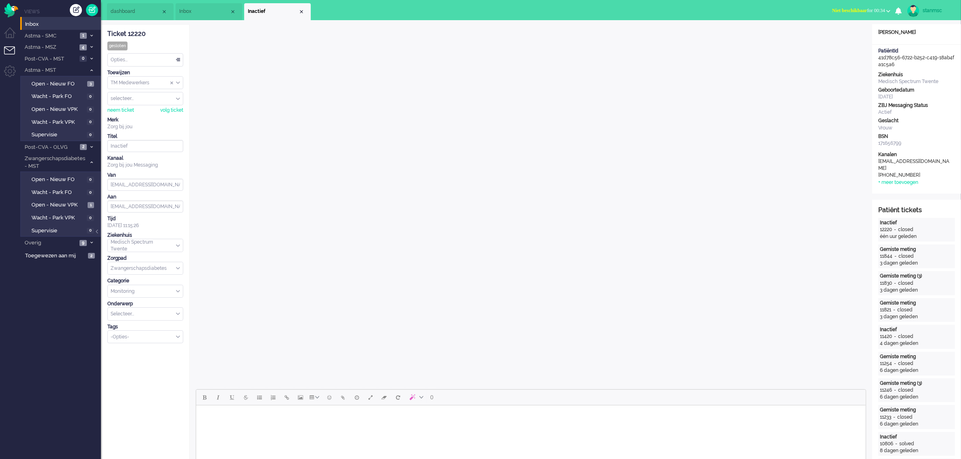
click at [301, 12] on div "Close tab" at bounding box center [301, 11] width 6 height 6
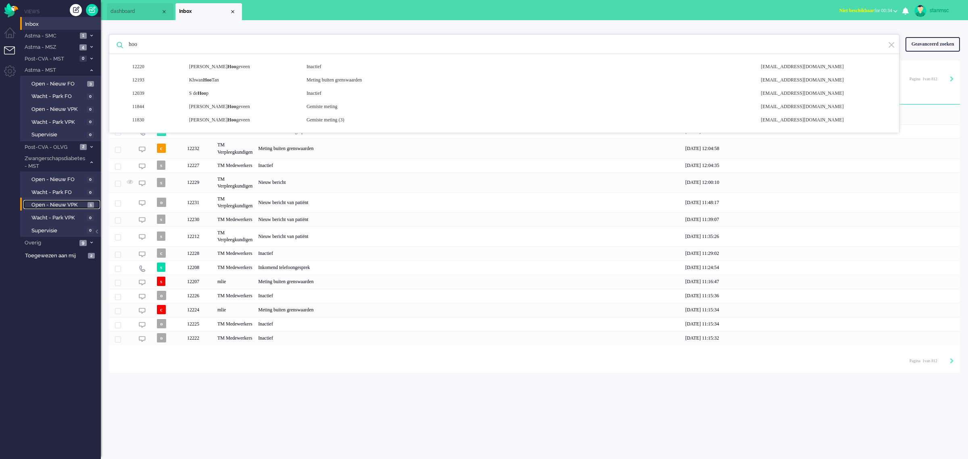
click at [61, 203] on span "Open - Nieuw VPK" at bounding box center [58, 205] width 54 height 8
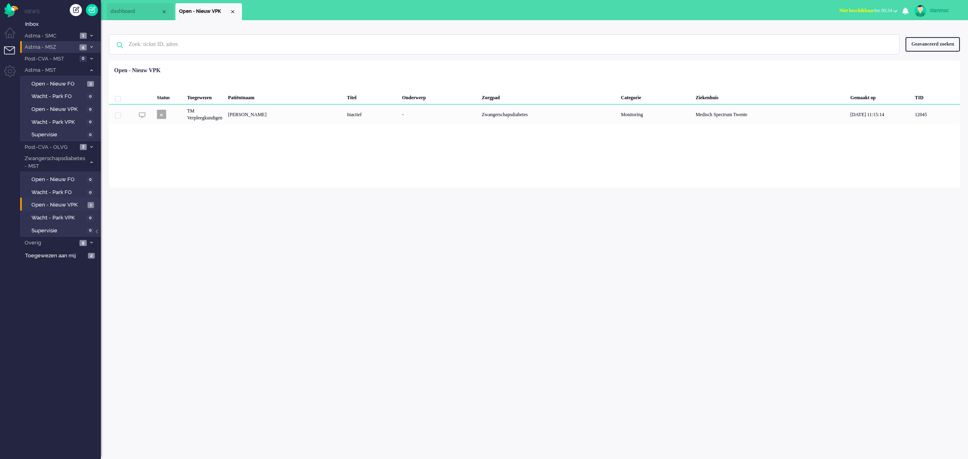
click at [63, 48] on span "Astma - MSZ" at bounding box center [50, 48] width 54 height 8
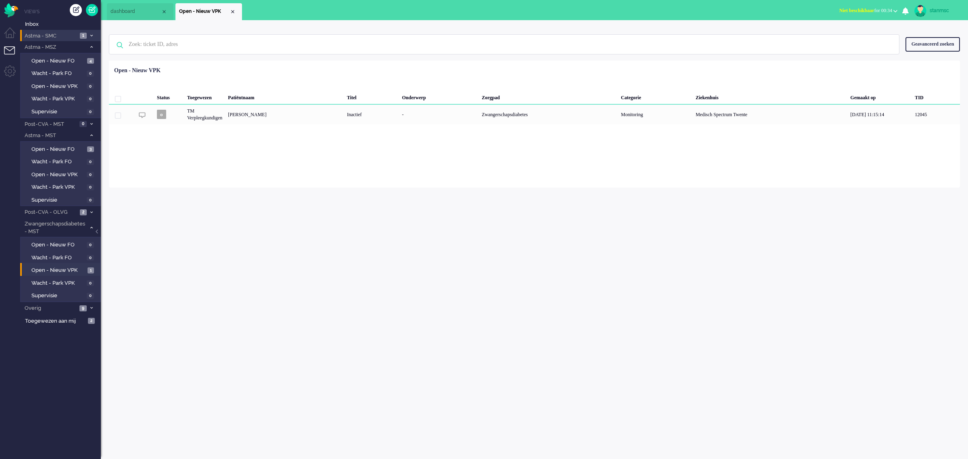
click at [64, 36] on span "Astma - SMC" at bounding box center [50, 36] width 54 height 8
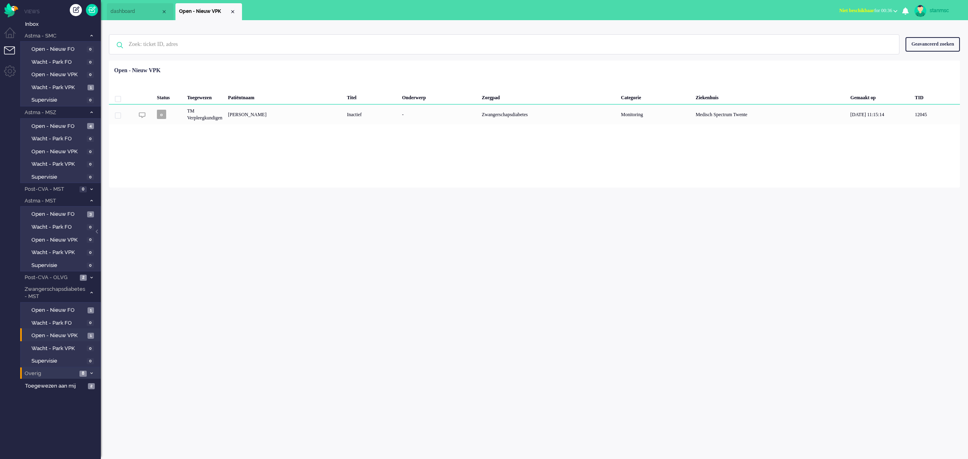
click at [58, 367] on span "Overig" at bounding box center [50, 374] width 54 height 8
click at [774, 10] on span "Niet beschikbaar for 00:37" at bounding box center [866, 11] width 53 height 6
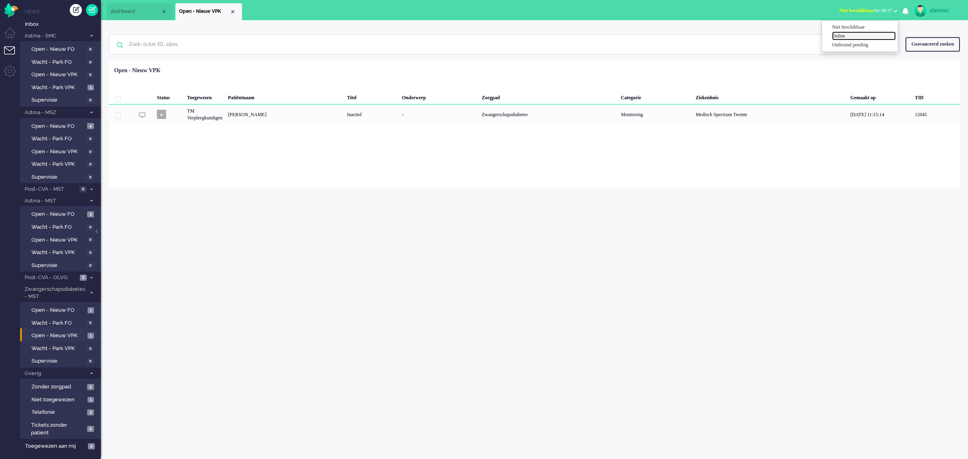
click at [774, 35] on label "Online" at bounding box center [864, 36] width 64 height 7
click at [140, 11] on span "dashboard" at bounding box center [136, 11] width 50 height 7
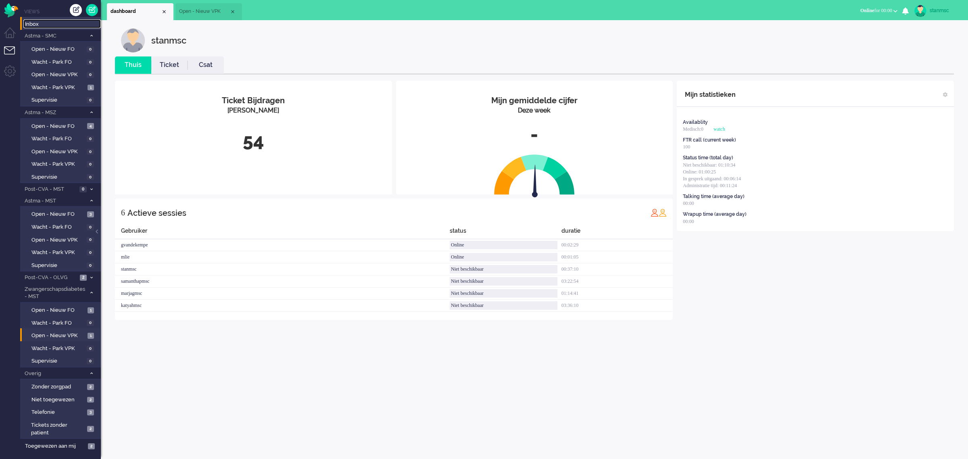
click at [38, 21] on span "Inbox" at bounding box center [63, 25] width 76 height 8
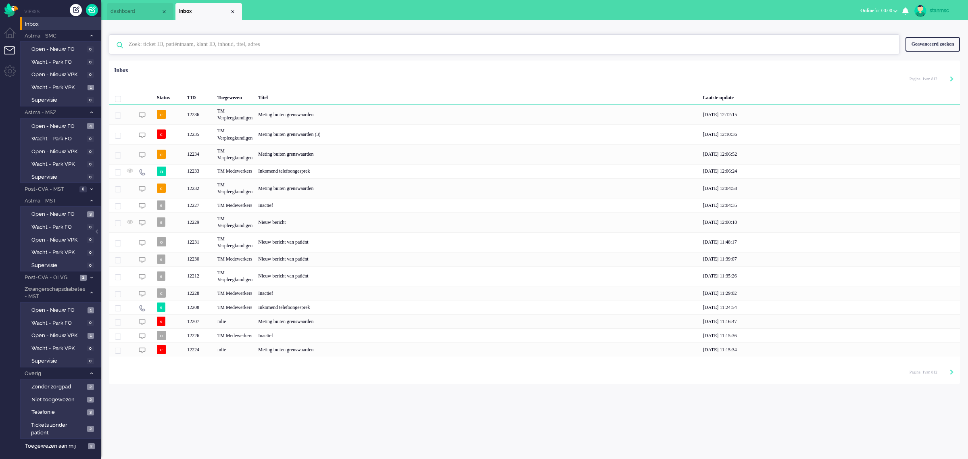
click at [188, 44] on input "text" at bounding box center [506, 44] width 766 height 19
paste input "05192127"
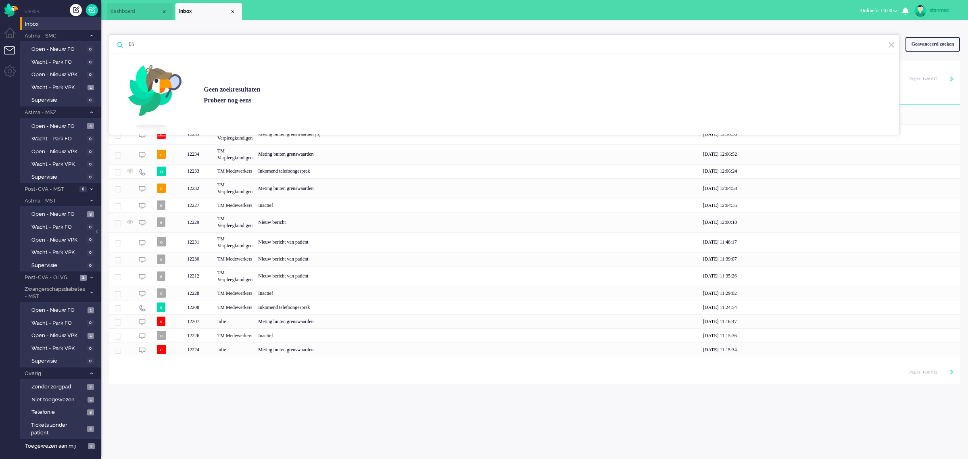
type input "0"
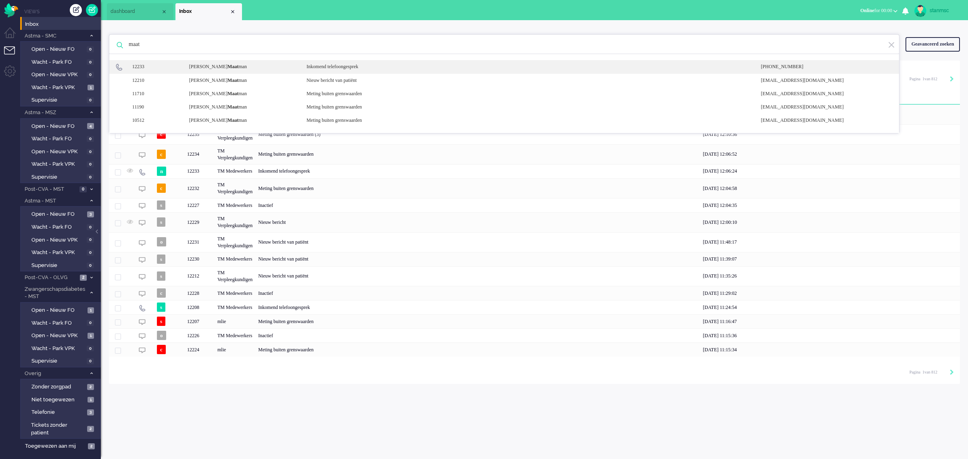
type input "maat"
click at [220, 69] on div "[PERSON_NAME] Maat man" at bounding box center [241, 66] width 117 height 7
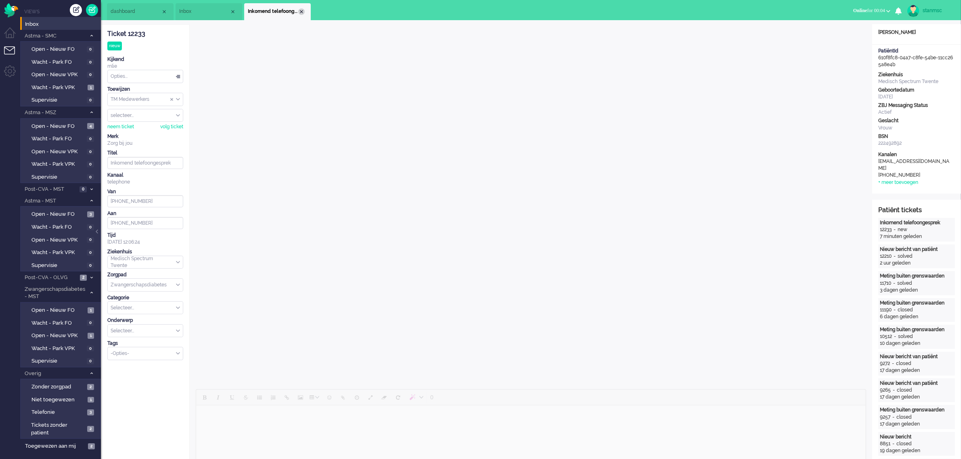
click at [301, 12] on div "Close tab" at bounding box center [301, 11] width 6 height 6
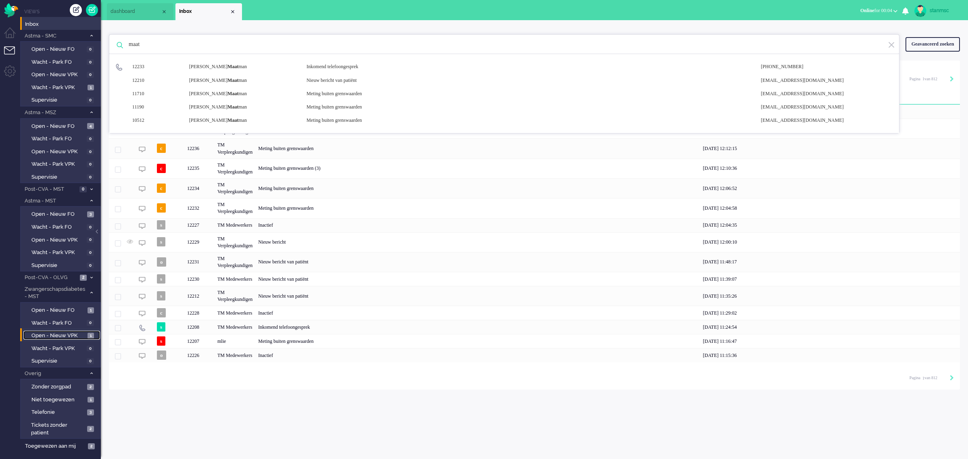
click at [55, 332] on span "Open - Nieuw VPK" at bounding box center [58, 336] width 54 height 8
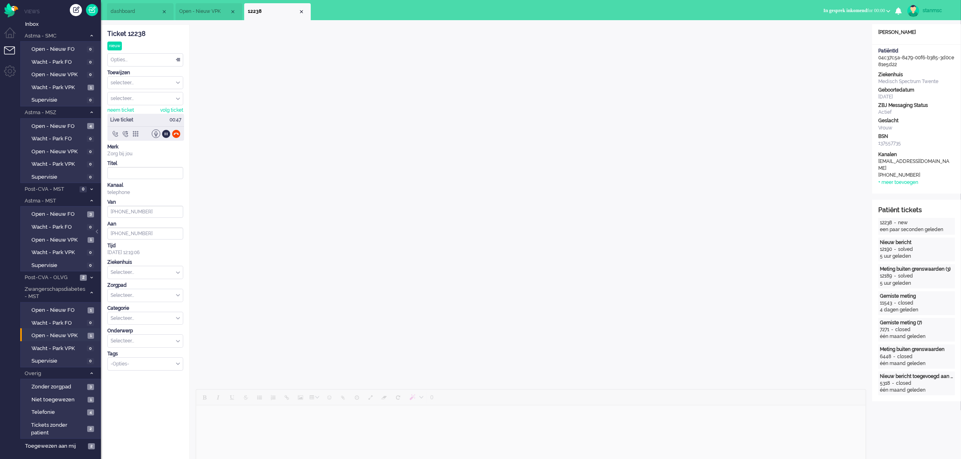
click at [175, 273] on input "text" at bounding box center [145, 272] width 75 height 13
click at [144, 294] on span "Medisch Spectrum Twente" at bounding box center [141, 291] width 60 height 7
type input "[PHONE_NUMBER]"
click at [176, 297] on div "Selecteer..." at bounding box center [145, 295] width 75 height 13
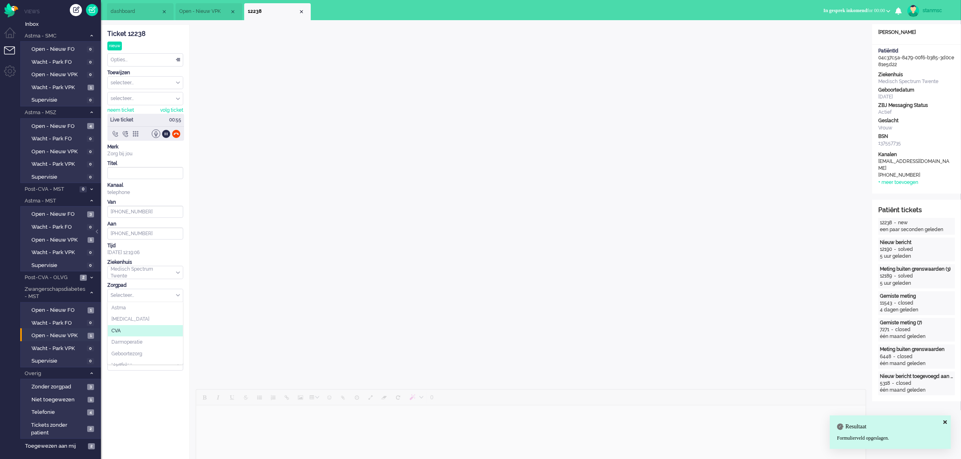
click at [124, 331] on li "CVA" at bounding box center [145, 331] width 75 height 12
click at [179, 319] on div "Selecteer..." at bounding box center [145, 318] width 75 height 13
click at [136, 341] on li "Monitoring" at bounding box center [145, 342] width 75 height 12
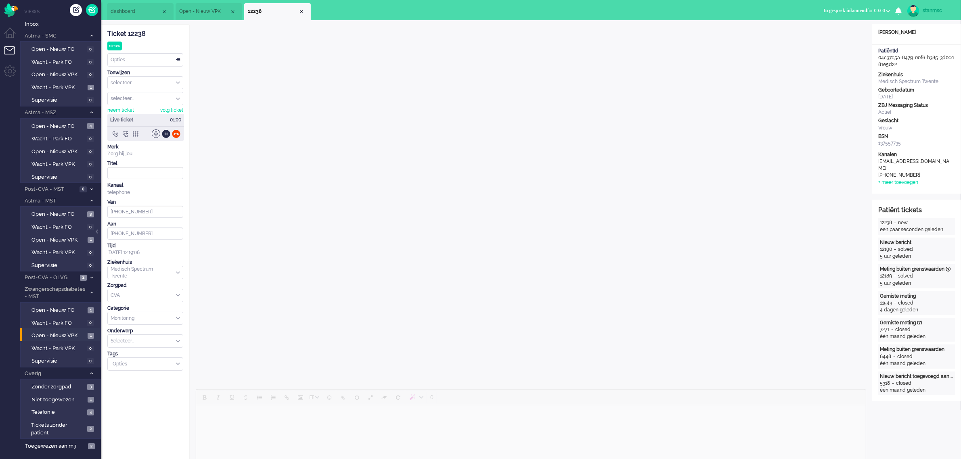
click at [176, 340] on div "Selecteer..." at bounding box center [145, 341] width 75 height 13
click at [176, 135] on div at bounding box center [176, 134] width 8 height 8
click at [774, 11] on span "Administratie tijd for 00:00:30" at bounding box center [853, 11] width 61 height 6
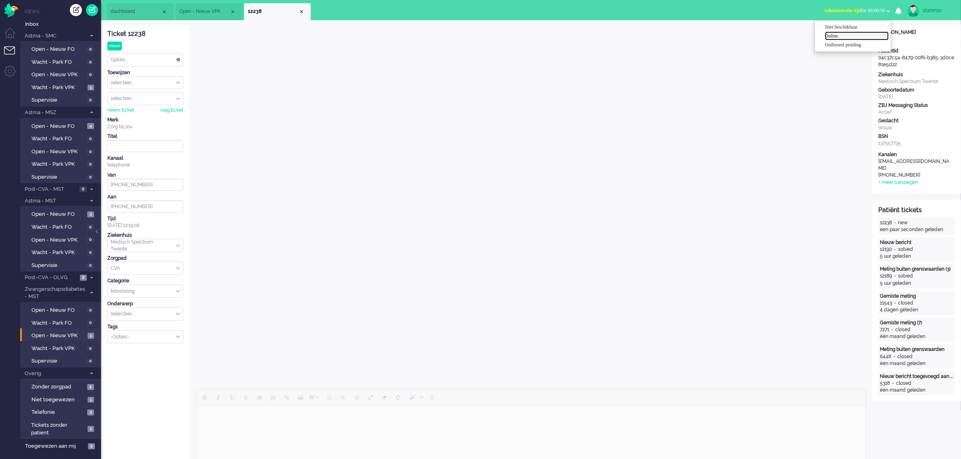
click at [774, 35] on label "Online" at bounding box center [857, 36] width 64 height 7
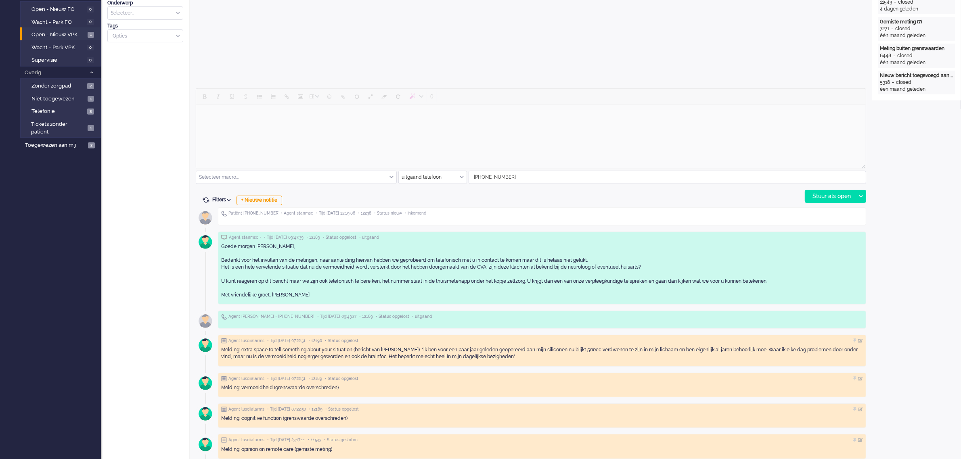
scroll to position [353, 0]
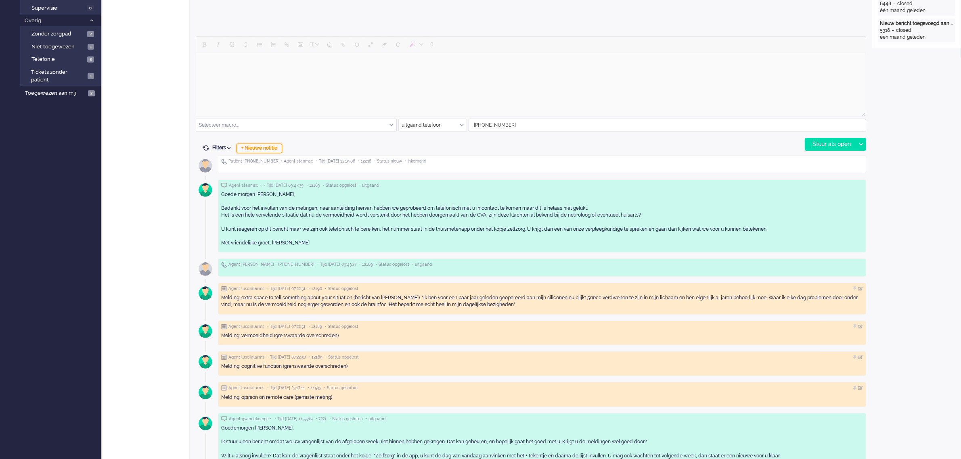
click at [263, 147] on div "+ Nieuwe notitie" at bounding box center [259, 149] width 46 height 10
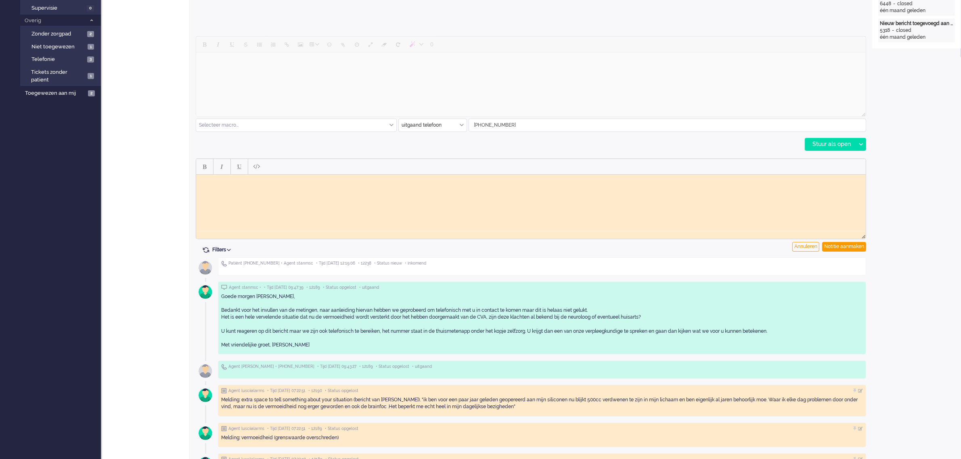
scroll to position [0, 0]
click at [237, 186] on html at bounding box center [530, 180] width 669 height 13
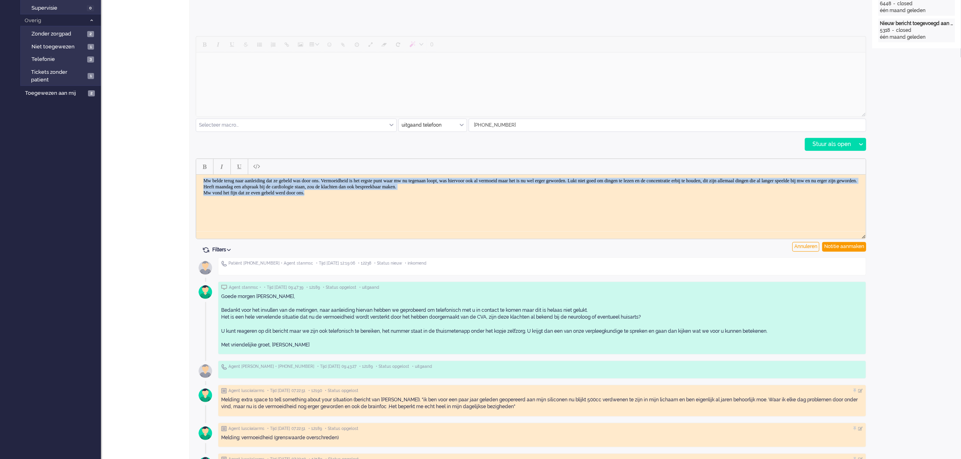
drag, startPoint x: 336, startPoint y: 201, endPoint x: 203, endPoint y: 179, distance: 135.2
click at [203, 179] on body "Mw belde terug naar aanleiding dat ze gebeld was door ons. Vermoeidheid is het …" at bounding box center [530, 187] width 663 height 18
copy body "Mw belde terug naar aanleiding dat ze gebeld was door ons. Vermoeidheid is het …"
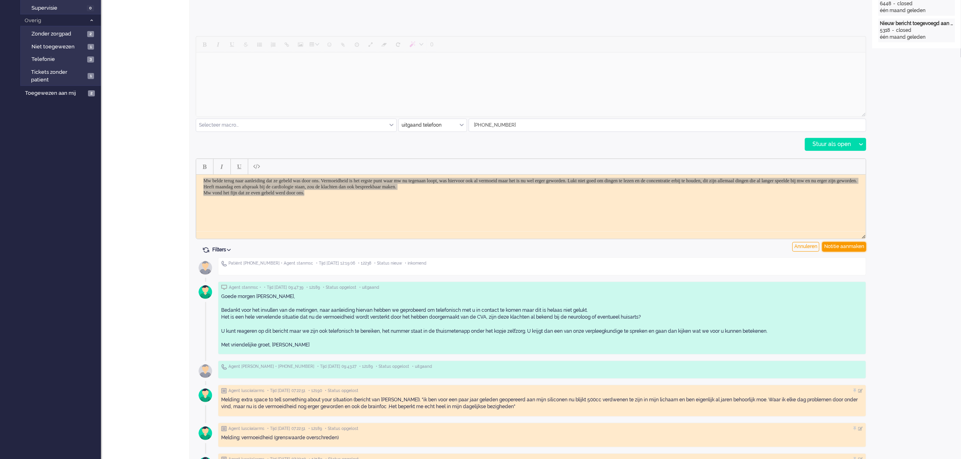
click at [774, 246] on div "Notitie aanmaken" at bounding box center [844, 247] width 44 height 10
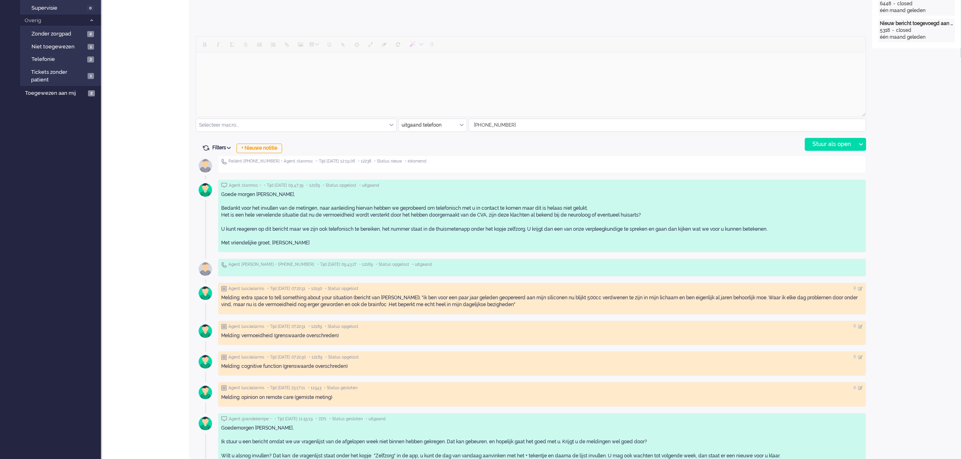
type input "Inkomend telefoongesprek"
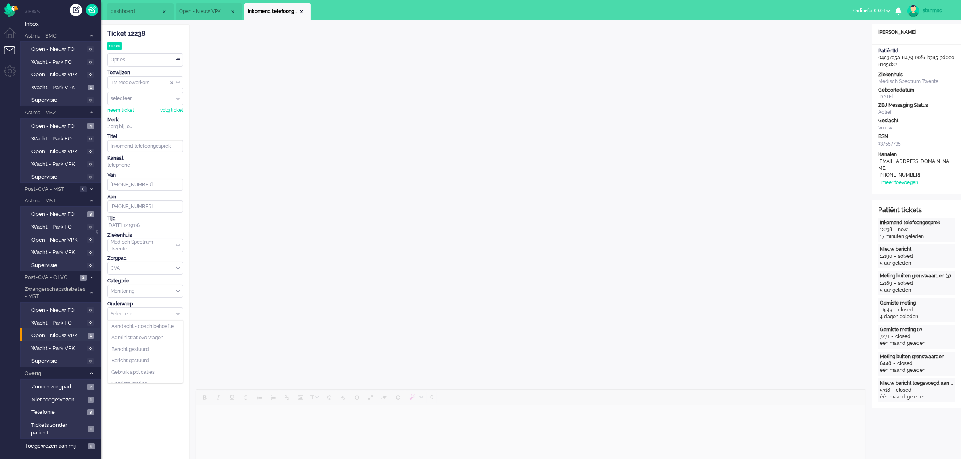
click at [180, 314] on input "text" at bounding box center [145, 314] width 75 height 13
click at [157, 329] on span "Aandacht - coach behoefte" at bounding box center [142, 326] width 62 height 7
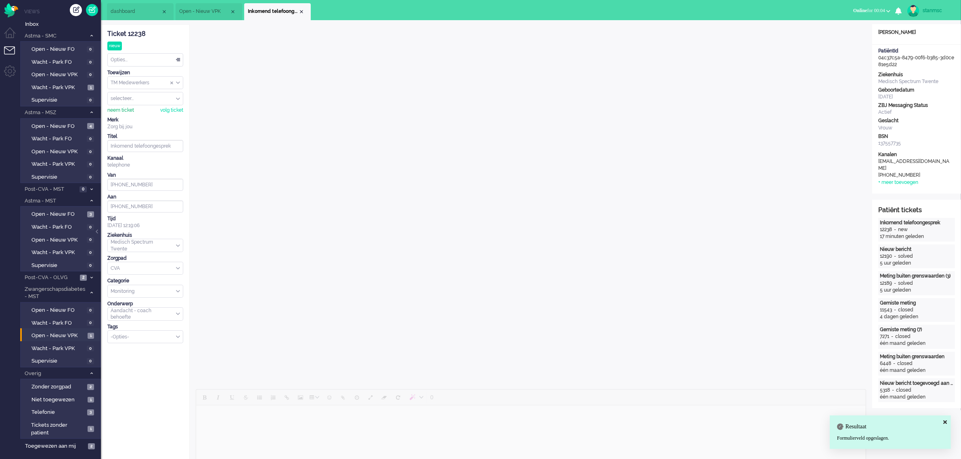
click at [126, 110] on div "neem ticket" at bounding box center [120, 110] width 27 height 7
click at [138, 59] on div "Opties..." at bounding box center [145, 60] width 75 height 13
click at [133, 115] on li "Opgelost" at bounding box center [145, 117] width 75 height 12
click at [301, 11] on div "Close tab" at bounding box center [301, 11] width 6 height 6
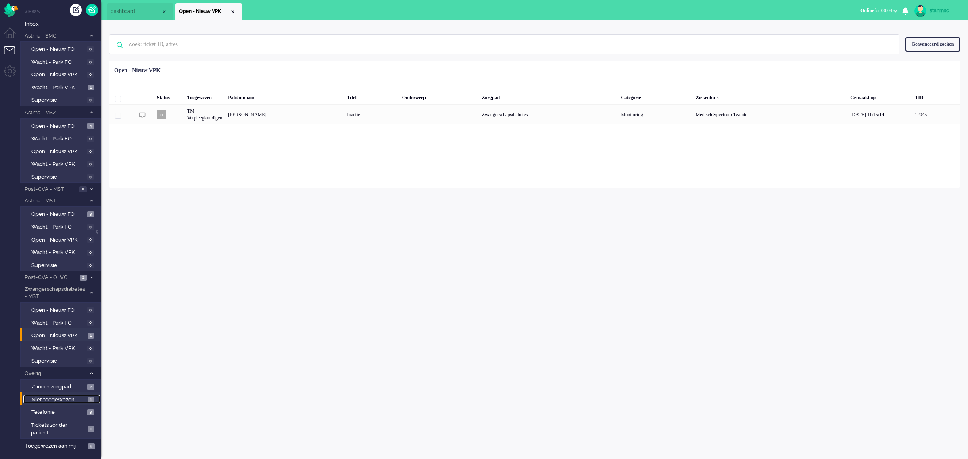
click at [58, 367] on span "Niet toegewezen" at bounding box center [58, 400] width 54 height 8
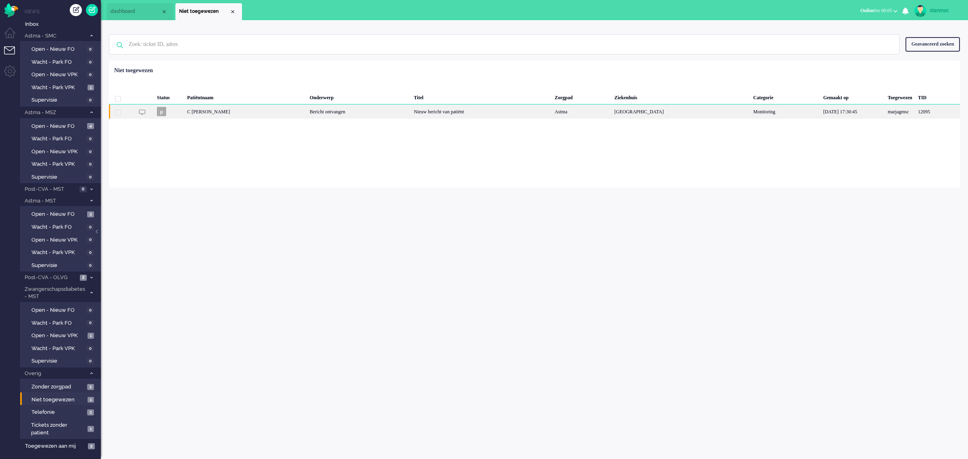
click at [239, 111] on div "C [PERSON_NAME]" at bounding box center [245, 111] width 123 height 14
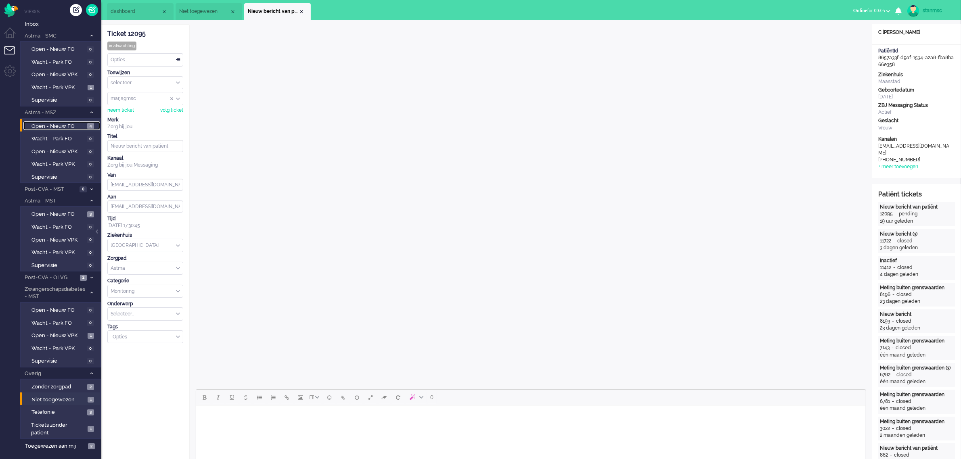
click at [52, 124] on span "Open - Nieuw FO" at bounding box center [58, 127] width 54 height 8
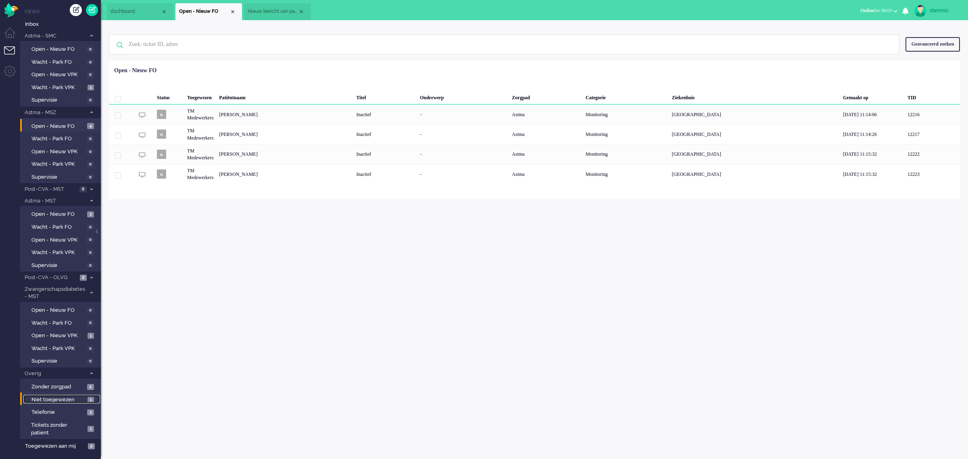
click at [60, 367] on span "Niet toegewezen" at bounding box center [58, 400] width 54 height 8
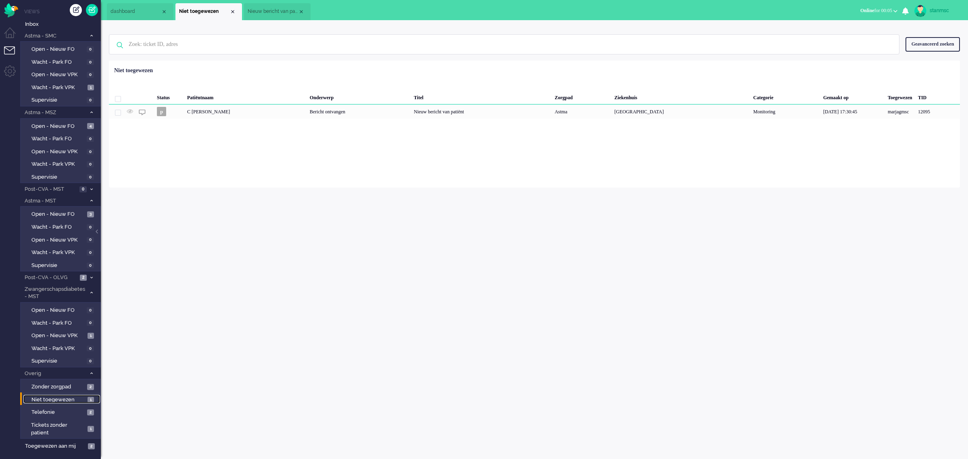
click at [271, 7] on li "Nieuw bericht van patiënt" at bounding box center [277, 11] width 67 height 17
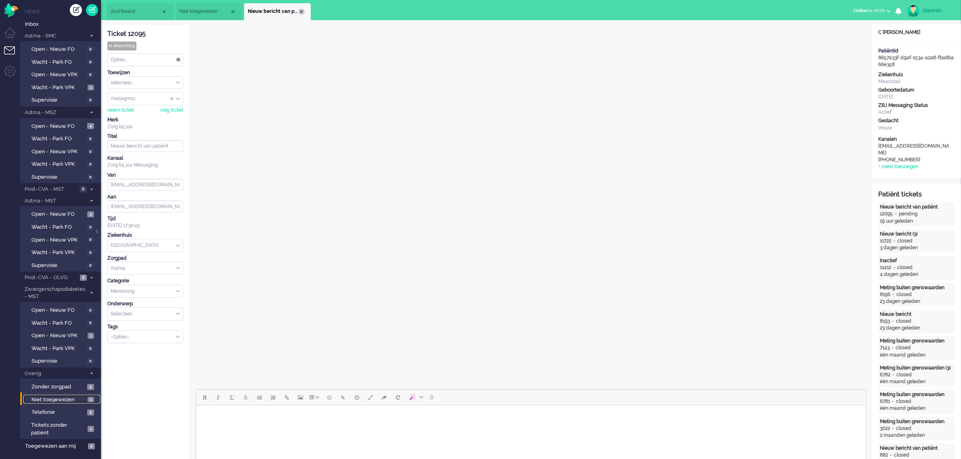
click at [301, 10] on div "Close tab" at bounding box center [301, 11] width 6 height 6
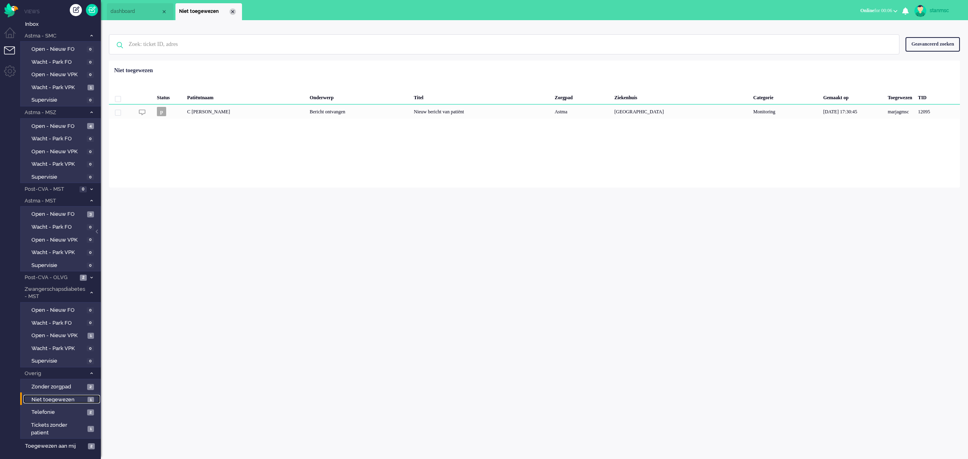
click at [231, 12] on div "Close tab" at bounding box center [233, 11] width 6 height 6
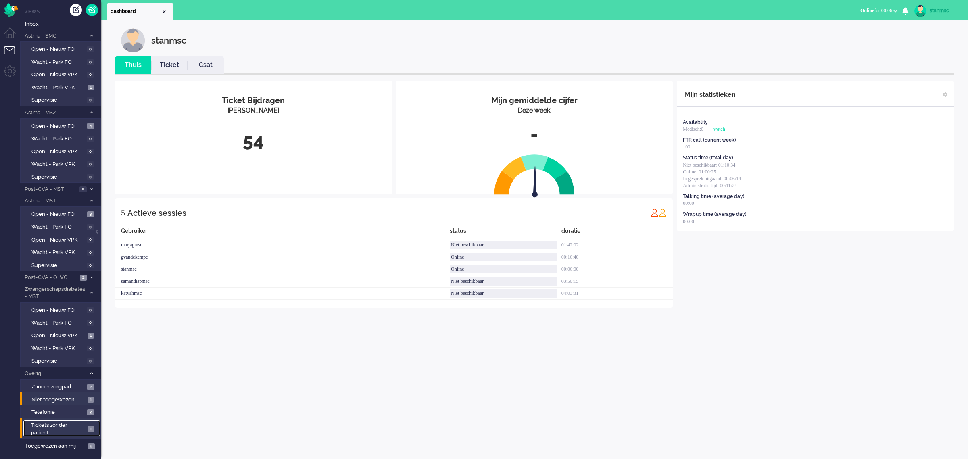
click at [61, 367] on span "Tickets zonder patient" at bounding box center [58, 429] width 54 height 15
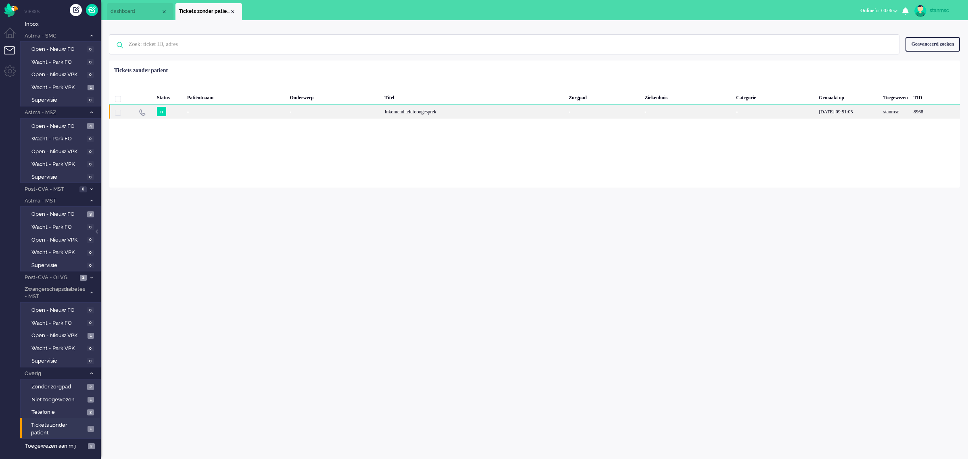
click at [182, 112] on div "n" at bounding box center [169, 111] width 30 height 14
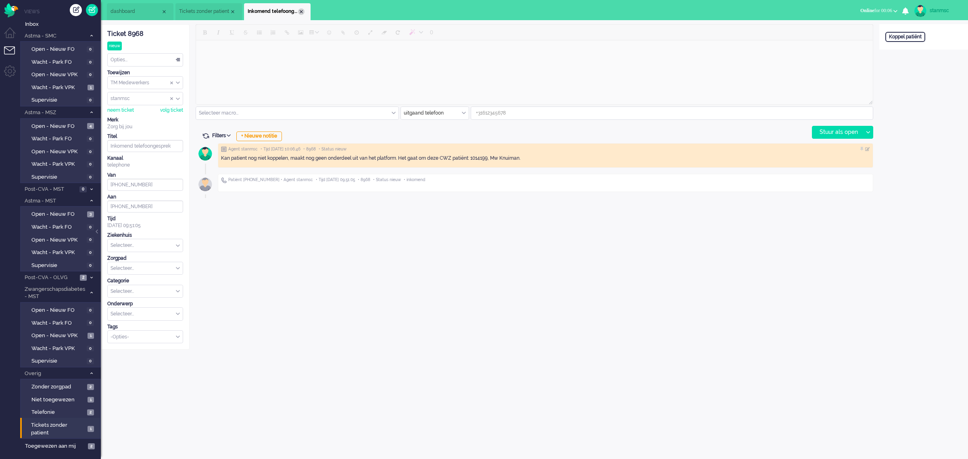
click at [300, 13] on div "Close tab" at bounding box center [301, 11] width 6 height 6
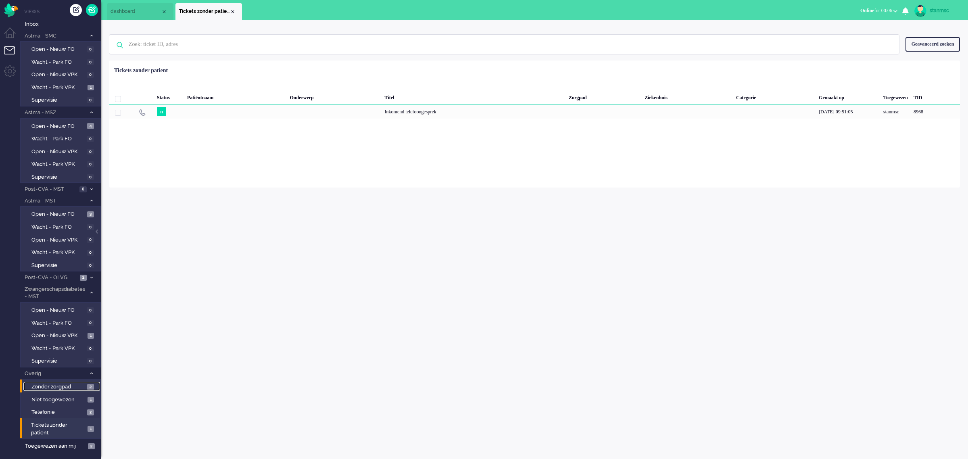
click at [51, 367] on span "Zonder zorgpad" at bounding box center [58, 387] width 54 height 8
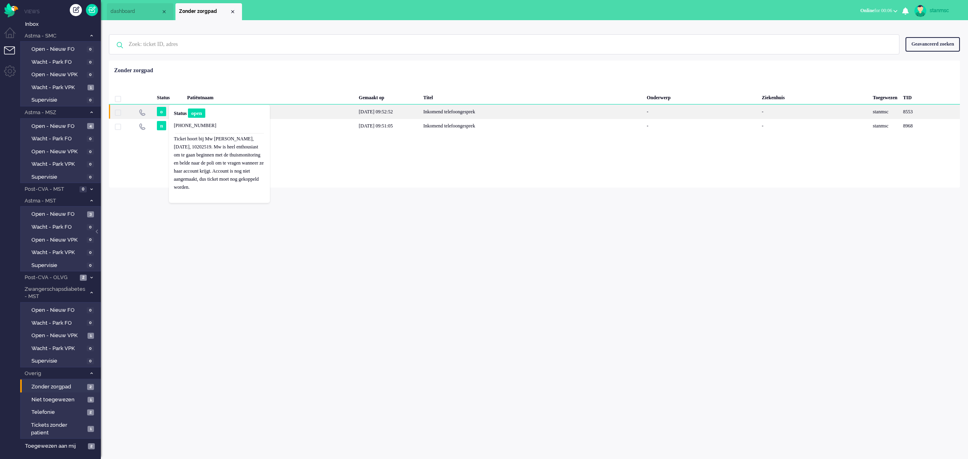
click at [295, 112] on div "[PERSON_NAME]" at bounding box center [270, 111] width 172 height 14
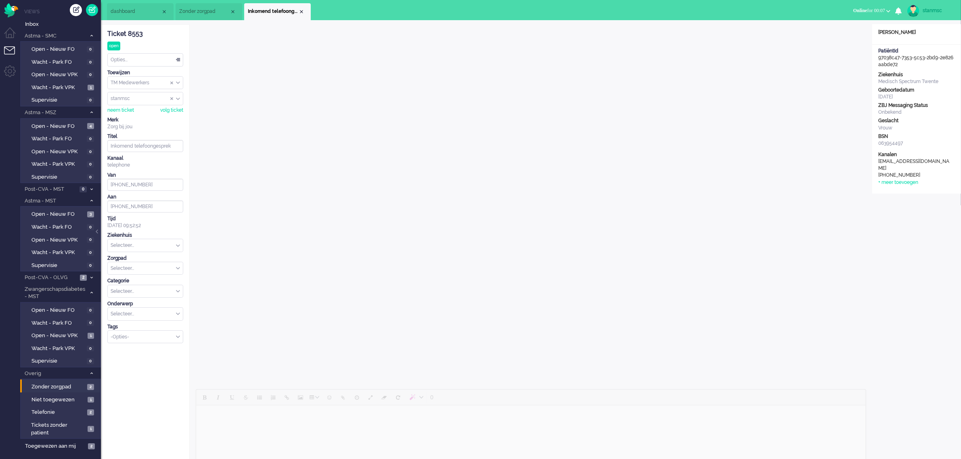
click at [176, 245] on div "Selecteer..." at bounding box center [145, 245] width 75 height 13
click at [146, 267] on span "Medisch Spectrum Twente" at bounding box center [141, 264] width 60 height 7
type input "[PHONE_NUMBER]"
click at [180, 270] on div "Selecteer..." at bounding box center [145, 268] width 75 height 13
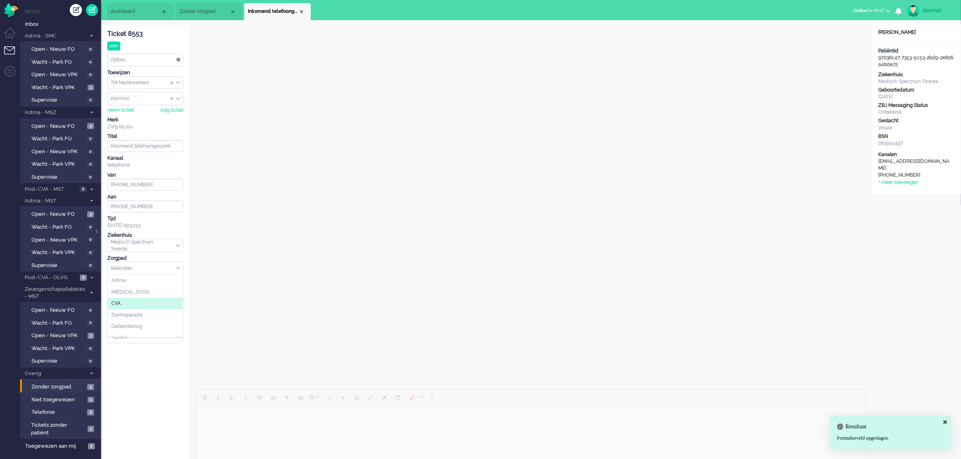
click at [127, 303] on li "CVA" at bounding box center [145, 304] width 75 height 12
click at [178, 292] on div "Selecteer..." at bounding box center [145, 291] width 75 height 13
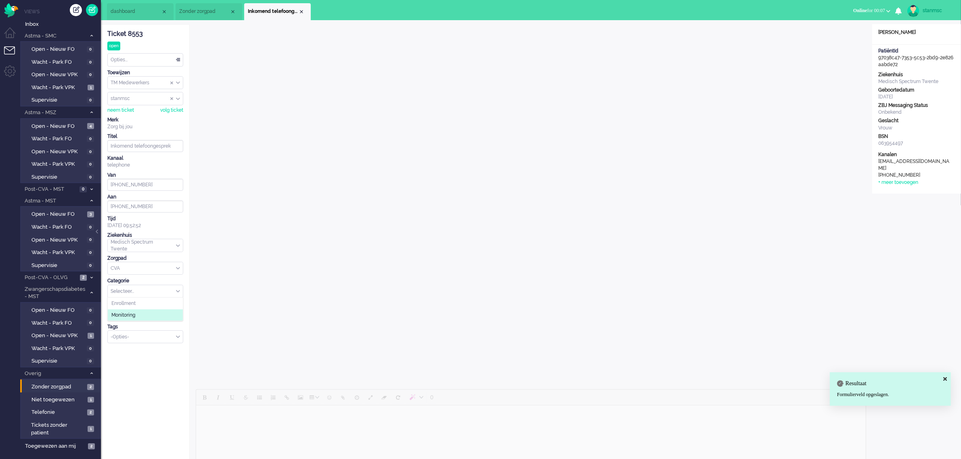
click at [129, 313] on span "Monitoring" at bounding box center [123, 315] width 24 height 7
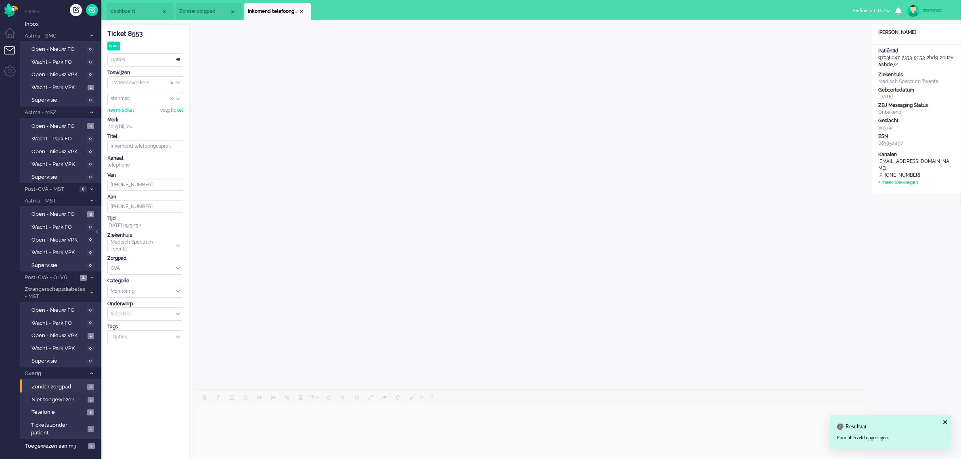
click at [178, 315] on div "Selecteer..." at bounding box center [145, 314] width 75 height 13
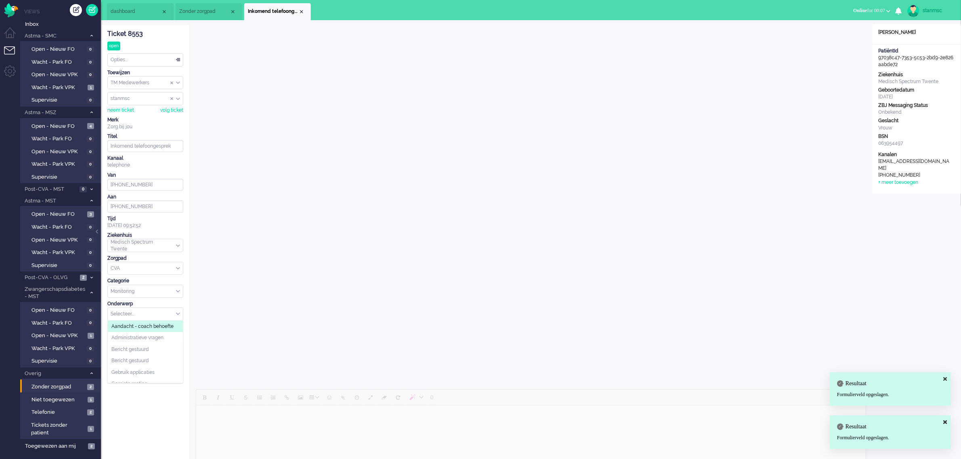
click at [154, 326] on span "Aandacht - coach behoefte" at bounding box center [142, 326] width 62 height 7
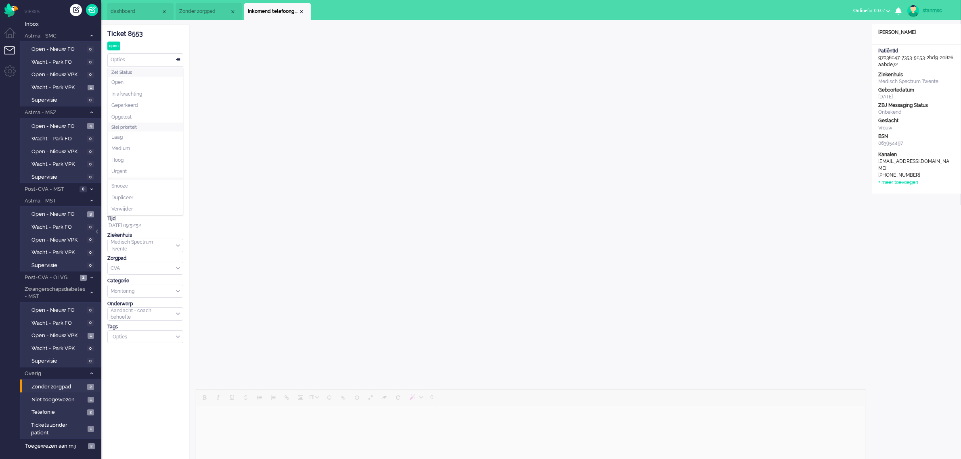
click at [140, 59] on div "Opties..." at bounding box center [145, 60] width 75 height 13
click at [139, 115] on li "Opgelost" at bounding box center [145, 117] width 75 height 12
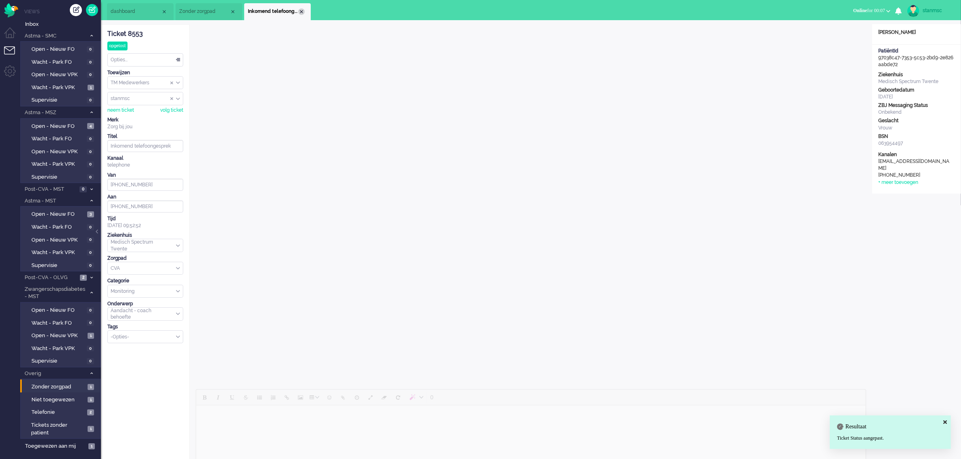
click at [301, 11] on div "Close tab" at bounding box center [301, 11] width 6 height 6
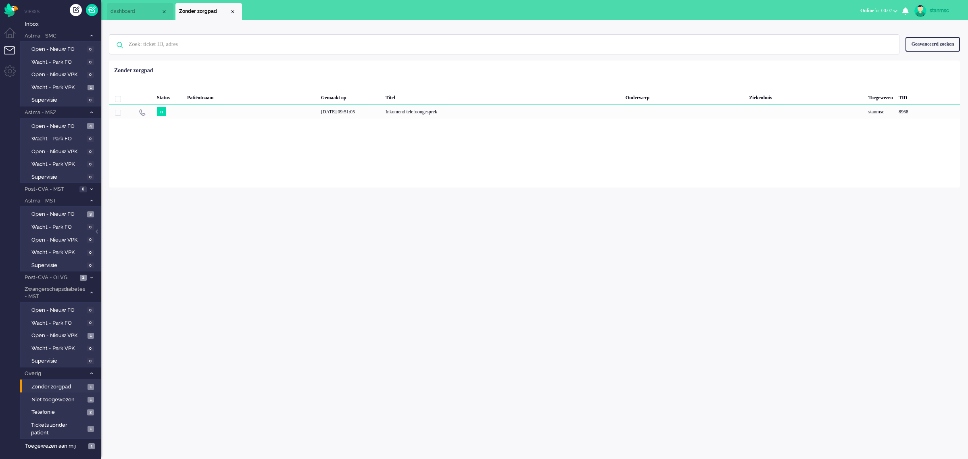
click at [148, 9] on span "dashboard" at bounding box center [136, 11] width 50 height 7
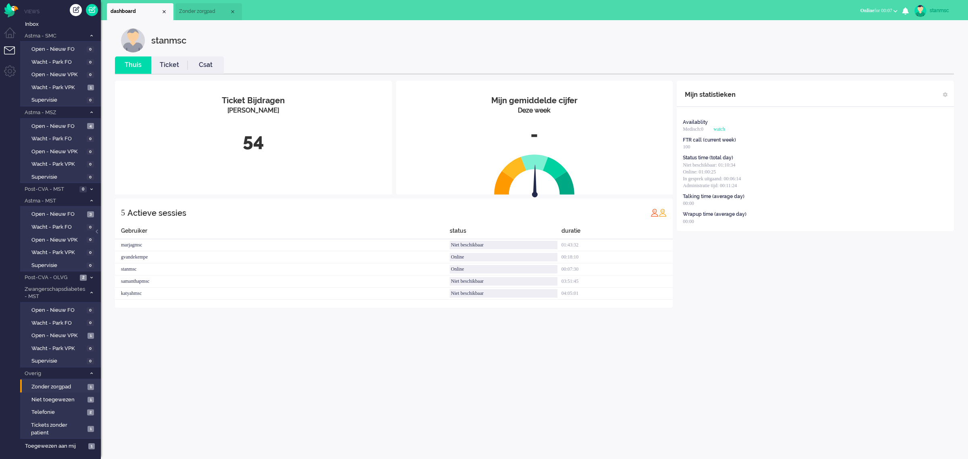
click at [212, 6] on li "Zonder zorgpad" at bounding box center [208, 11] width 67 height 17
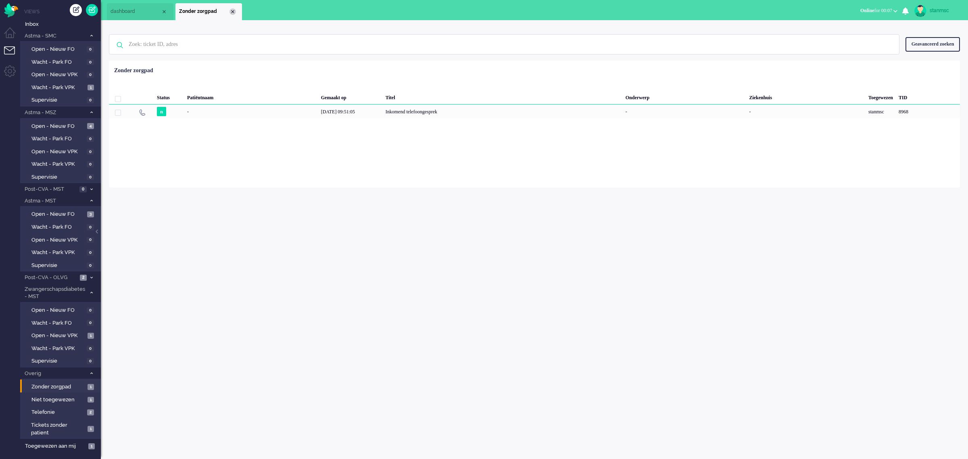
click at [233, 12] on div "Close tab" at bounding box center [233, 11] width 6 height 6
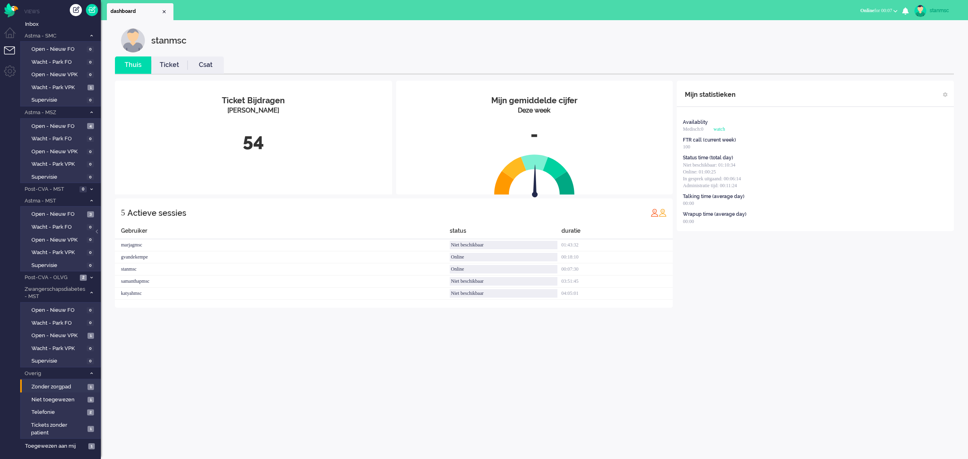
click at [165, 62] on link "Ticket" at bounding box center [169, 65] width 36 height 9
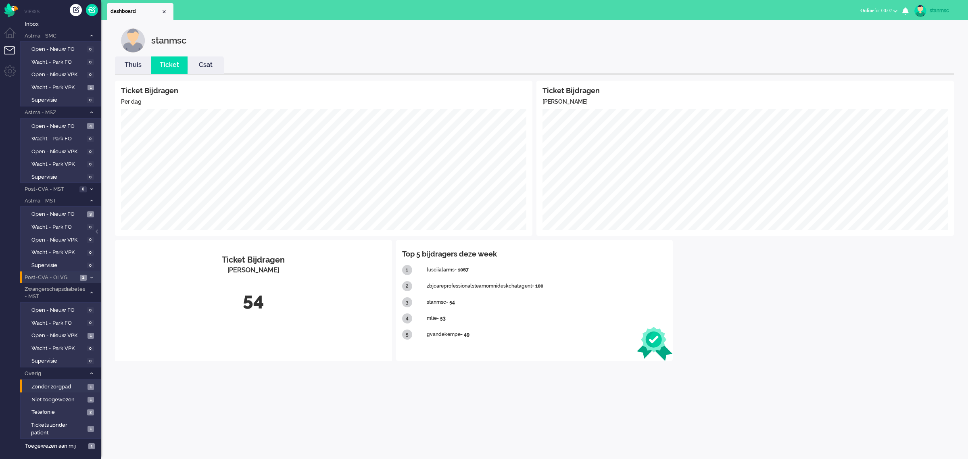
click at [57, 275] on span "Post-CVA - OLVG" at bounding box center [50, 278] width 54 height 8
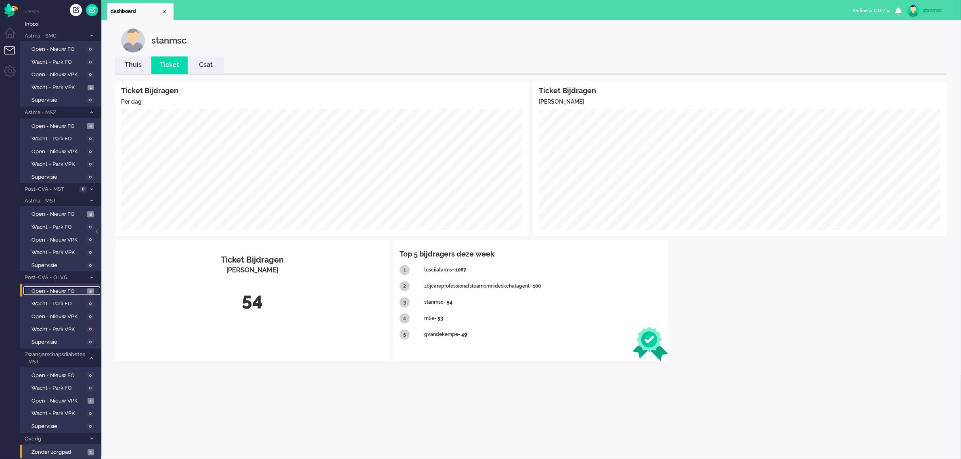
click at [59, 288] on span "Open - Nieuw FO" at bounding box center [58, 292] width 54 height 8
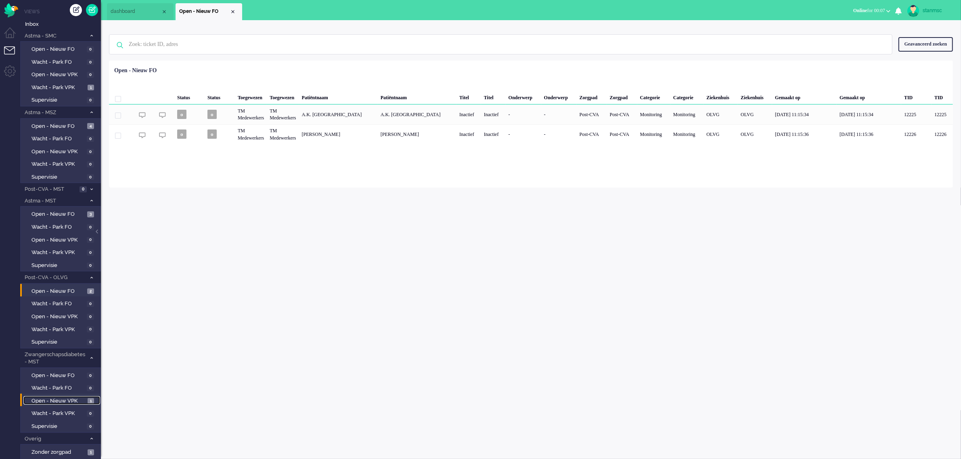
click at [57, 367] on span "Open - Nieuw VPK" at bounding box center [58, 401] width 54 height 8
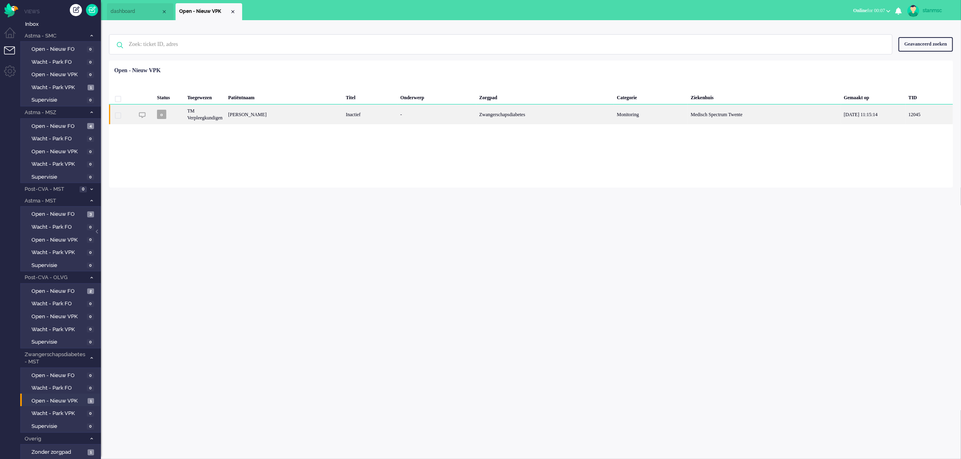
click at [225, 115] on div "TM Verpleegkundigen" at bounding box center [204, 114] width 41 height 20
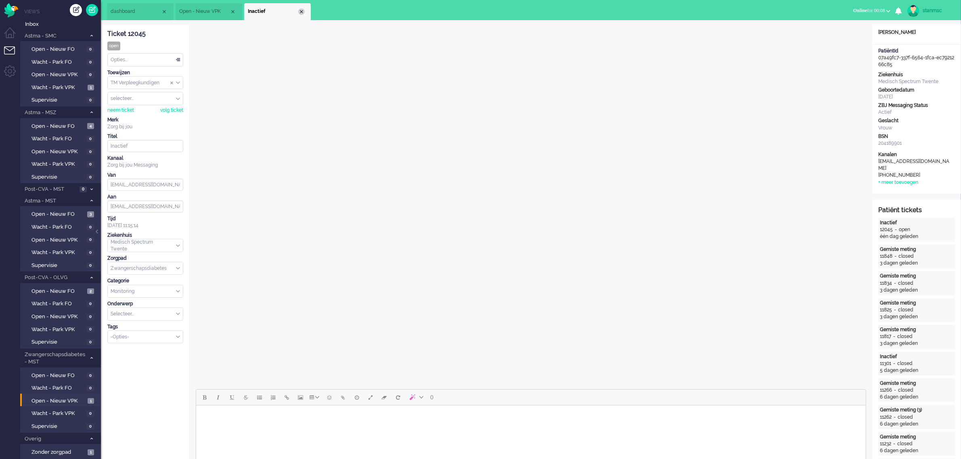
click at [301, 13] on div "Close tab" at bounding box center [301, 11] width 6 height 6
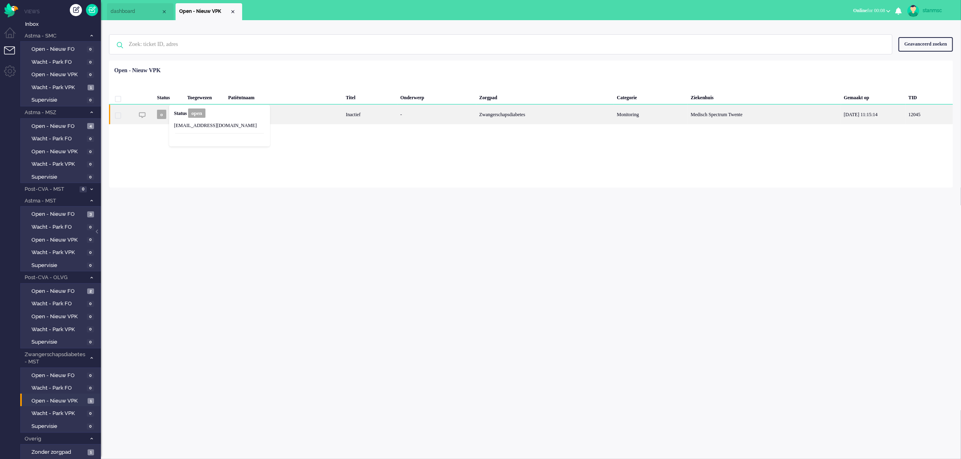
click at [293, 118] on div "[PERSON_NAME]" at bounding box center [284, 114] width 118 height 20
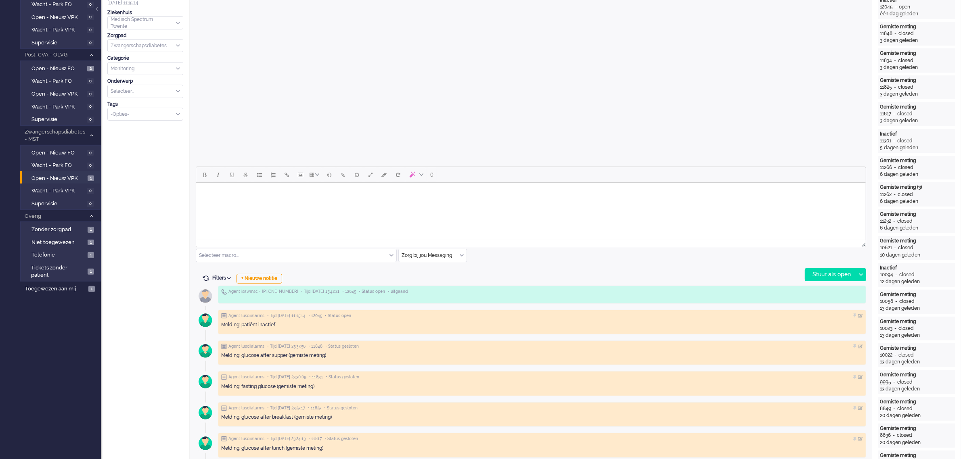
scroll to position [276, 0]
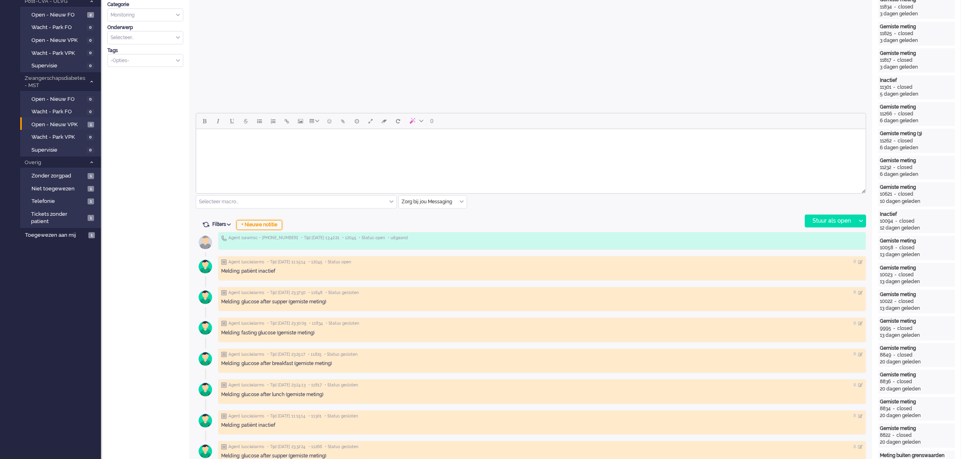
click at [258, 226] on div "+ Nieuwe notitie" at bounding box center [259, 225] width 46 height 10
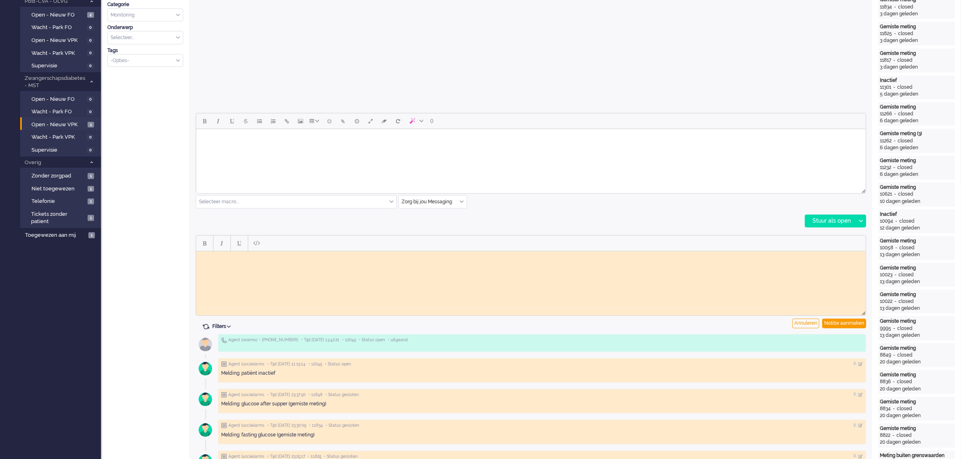
scroll to position [0, 0]
click at [237, 260] on html at bounding box center [530, 257] width 669 height 13
click at [774, 323] on div "Notitie aanmaken" at bounding box center [844, 324] width 44 height 10
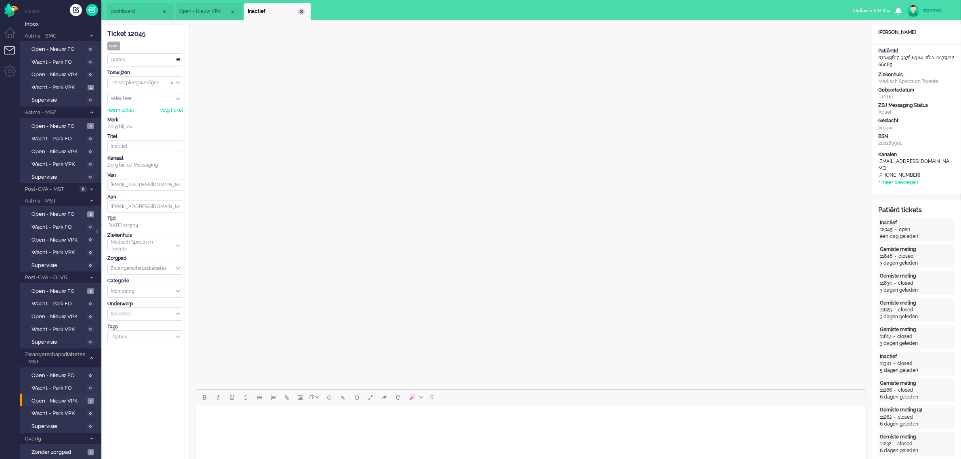
click at [302, 13] on div "Close tab" at bounding box center [301, 11] width 6 height 6
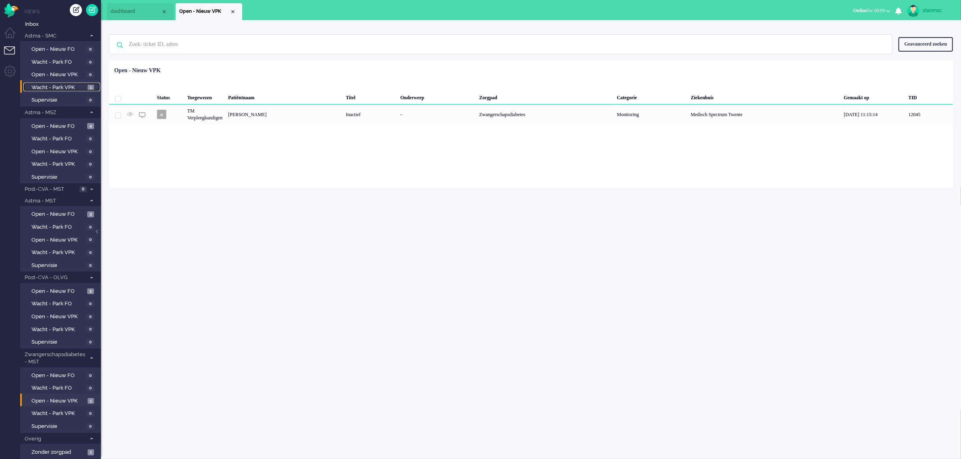
click at [63, 88] on span "Wacht - Park VPK" at bounding box center [58, 88] width 54 height 8
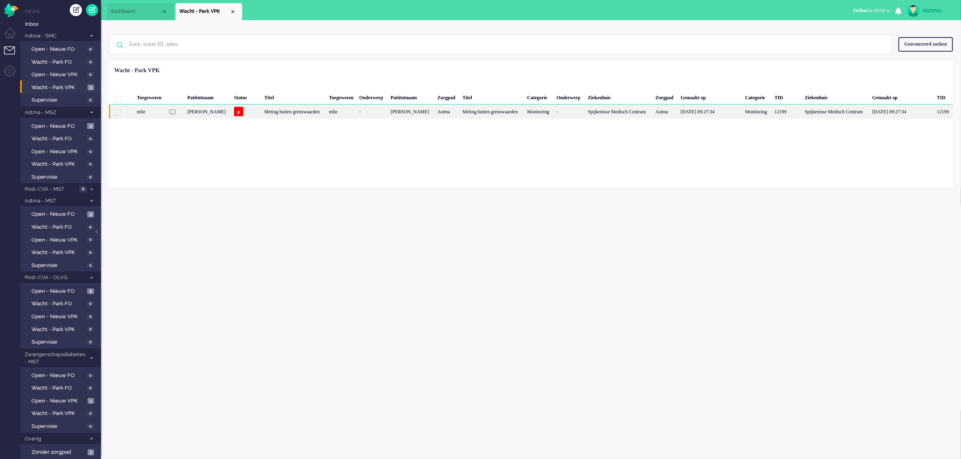
click at [313, 113] on div "Meting buiten grenswaarden" at bounding box center [293, 111] width 65 height 14
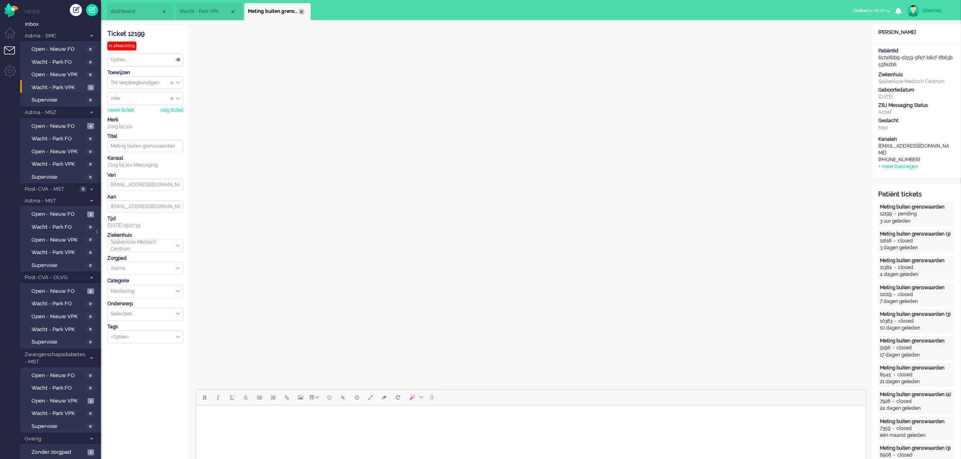
click at [303, 12] on div "Close tab" at bounding box center [301, 11] width 6 height 6
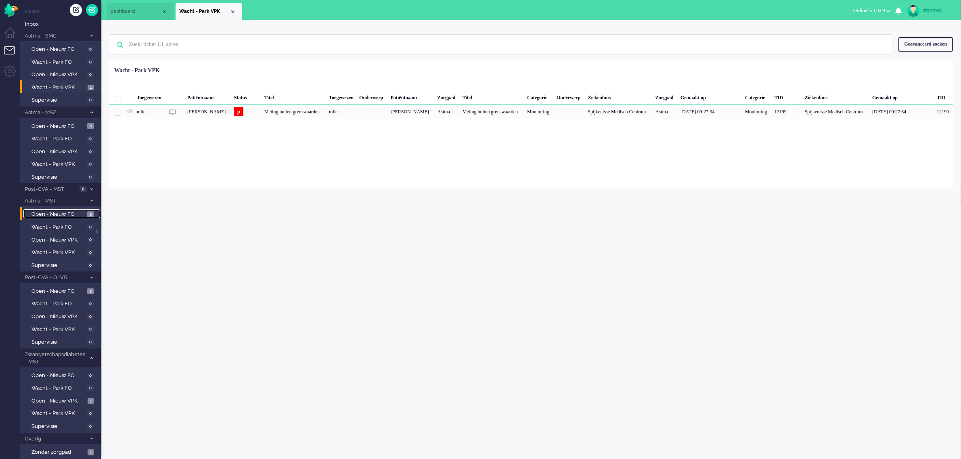
click at [59, 211] on span "Open - Nieuw FO" at bounding box center [58, 215] width 54 height 8
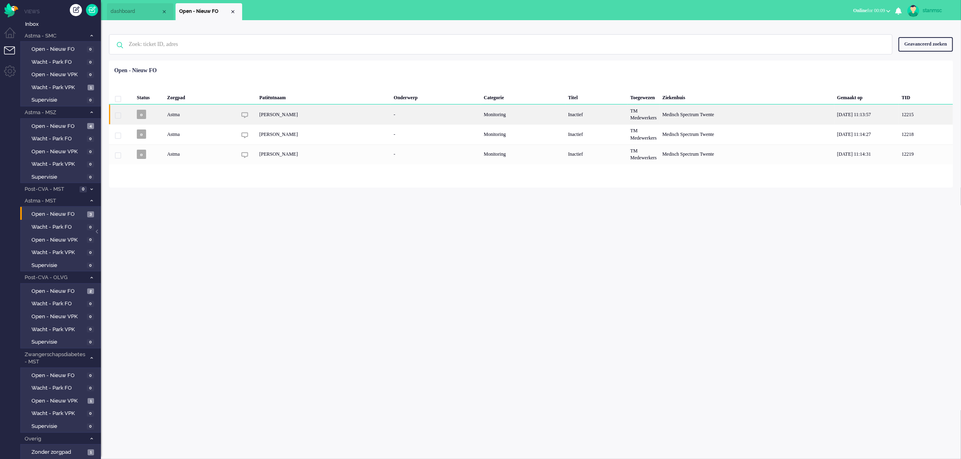
click at [307, 114] on div "[PERSON_NAME]" at bounding box center [324, 114] width 134 height 20
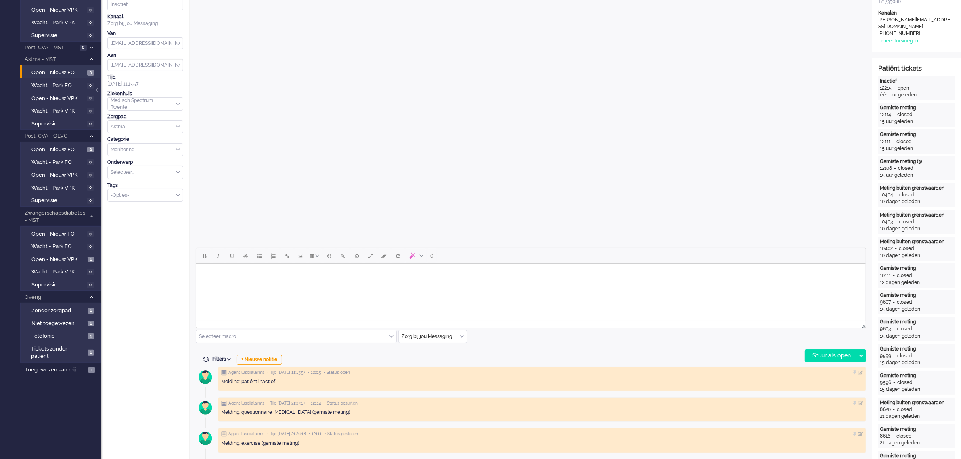
scroll to position [151, 0]
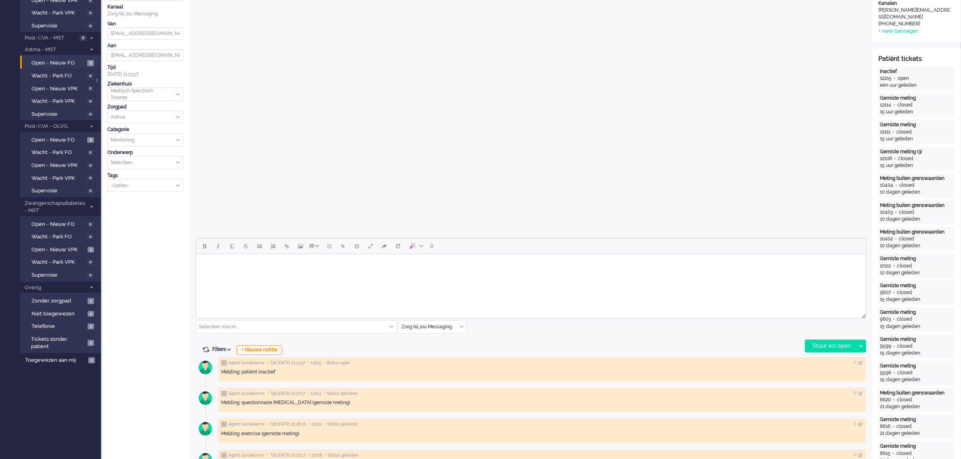
click at [390, 327] on div "Selecteer macro..." at bounding box center [296, 327] width 200 height 13
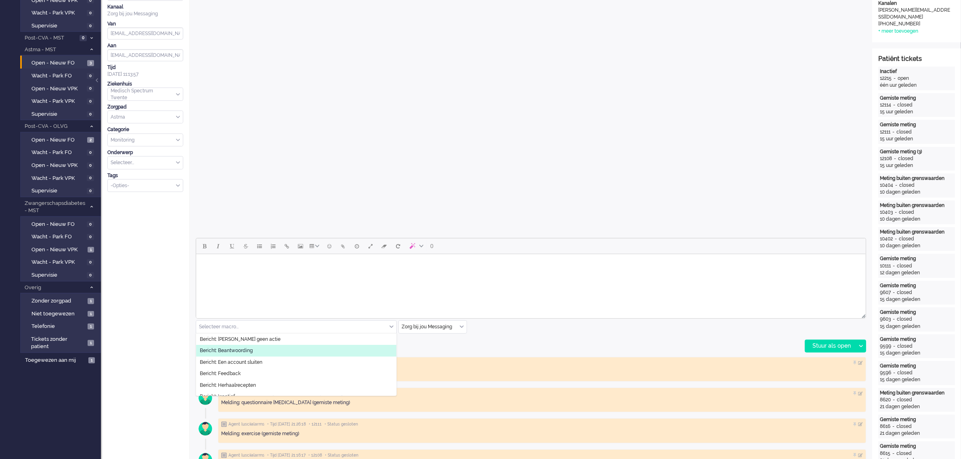
scroll to position [50, 0]
click at [250, 347] on li "Bericht: Inactief" at bounding box center [296, 347] width 200 height 12
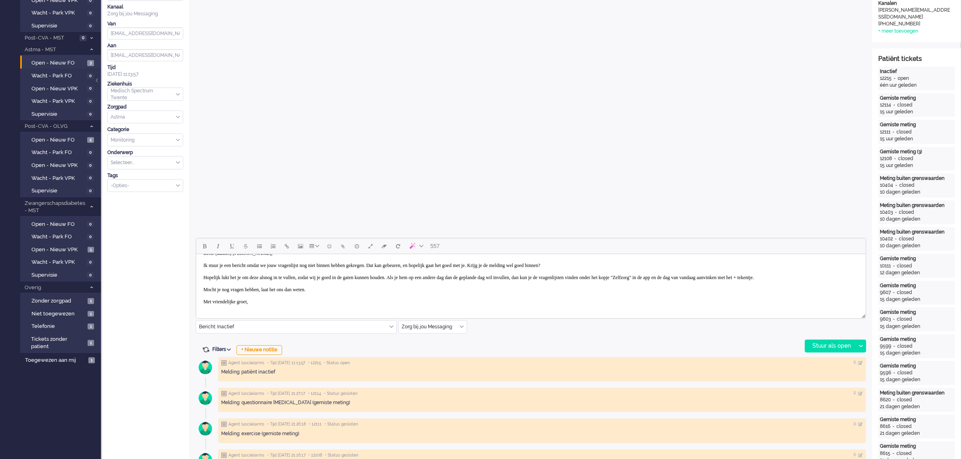
scroll to position [0, 0]
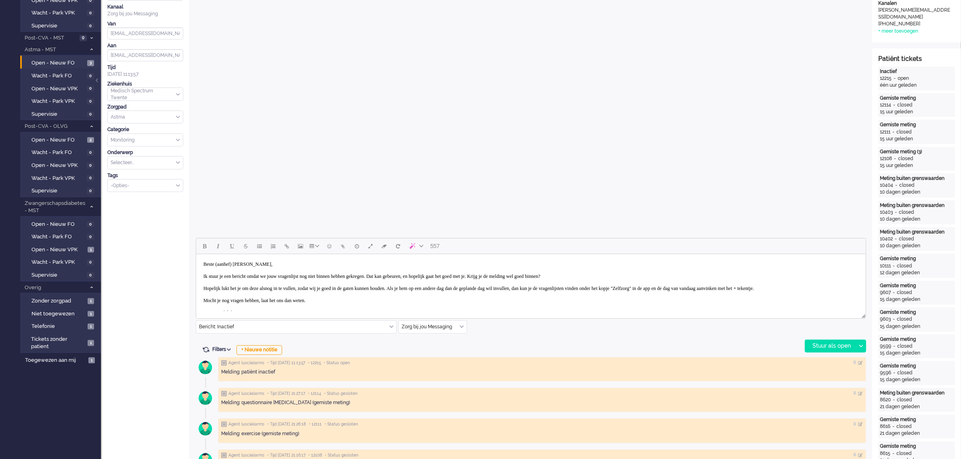
click at [238, 263] on body "Beste (aanhef) [PERSON_NAME], Ik stuur je een bericht omdat we jouw vragenlijst…" at bounding box center [530, 288] width 663 height 63
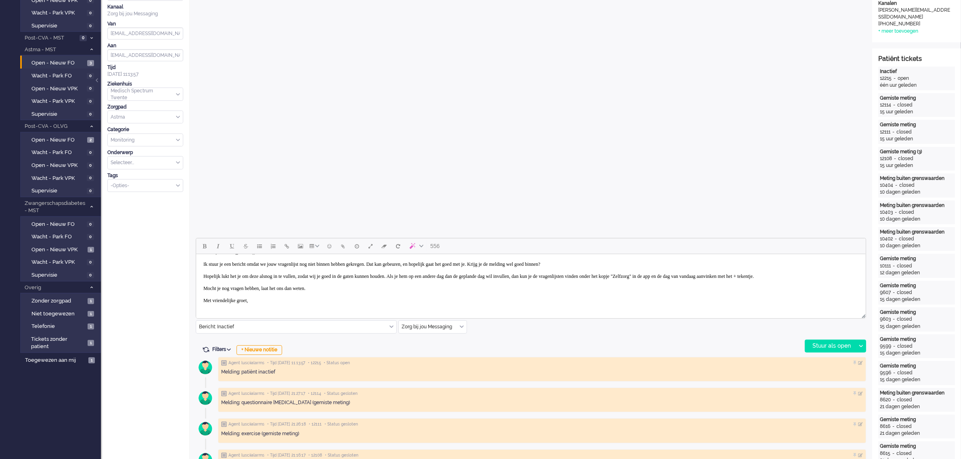
scroll to position [19, 0]
click at [271, 303] on body "Beste [PERSON_NAME], Ik stuur je een bericht omdat we jouw vragenlijst nog niet…" at bounding box center [530, 276] width 663 height 63
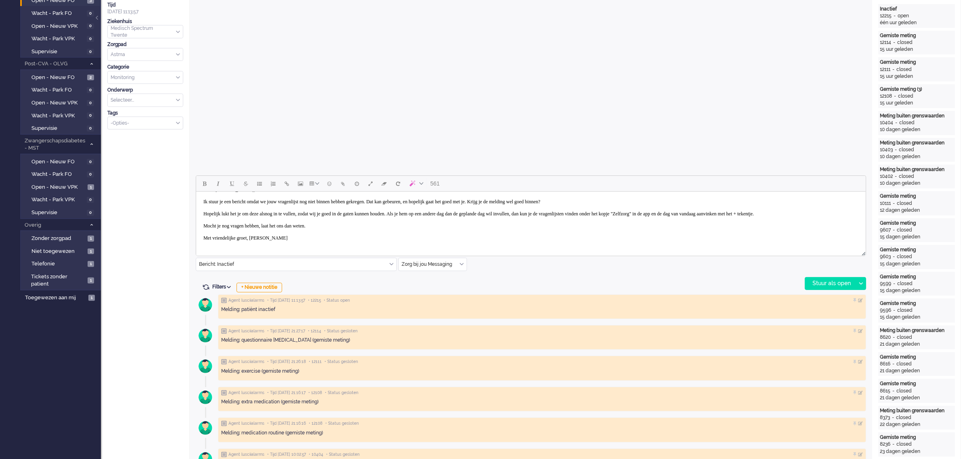
scroll to position [252, 0]
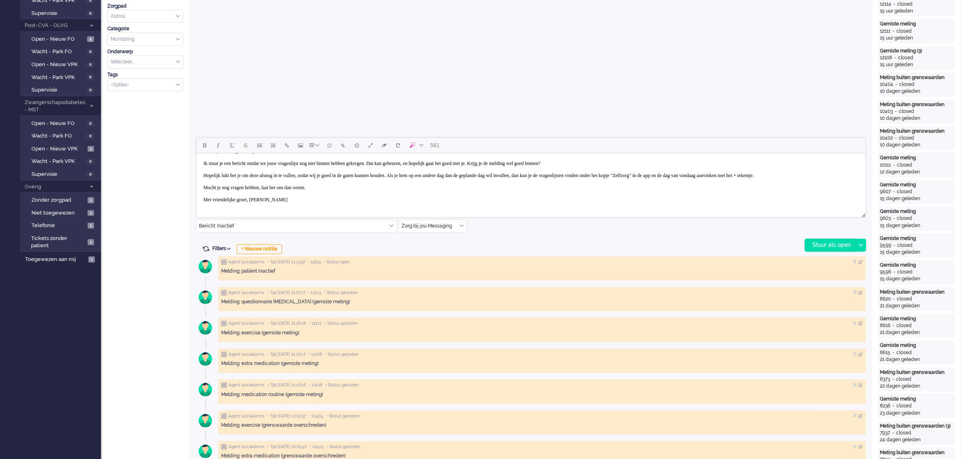
click at [774, 247] on div "Stuur als open" at bounding box center [830, 245] width 50 height 12
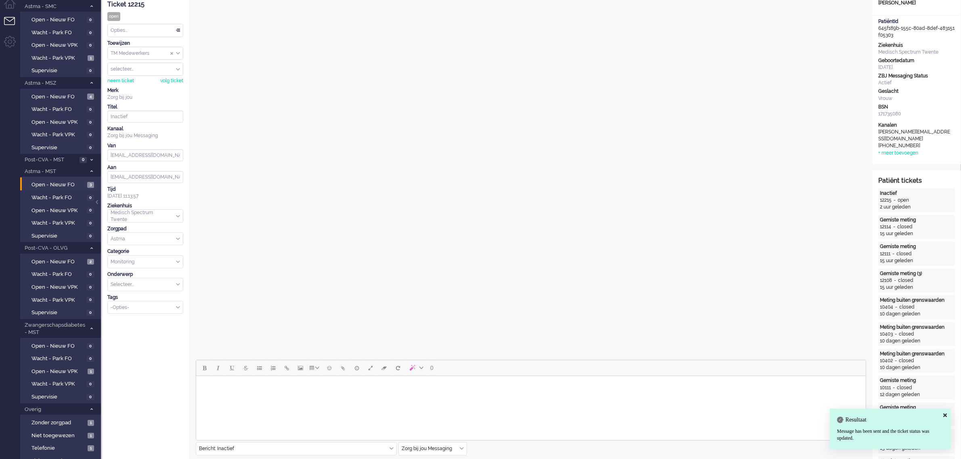
scroll to position [0, 0]
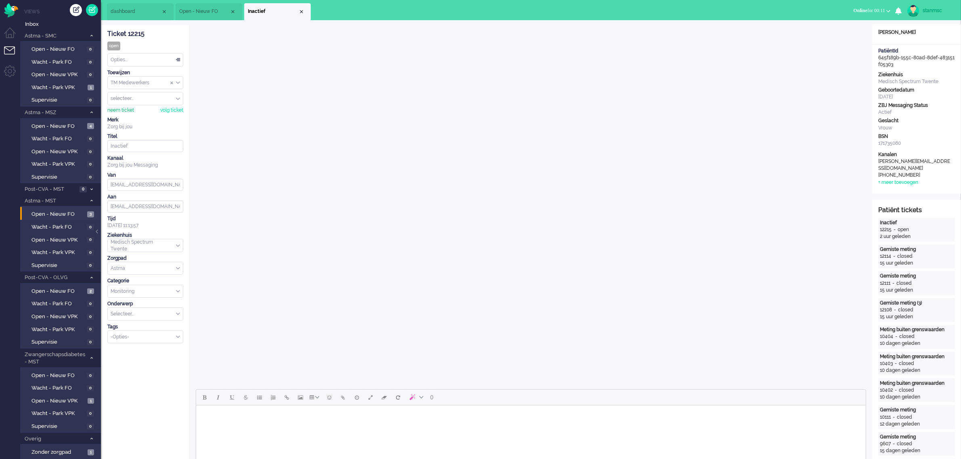
click at [114, 110] on div "neem ticket" at bounding box center [120, 110] width 27 height 7
click at [122, 57] on div "Opties..." at bounding box center [145, 60] width 75 height 13
click at [125, 112] on li "Opgelost" at bounding box center [145, 117] width 75 height 12
click at [301, 12] on div "Close tab" at bounding box center [301, 11] width 6 height 6
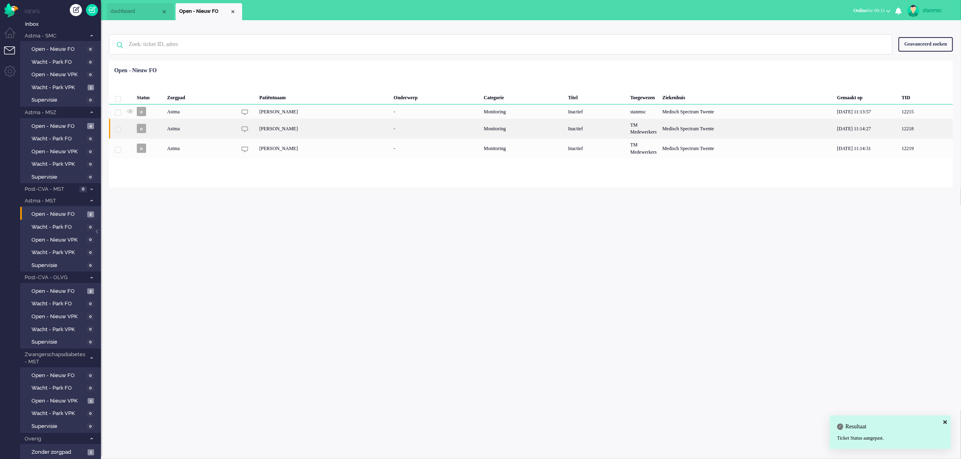
click at [275, 128] on div "[PERSON_NAME]" at bounding box center [324, 129] width 134 height 20
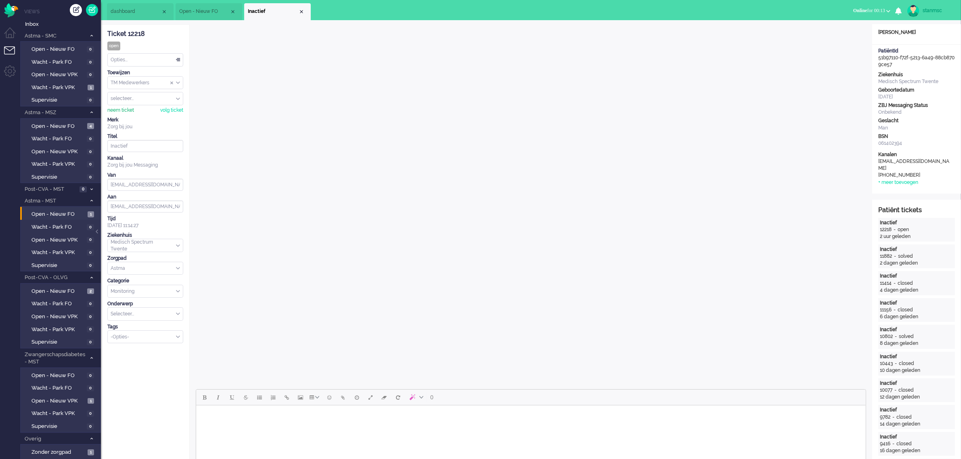
click at [122, 108] on div "neem ticket" at bounding box center [120, 110] width 27 height 7
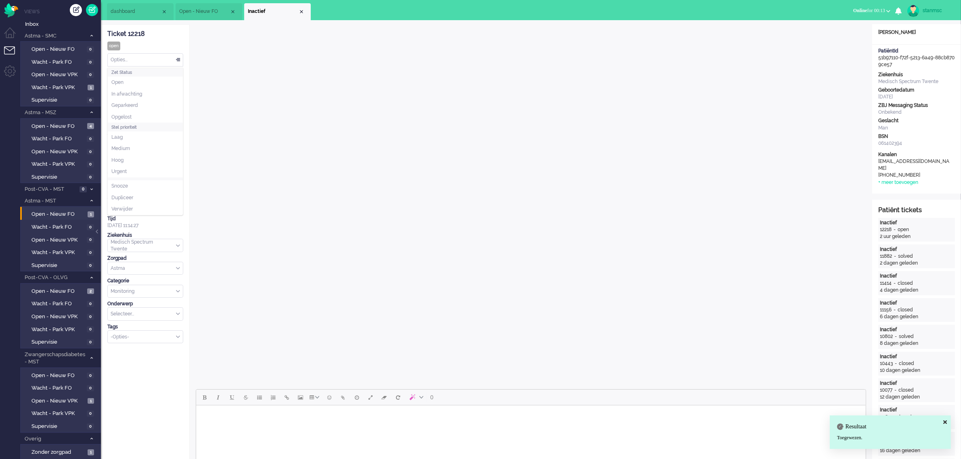
click at [150, 61] on div "Opties..." at bounding box center [145, 60] width 75 height 13
click at [134, 114] on li "Opgelost" at bounding box center [145, 117] width 75 height 12
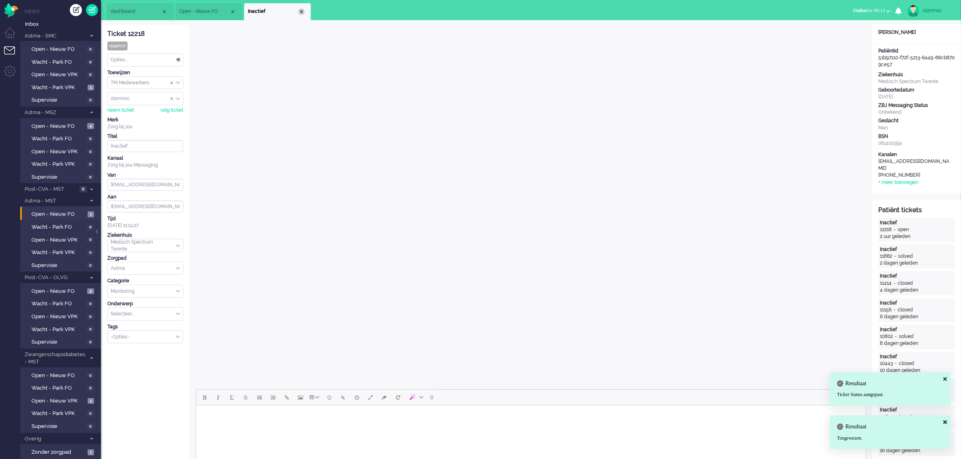
click at [301, 11] on div "Close tab" at bounding box center [301, 11] width 6 height 6
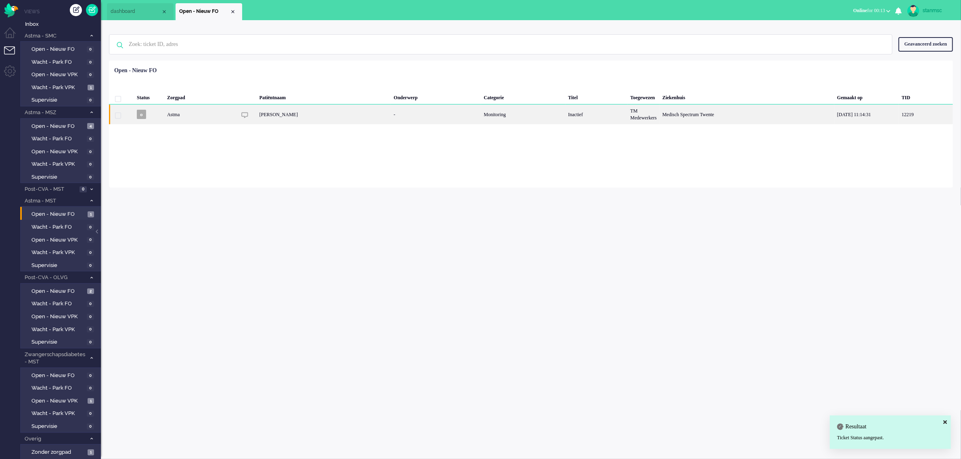
click at [221, 117] on div "Astma" at bounding box center [200, 114] width 72 height 20
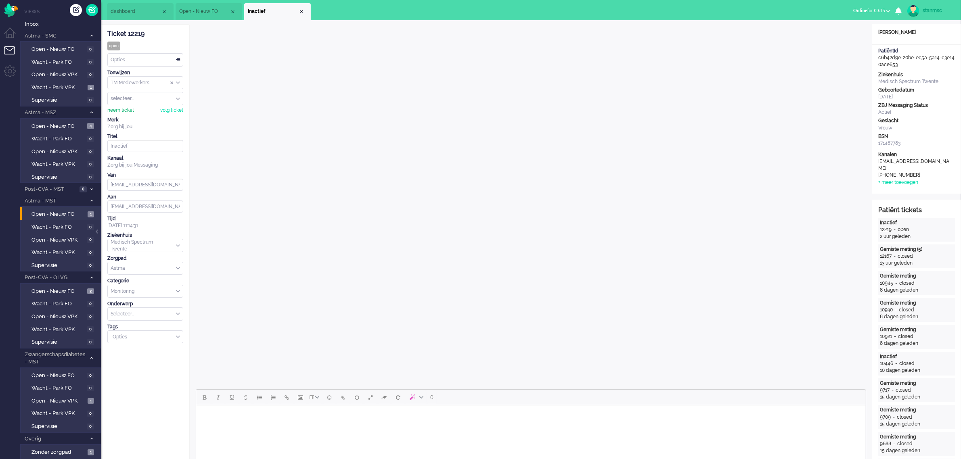
click at [128, 111] on div "neem ticket" at bounding box center [120, 110] width 27 height 7
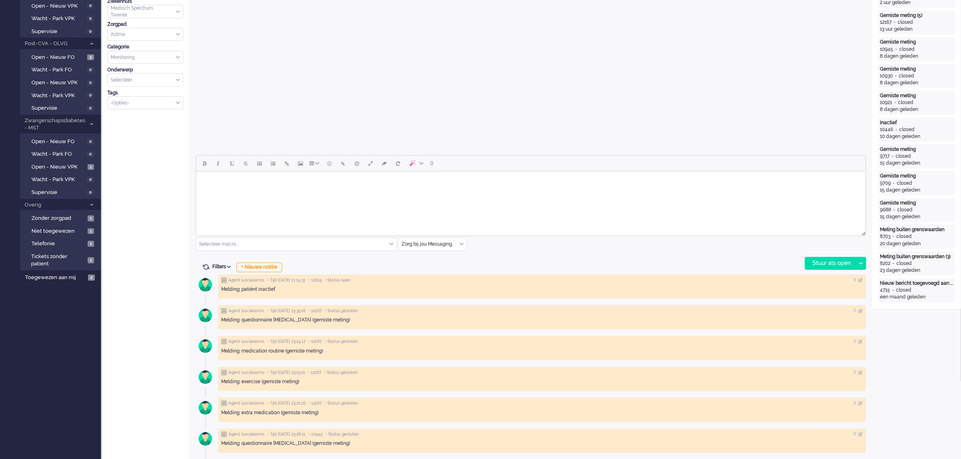
scroll to position [252, 0]
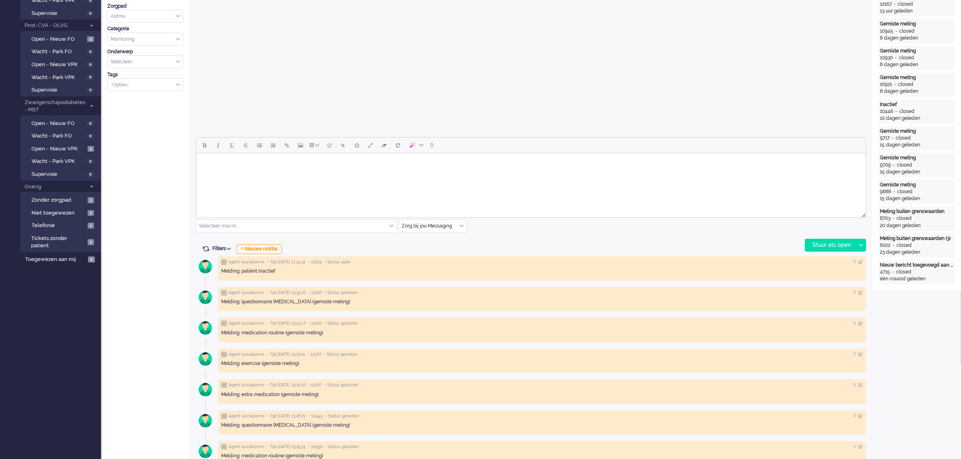
click at [390, 226] on div "Selecteer macro..." at bounding box center [296, 226] width 200 height 13
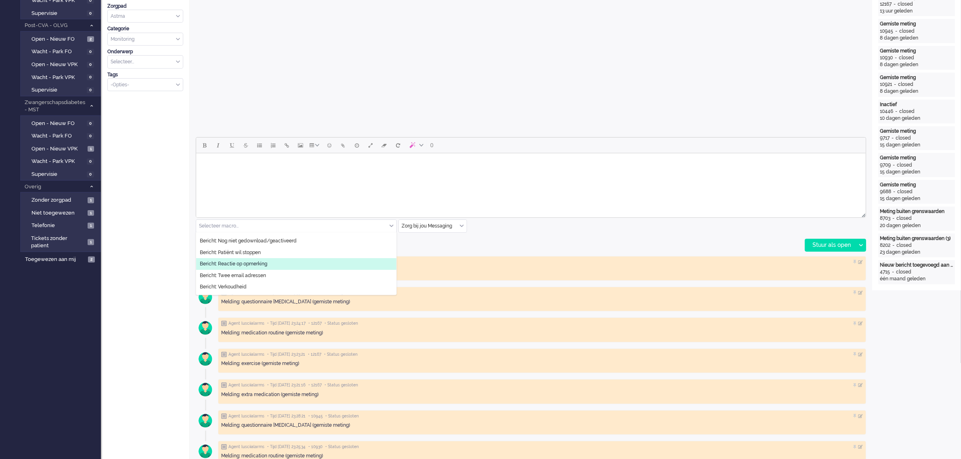
scroll to position [50, 0]
click at [227, 247] on span "Bericht: Inactief" at bounding box center [217, 245] width 35 height 7
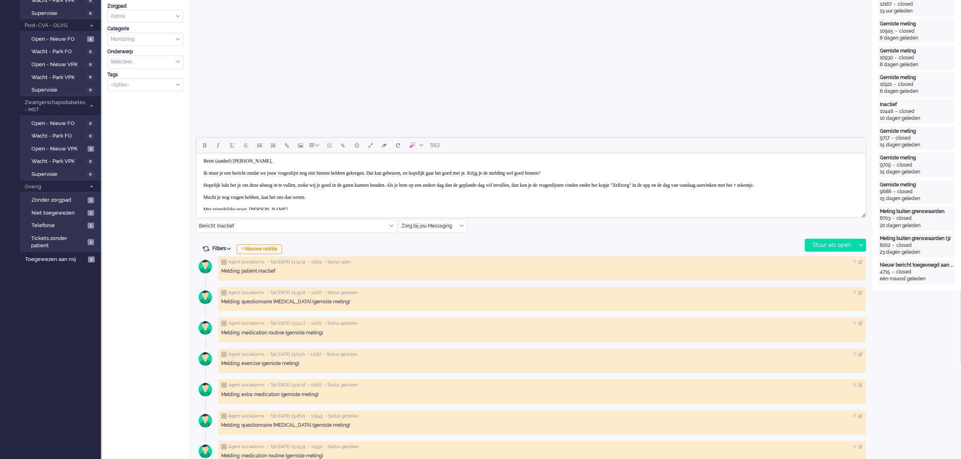
scroll to position [0, 0]
click at [241, 163] on body "Beste (aanhef) [PERSON_NAME], Ik stuur je een bericht omdat we jouw vragenlijst…" at bounding box center [530, 188] width 663 height 63
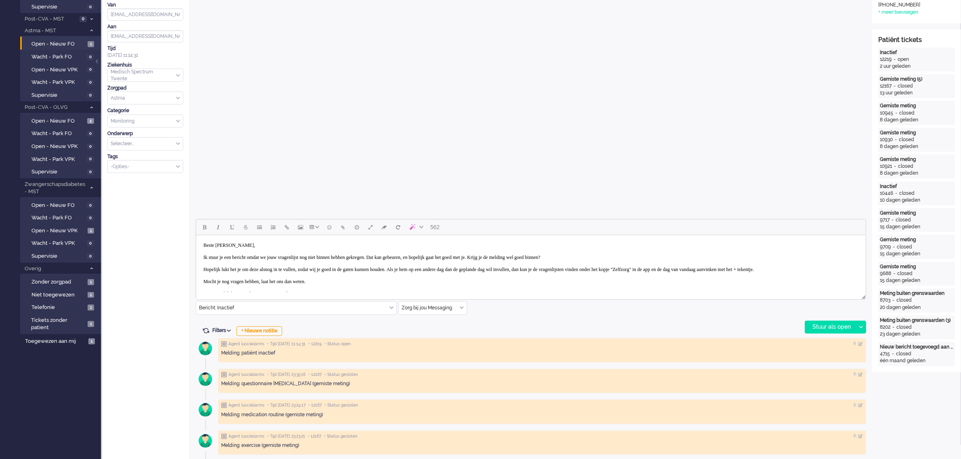
scroll to position [202, 0]
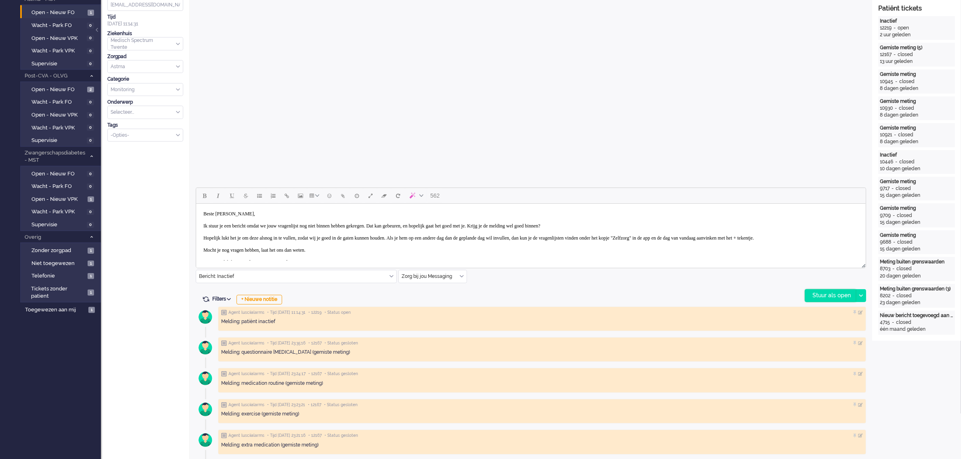
click at [774, 295] on div "Stuur als open" at bounding box center [830, 296] width 50 height 12
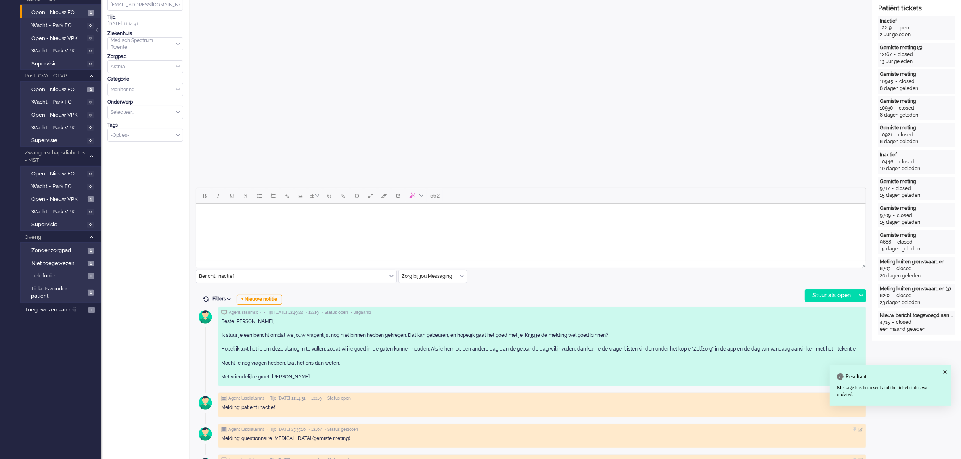
scroll to position [0, 0]
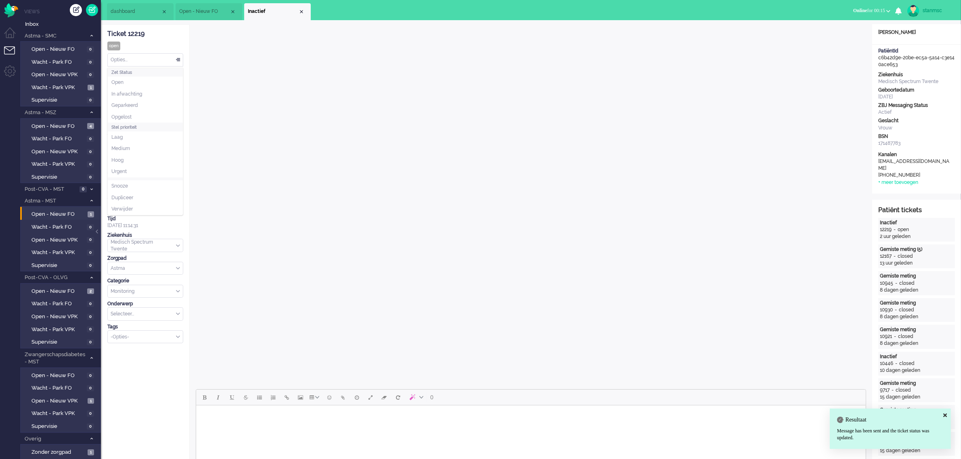
click at [144, 56] on div "Opties..." at bounding box center [145, 60] width 75 height 13
click at [131, 116] on span "Opgelost" at bounding box center [121, 117] width 20 height 7
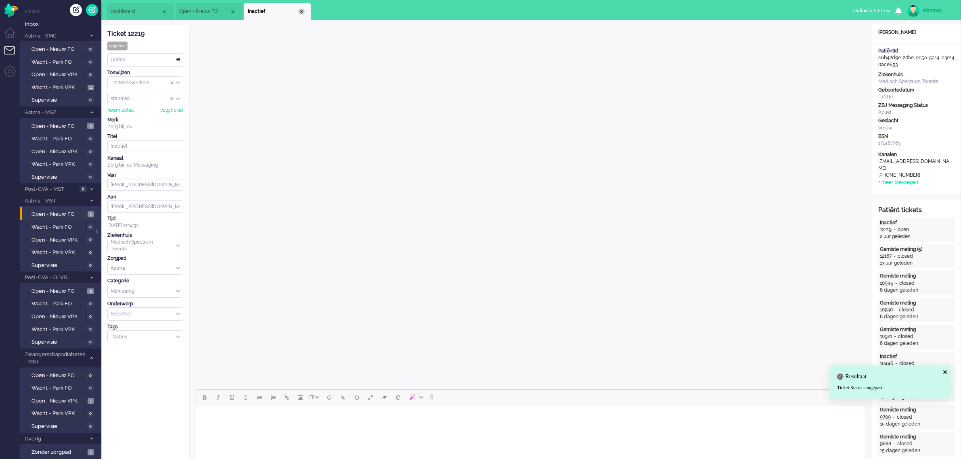
click at [301, 13] on div "Close tab" at bounding box center [301, 11] width 6 height 6
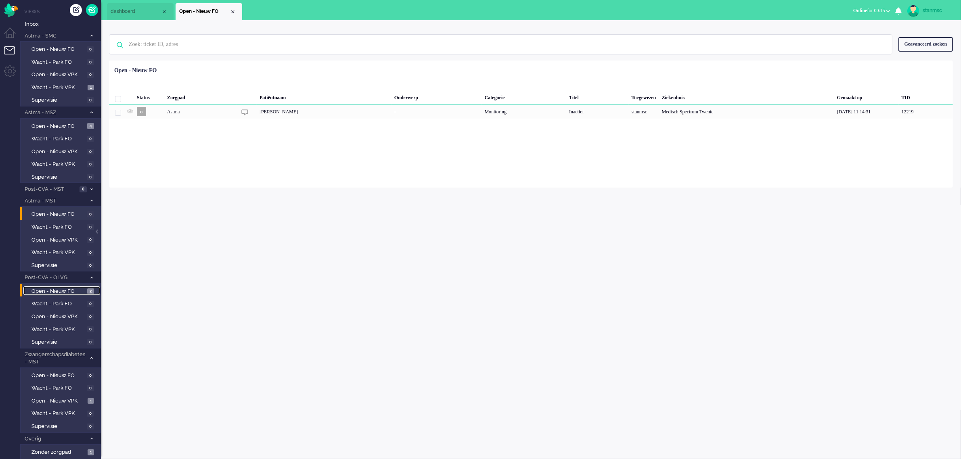
click at [63, 288] on span "Open - Nieuw FO" at bounding box center [58, 292] width 54 height 8
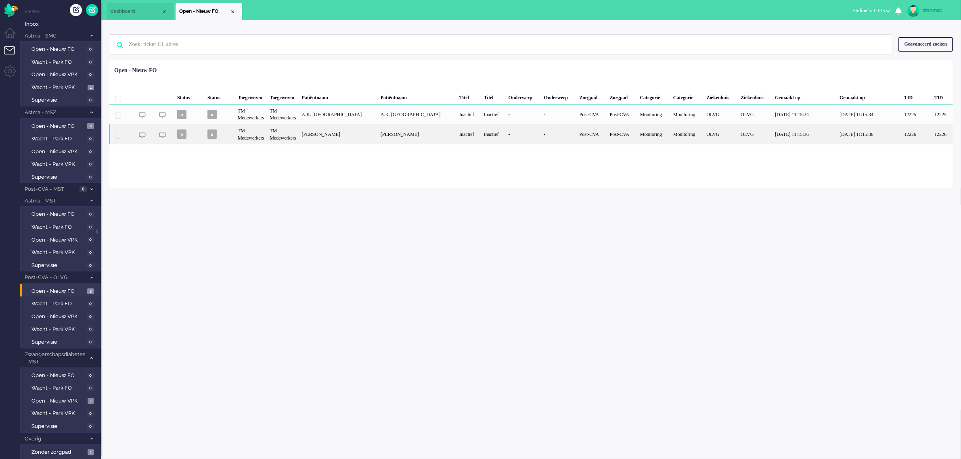
click at [291, 132] on div "TM Medewerkers" at bounding box center [283, 134] width 32 height 20
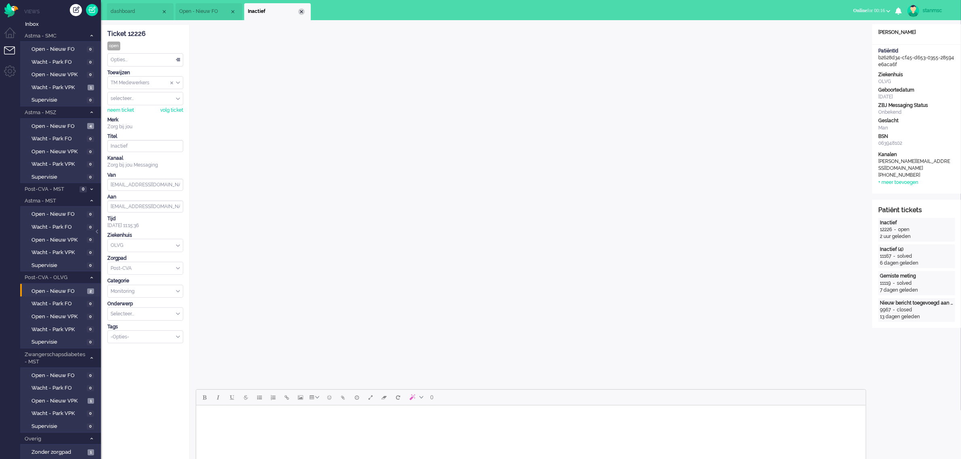
click at [302, 12] on div "Close tab" at bounding box center [301, 11] width 6 height 6
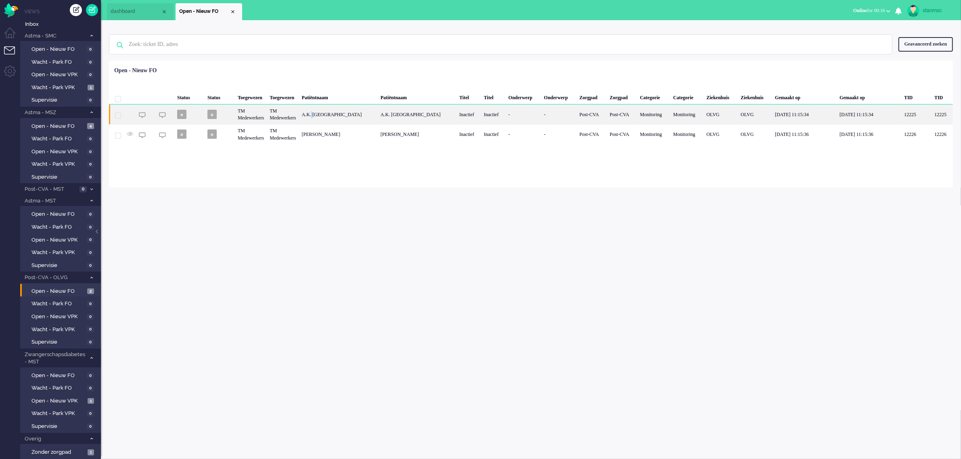
click at [329, 115] on div "A.K. [GEOGRAPHIC_DATA]" at bounding box center [338, 114] width 79 height 20
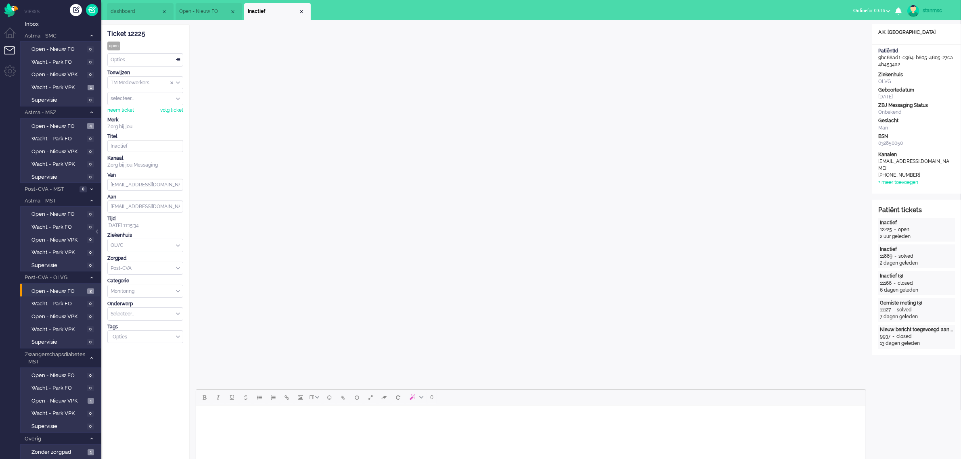
click at [142, 12] on span "dashboard" at bounding box center [136, 11] width 50 height 7
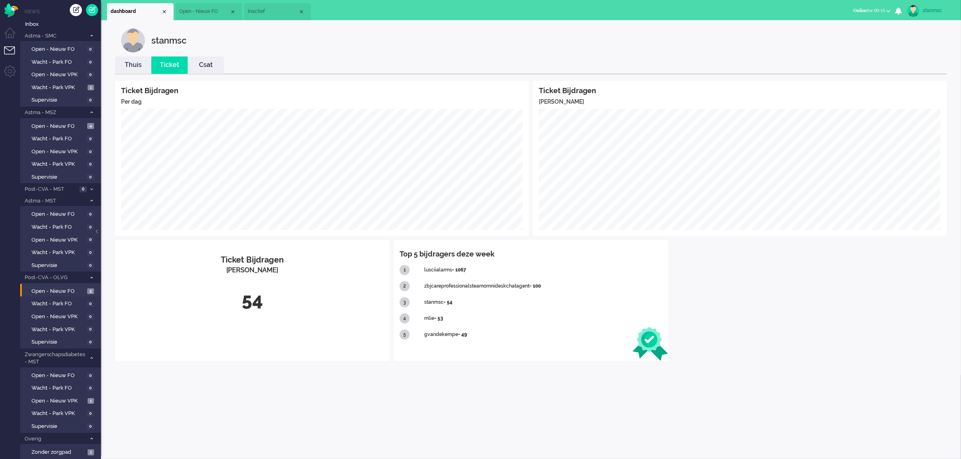
click at [138, 69] on link "Thuis" at bounding box center [133, 65] width 36 height 9
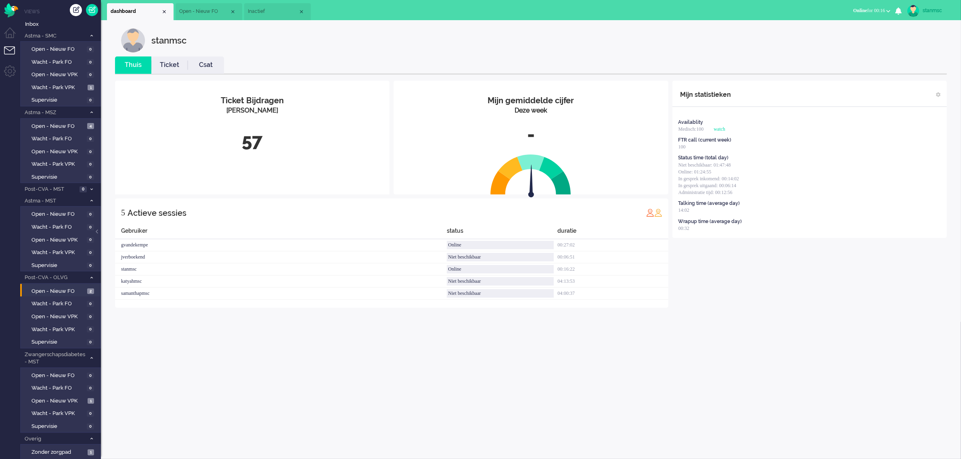
click at [175, 63] on link "Ticket" at bounding box center [169, 65] width 36 height 9
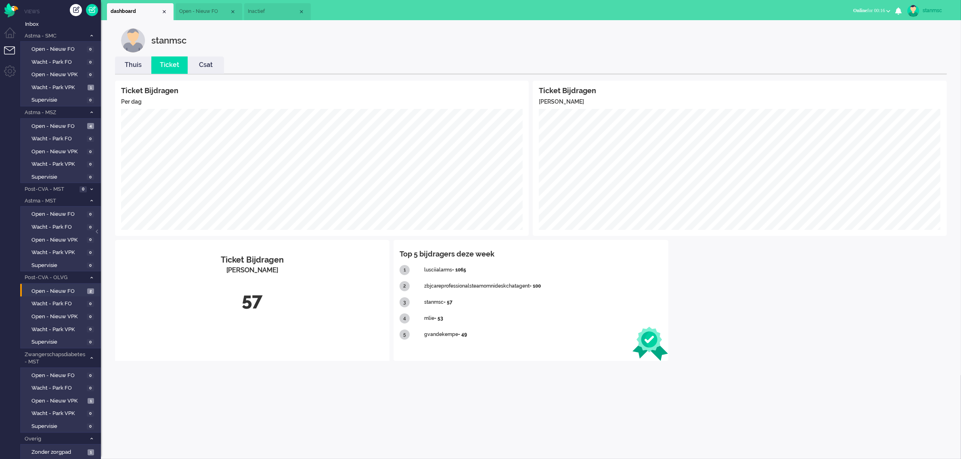
click at [268, 13] on span "Inactief" at bounding box center [273, 11] width 50 height 7
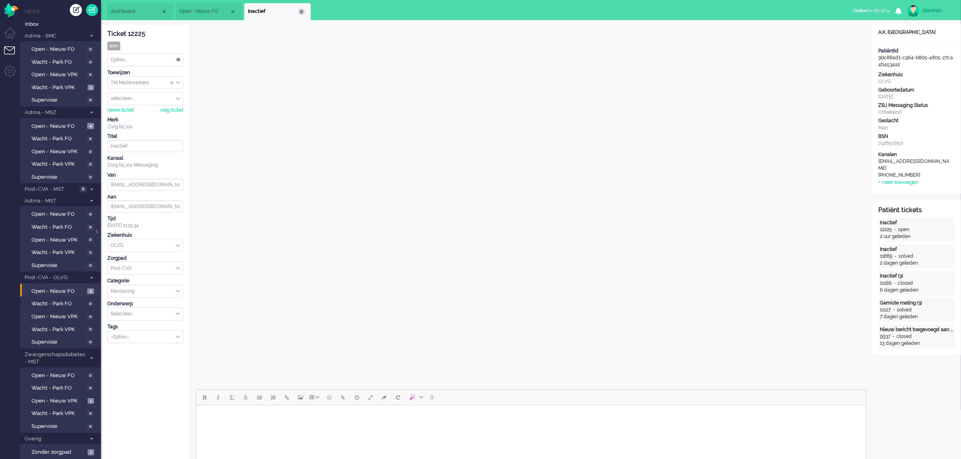
click at [301, 12] on div "Close tab" at bounding box center [301, 11] width 6 height 6
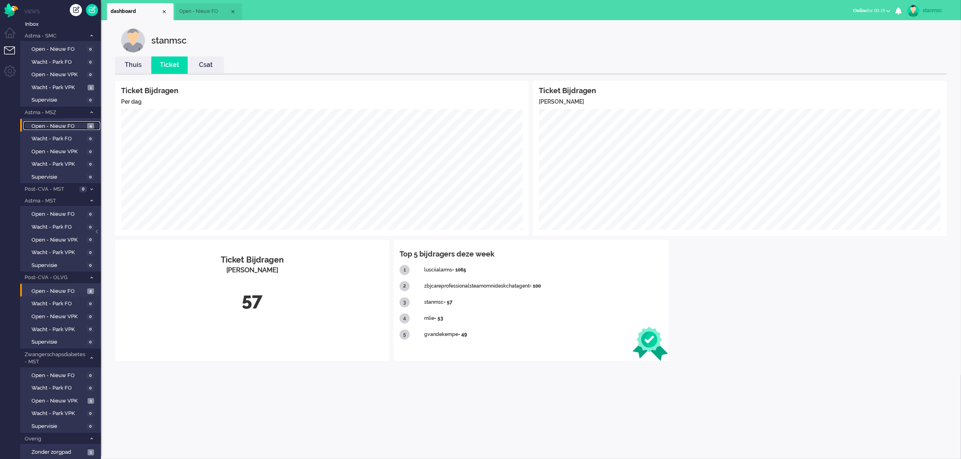
click at [65, 126] on span "Open - Nieuw FO" at bounding box center [58, 127] width 54 height 8
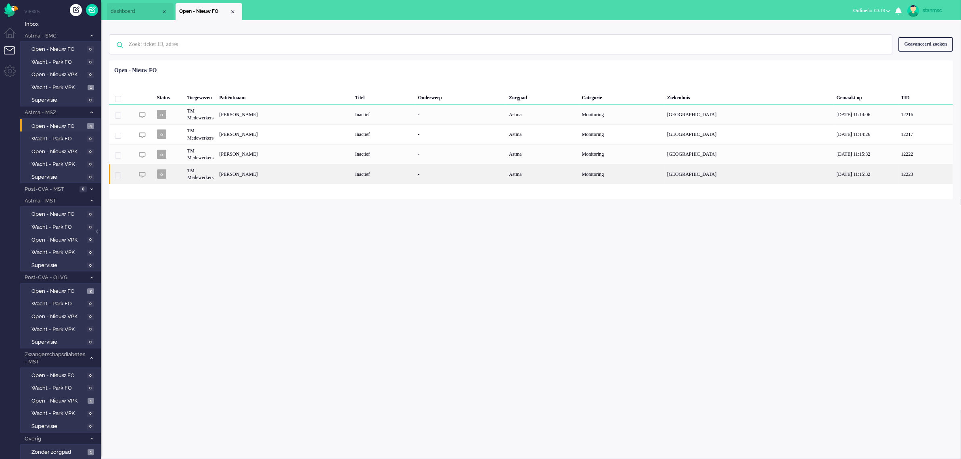
click at [286, 175] on div "[PERSON_NAME]" at bounding box center [284, 174] width 136 height 20
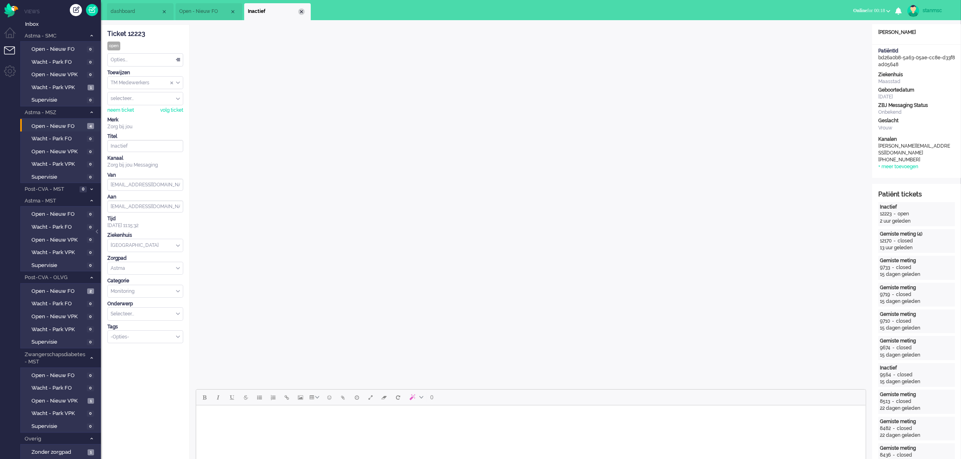
click at [303, 11] on div "Close tab" at bounding box center [301, 11] width 6 height 6
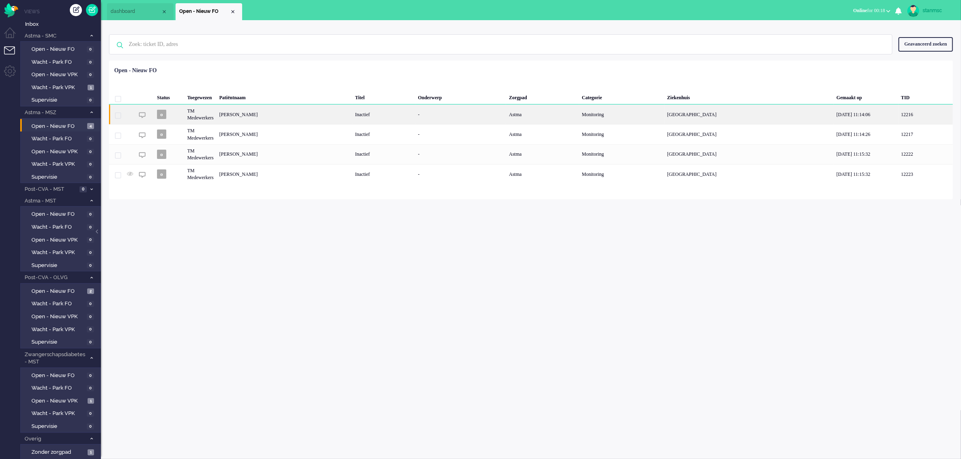
click at [259, 114] on div "[PERSON_NAME]" at bounding box center [284, 114] width 136 height 20
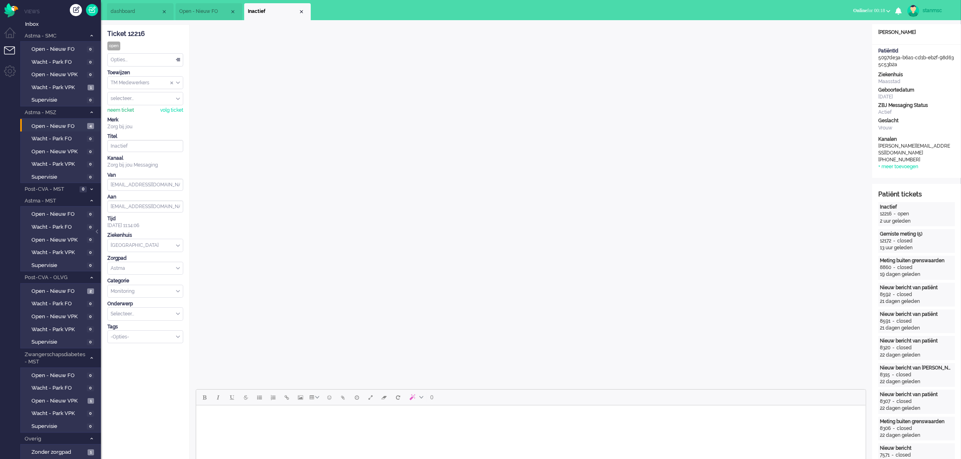
click at [116, 112] on div "neem ticket" at bounding box center [120, 110] width 27 height 7
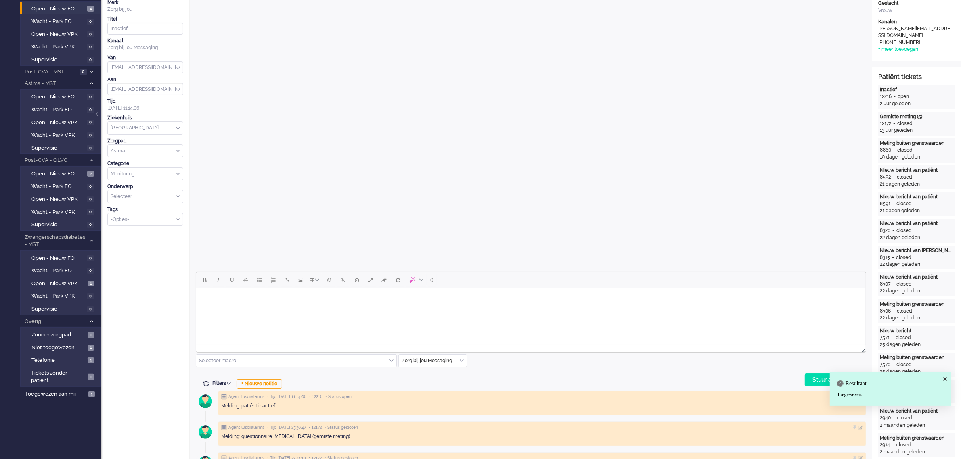
scroll to position [202, 0]
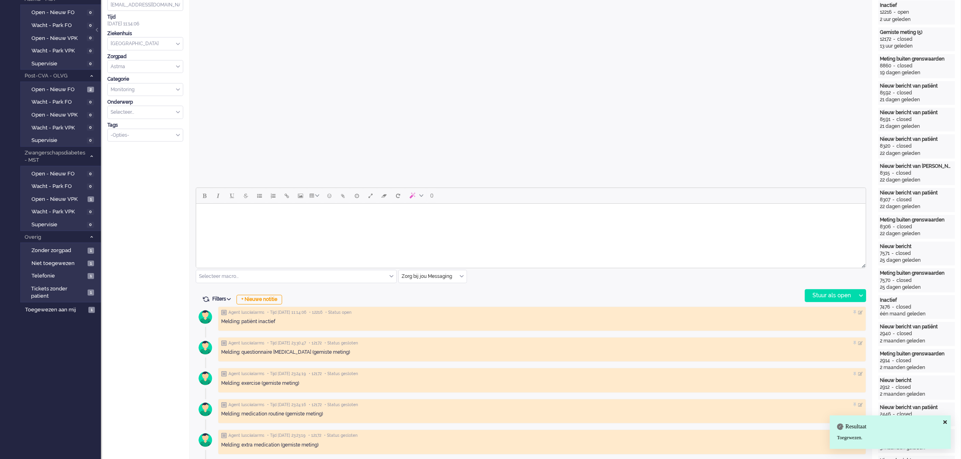
click at [391, 277] on div "Selecteer macro..." at bounding box center [296, 276] width 200 height 13
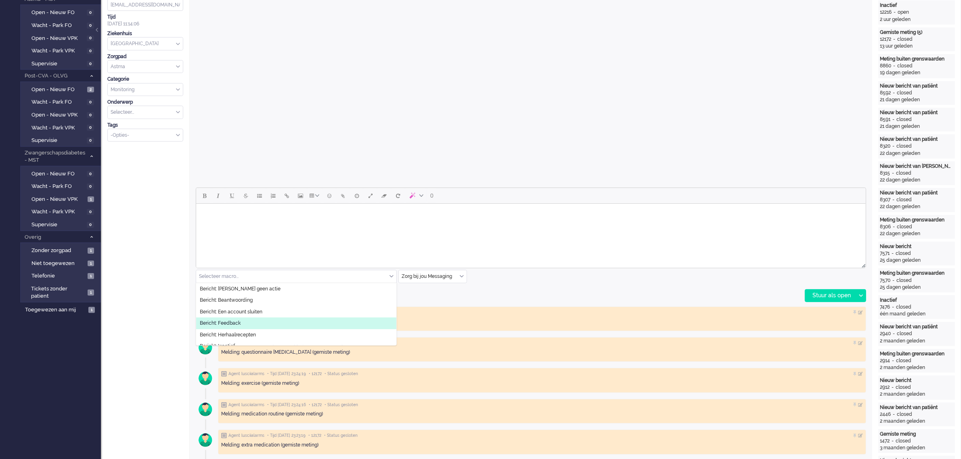
scroll to position [50, 0]
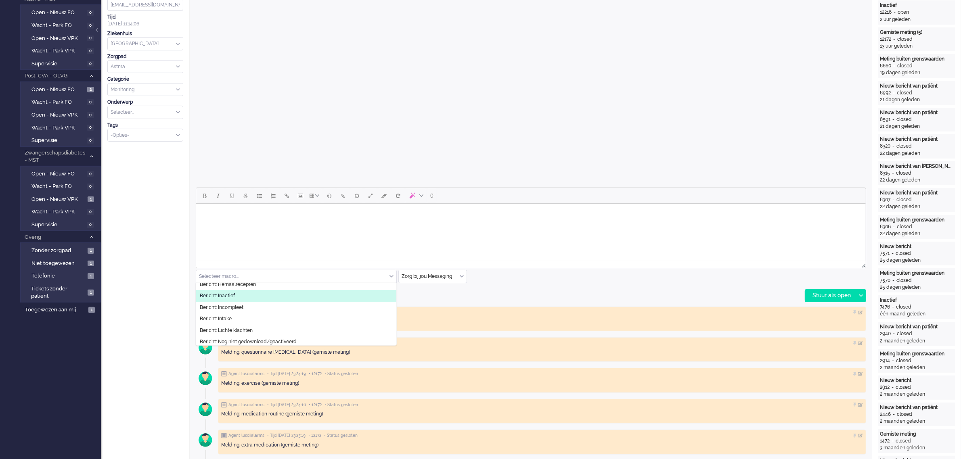
click at [241, 297] on li "Bericht: Inactief" at bounding box center [296, 296] width 200 height 12
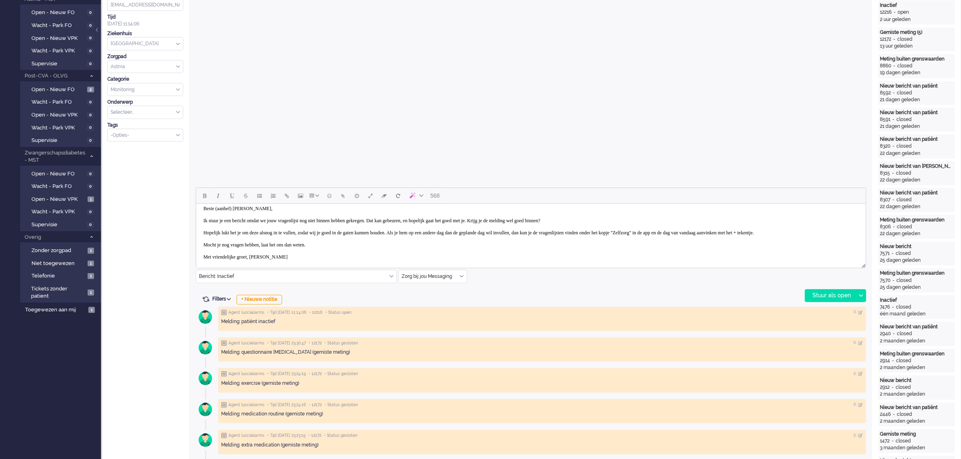
scroll to position [0, 0]
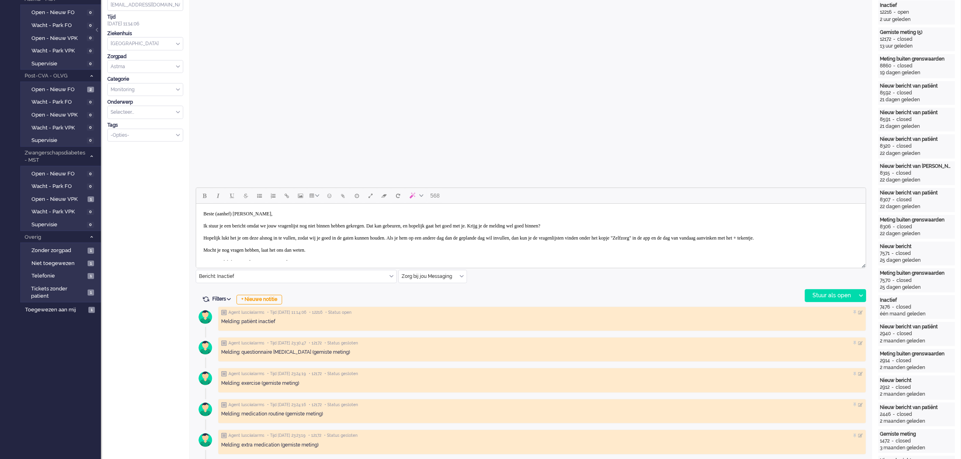
click at [239, 215] on body "Beste (aanhef) [PERSON_NAME], Ik stuur je een bericht omdat we jouw vragenlijst…" at bounding box center [530, 238] width 663 height 63
click at [774, 293] on div "Stuur als open" at bounding box center [830, 296] width 50 height 12
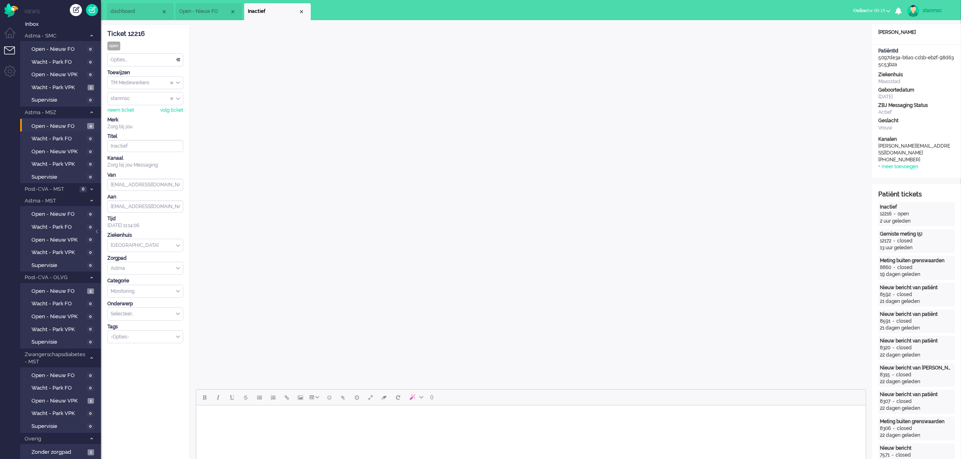
click at [142, 59] on div "Opties..." at bounding box center [145, 60] width 75 height 13
click at [128, 114] on span "Opgelost" at bounding box center [121, 117] width 20 height 7
click at [299, 10] on div "Close tab" at bounding box center [301, 11] width 6 height 6
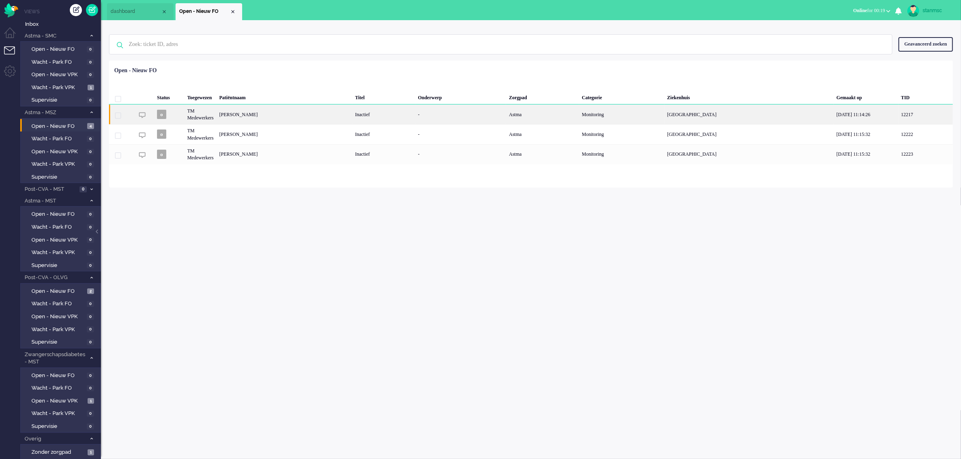
click at [259, 119] on div "[PERSON_NAME]" at bounding box center [284, 114] width 136 height 20
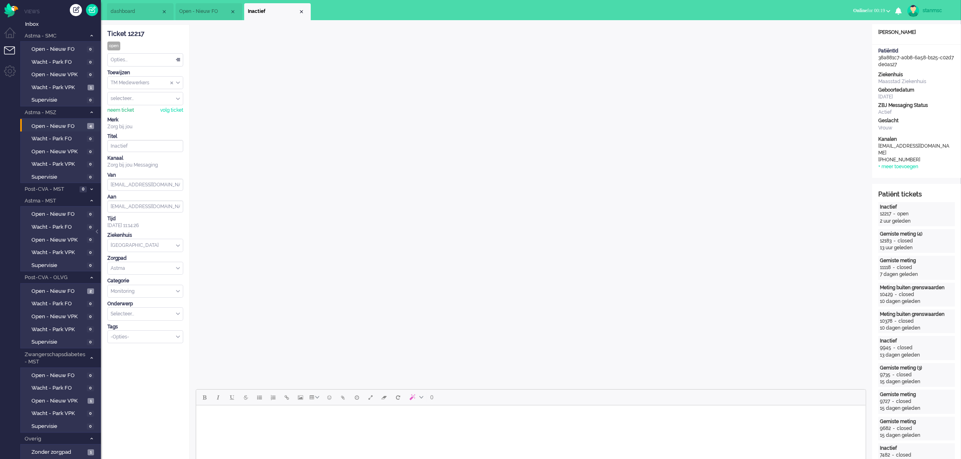
click at [122, 109] on div "neem ticket" at bounding box center [120, 110] width 27 height 7
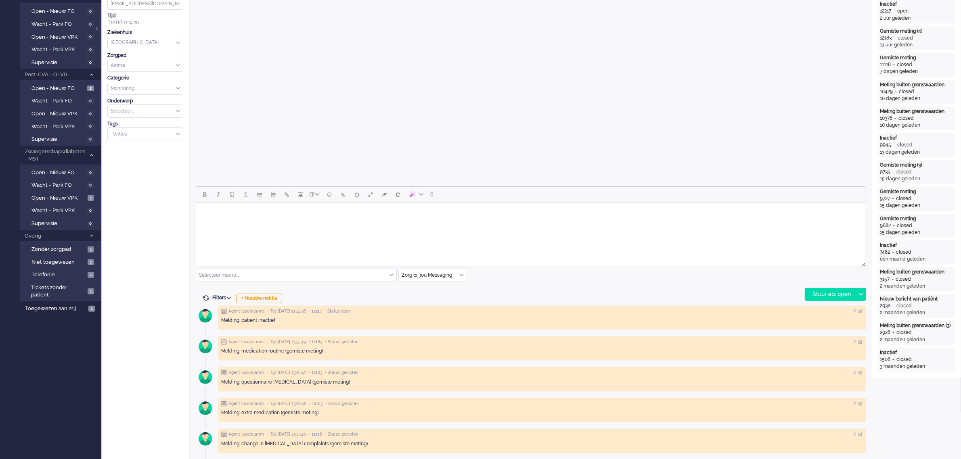
scroll to position [353, 0]
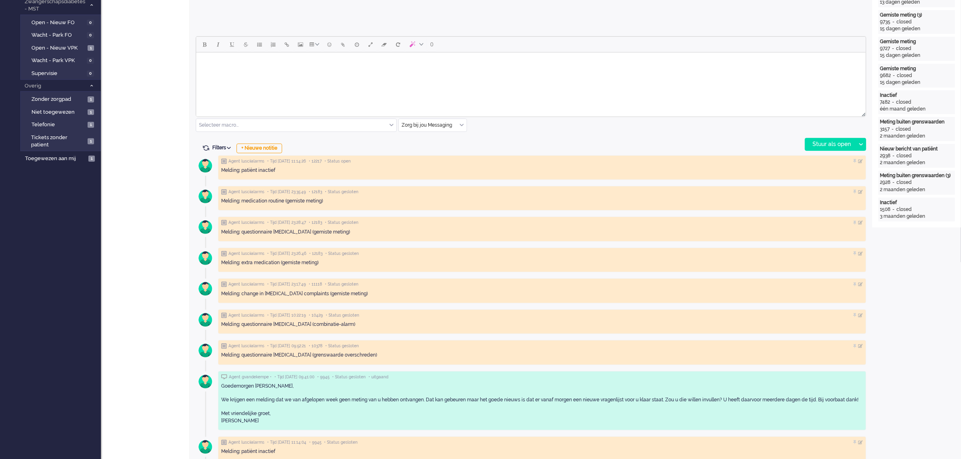
click at [393, 125] on div "Selecteer macro..." at bounding box center [296, 125] width 200 height 13
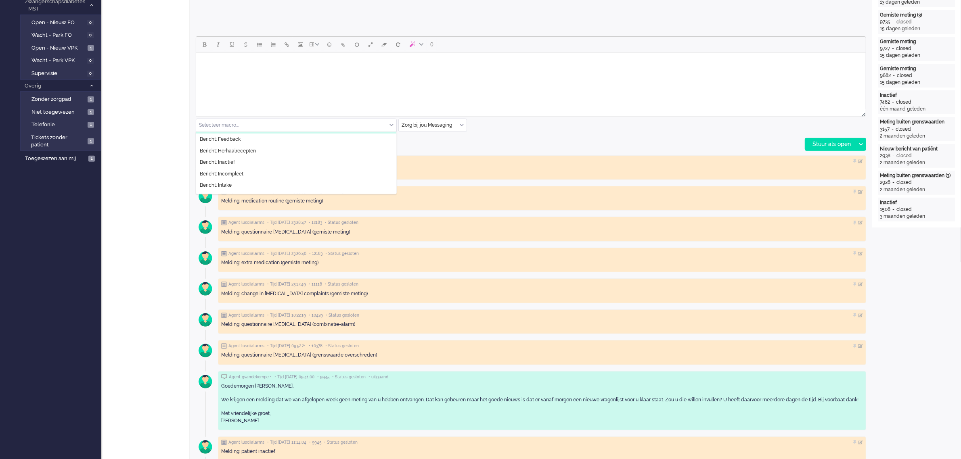
scroll to position [50, 0]
click at [240, 146] on li "Bericht: Inactief" at bounding box center [296, 145] width 200 height 12
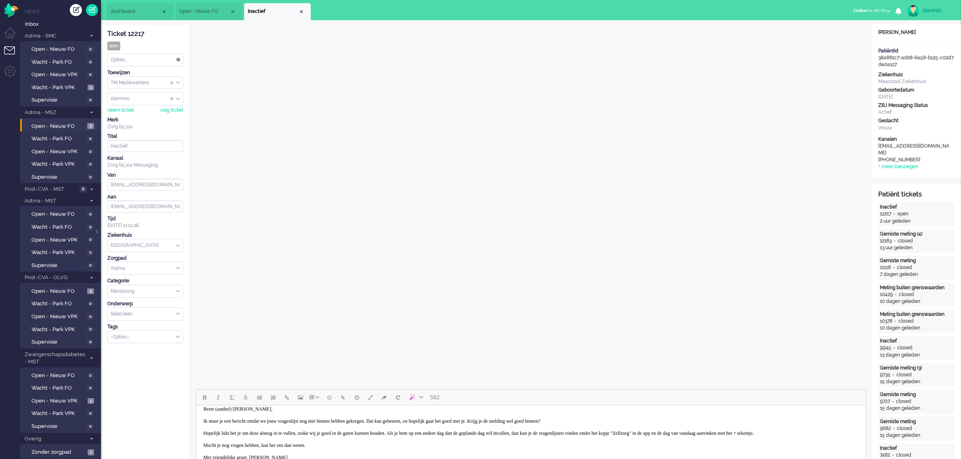
scroll to position [0, 0]
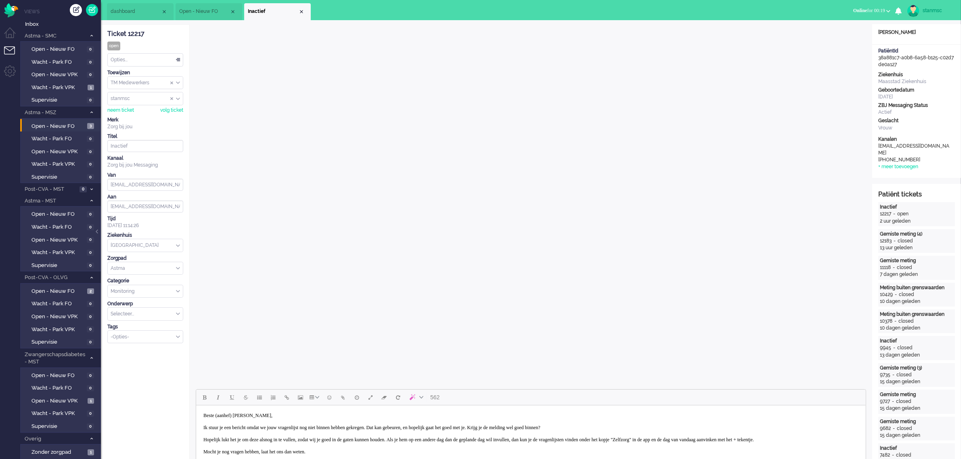
click at [239, 367] on body "Beste (aanhef) [PERSON_NAME], Ik stuur je een bericht omdat we jouw vragenlijst…" at bounding box center [530, 440] width 663 height 63
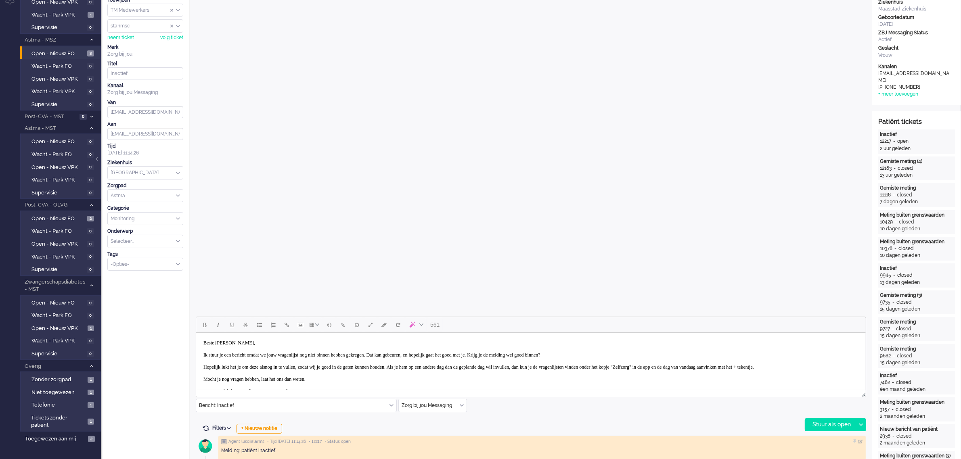
scroll to position [252, 0]
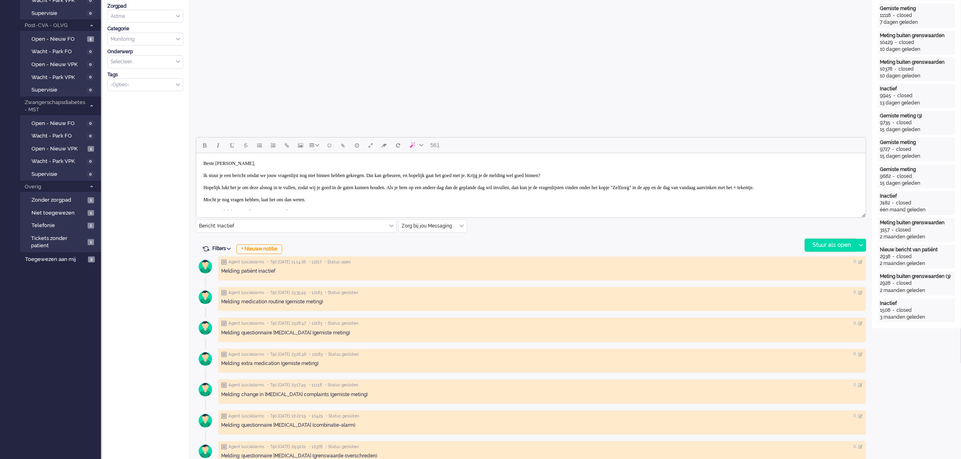
click at [774, 245] on div "Stuur als open" at bounding box center [830, 245] width 50 height 12
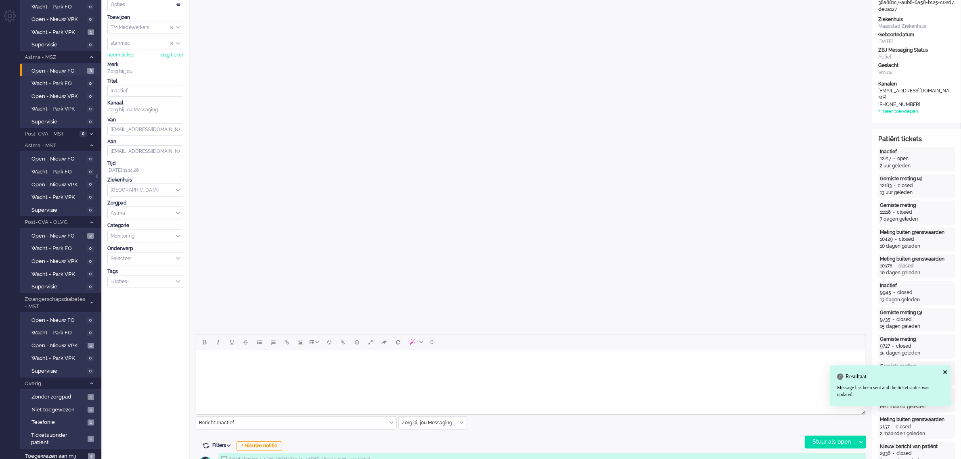
scroll to position [0, 0]
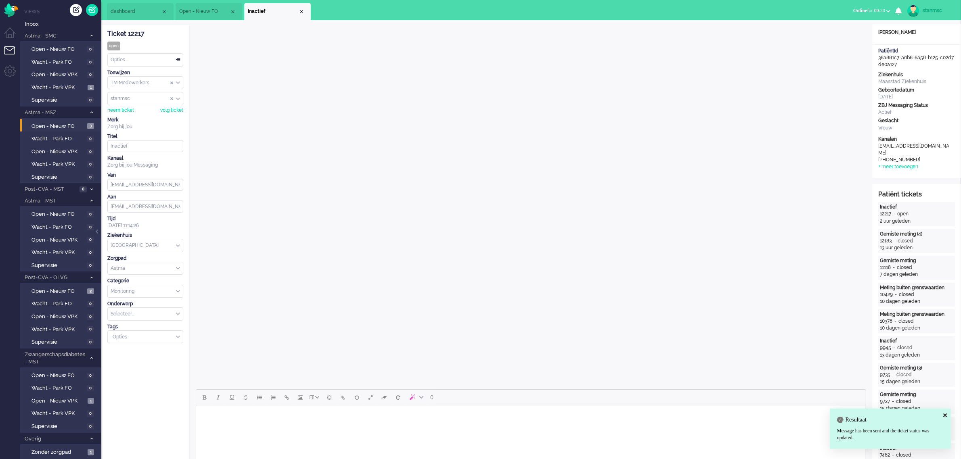
click at [122, 58] on div "Opties..." at bounding box center [145, 60] width 75 height 13
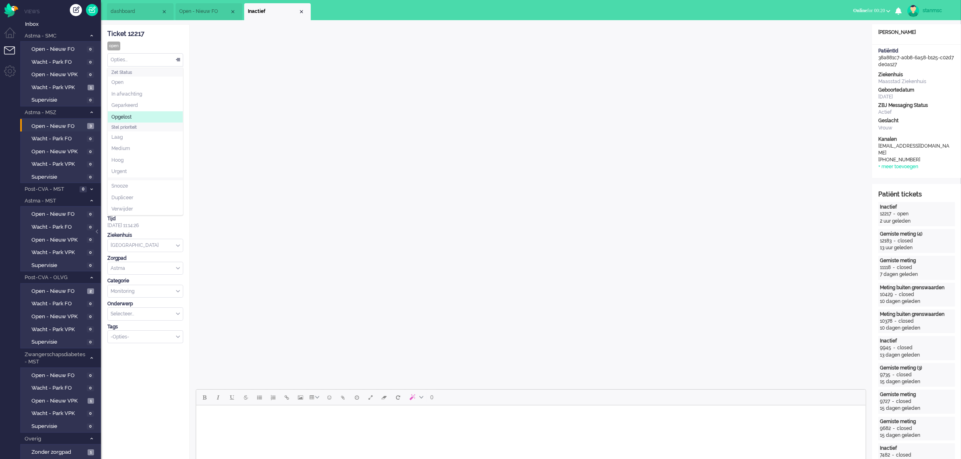
click at [123, 115] on span "Opgelost" at bounding box center [121, 117] width 20 height 7
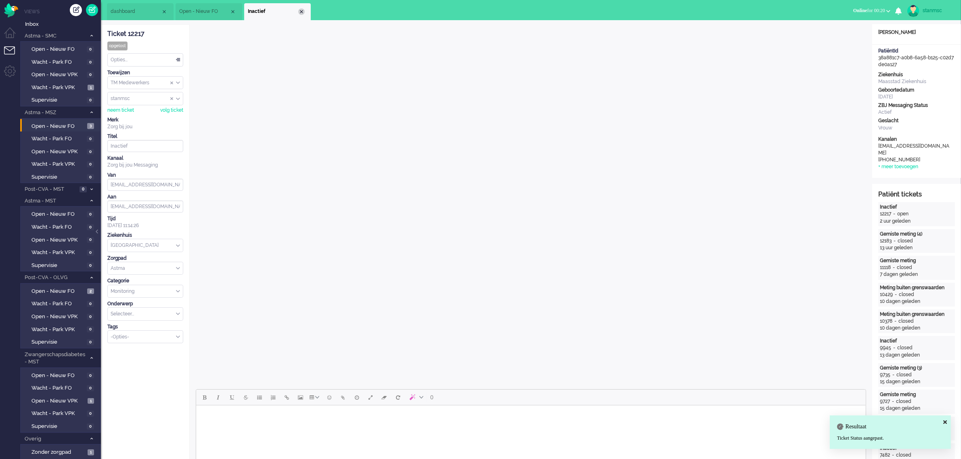
click at [303, 13] on div "Close tab" at bounding box center [301, 11] width 6 height 6
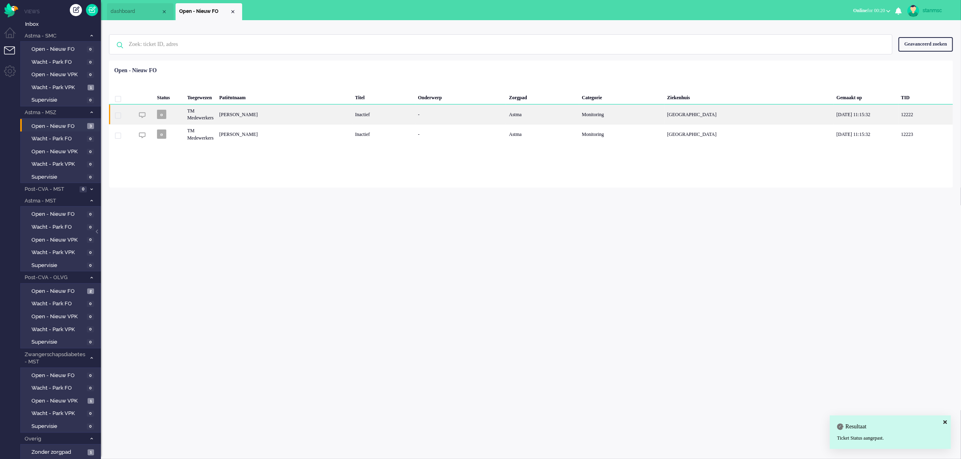
click at [253, 115] on div "[PERSON_NAME]" at bounding box center [284, 114] width 136 height 20
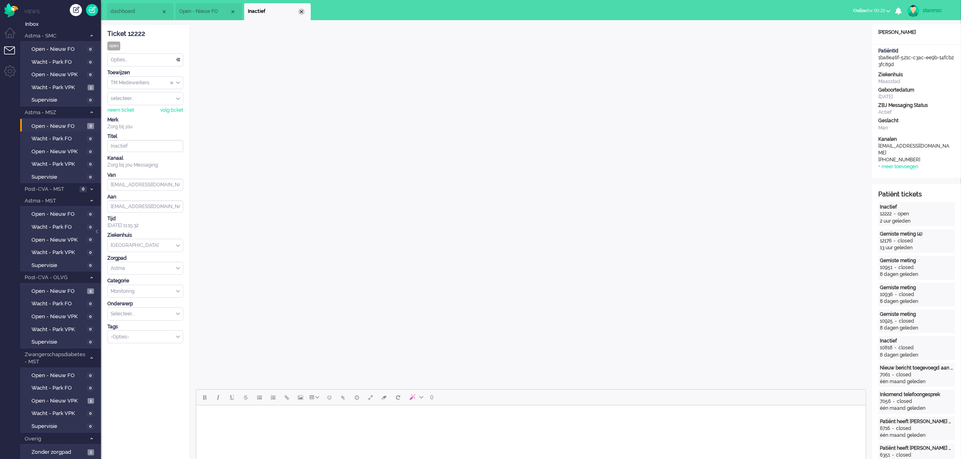
click at [301, 10] on div "Close tab" at bounding box center [301, 11] width 6 height 6
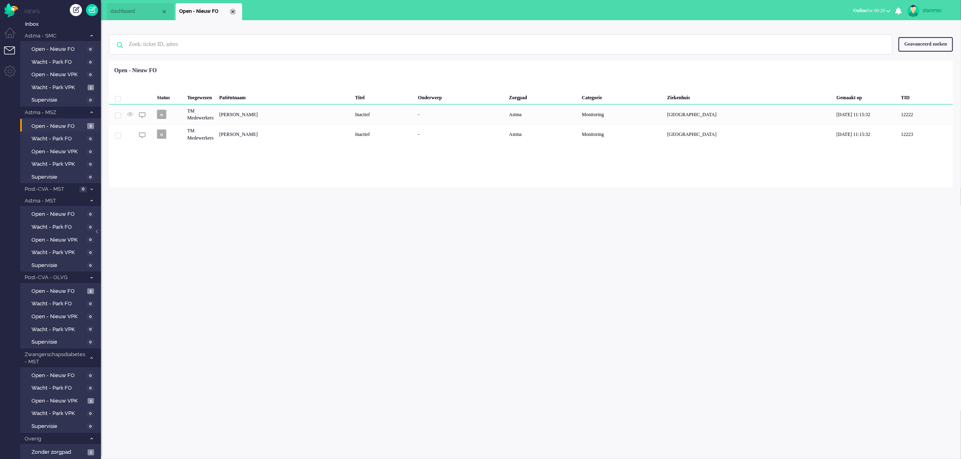
click at [231, 11] on div "Close tab" at bounding box center [233, 11] width 6 height 6
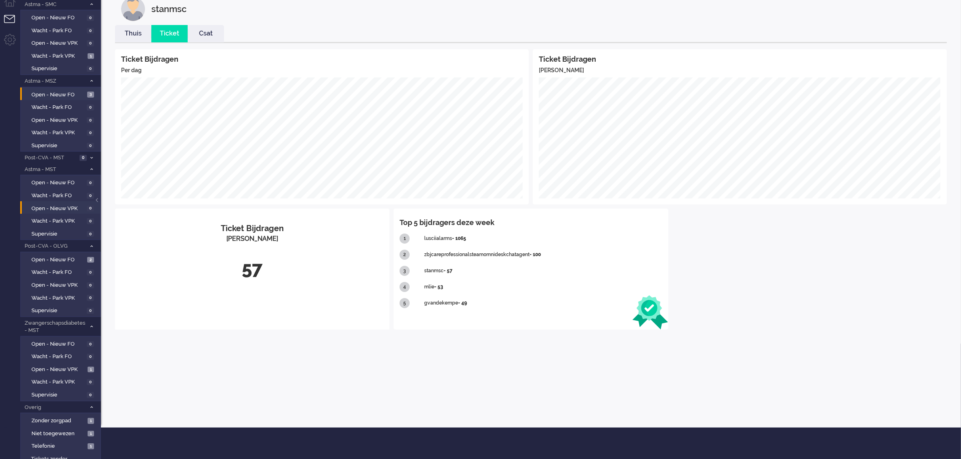
scroll to position [46, 0]
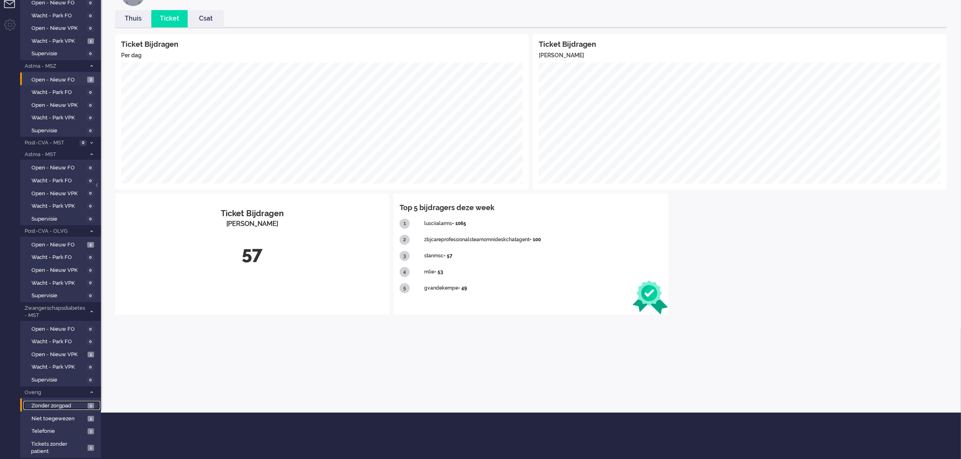
click at [63, 367] on span "Zonder zorgpad" at bounding box center [58, 406] width 54 height 8
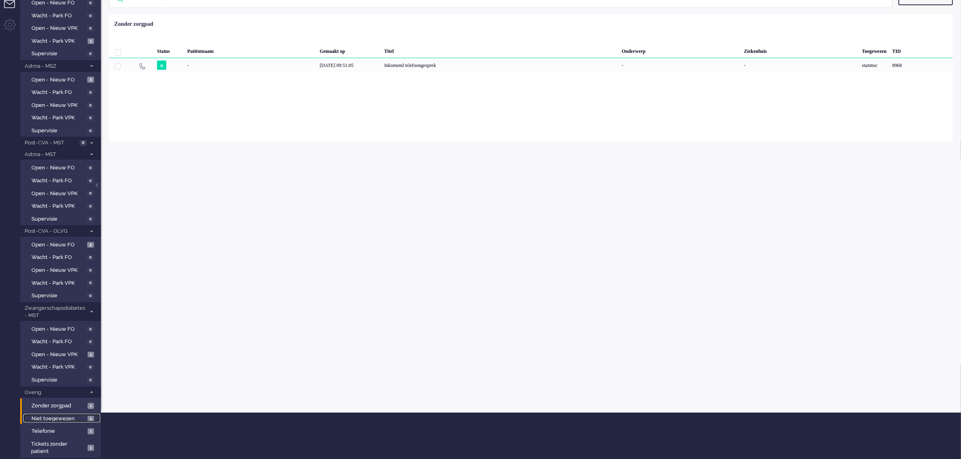
click at [63, 367] on span "Niet toegewezen" at bounding box center [58, 419] width 54 height 8
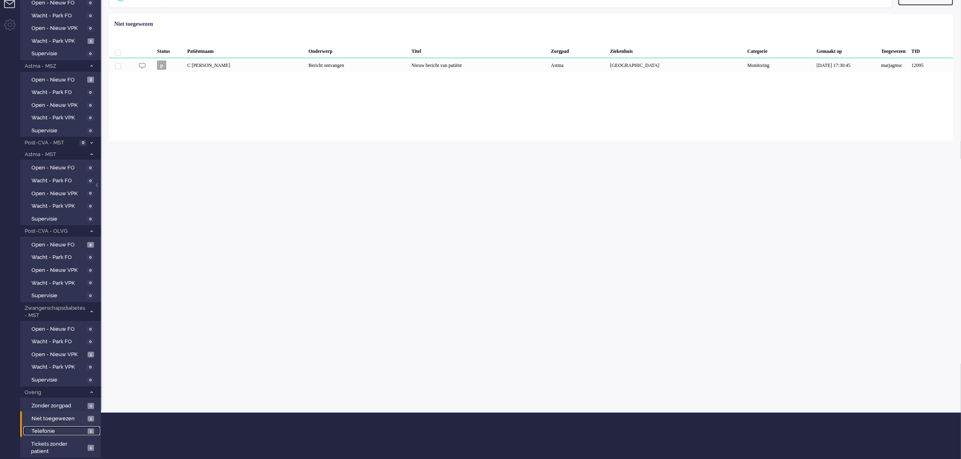
click at [61, 367] on span "Telefonie" at bounding box center [58, 432] width 54 height 8
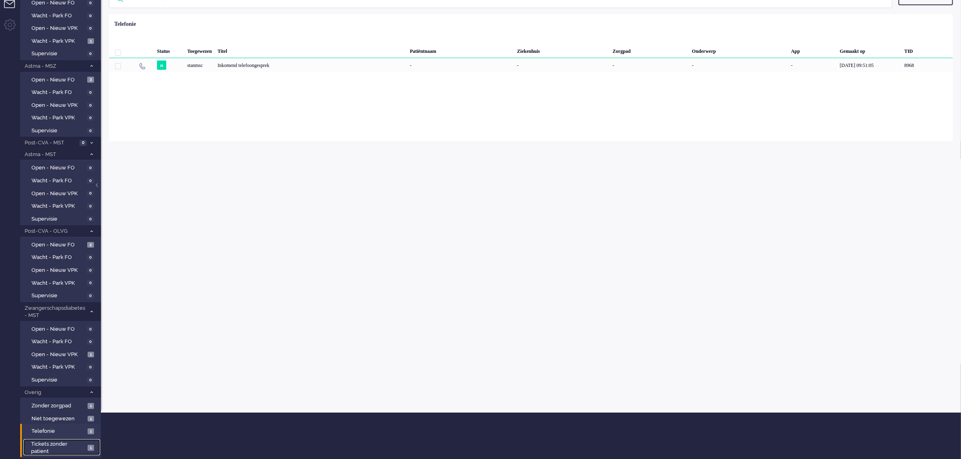
click at [61, 367] on span "Tickets zonder patient" at bounding box center [58, 448] width 54 height 15
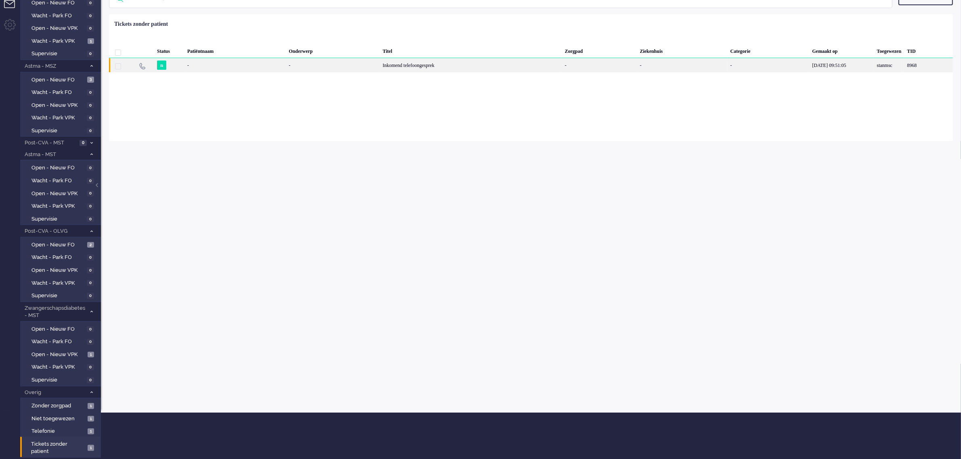
click at [178, 65] on div "n" at bounding box center [169, 65] width 30 height 14
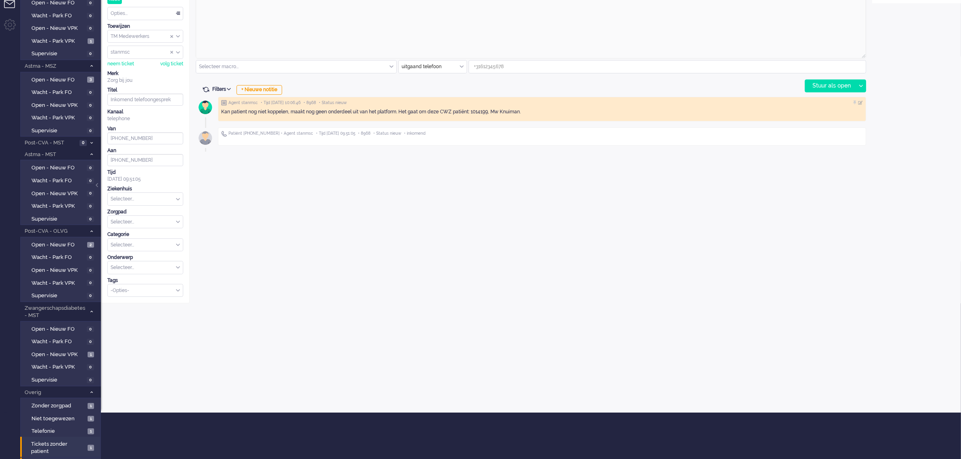
click at [66, 367] on span "Toegewezen aan mij" at bounding box center [55, 466] width 61 height 8
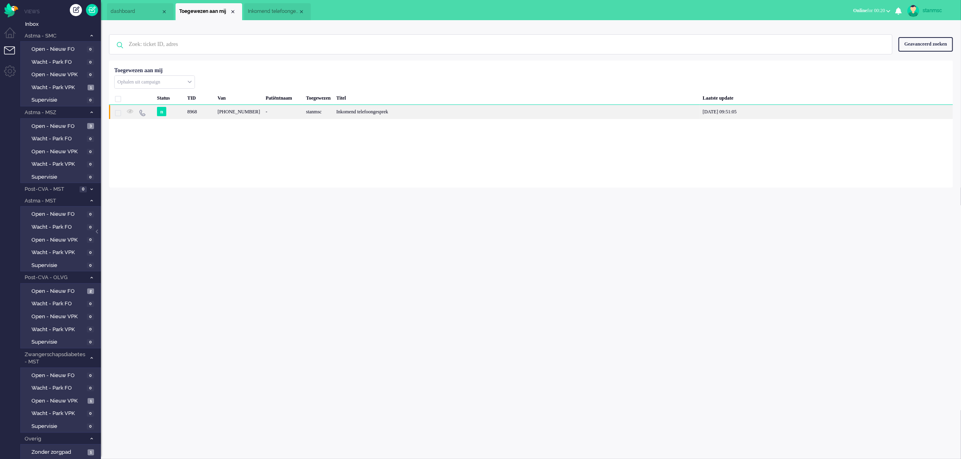
click at [209, 112] on div "8968" at bounding box center [199, 112] width 30 height 14
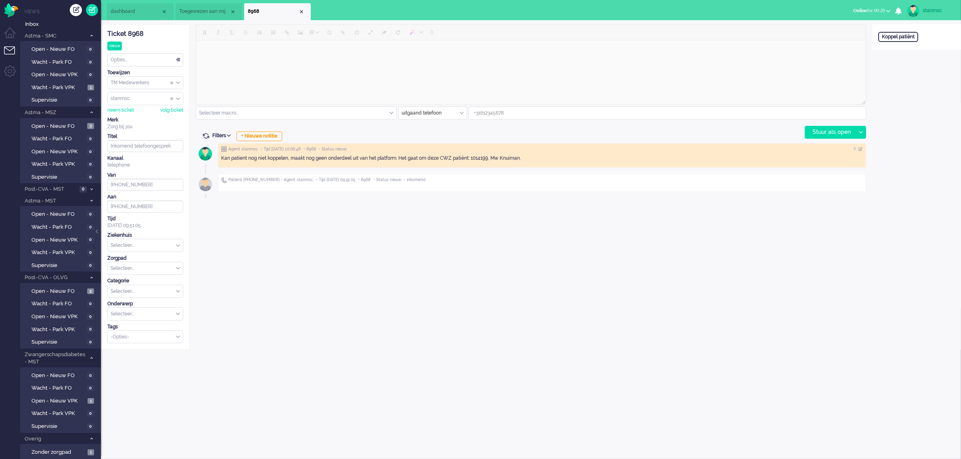
type input "[PHONE_NUMBER]"
click at [299, 10] on div "Close tab" at bounding box center [301, 11] width 6 height 6
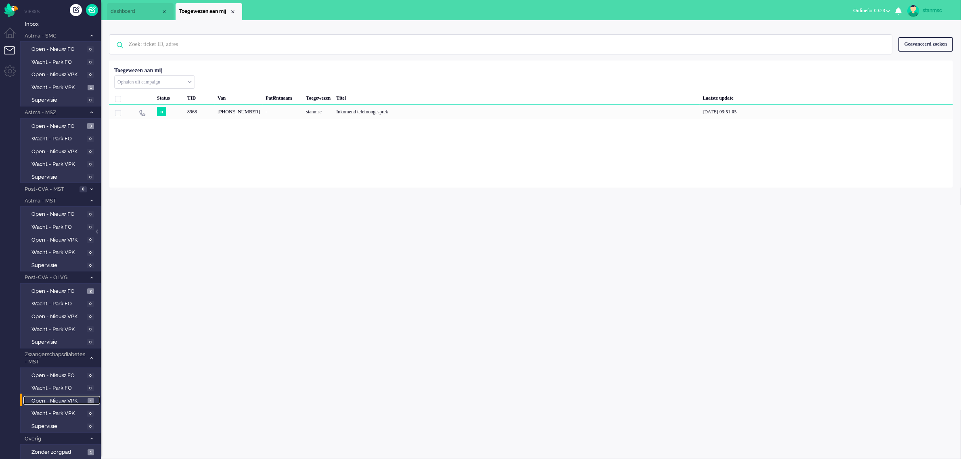
click at [53, 367] on span "Open - Nieuw VPK" at bounding box center [58, 401] width 54 height 8
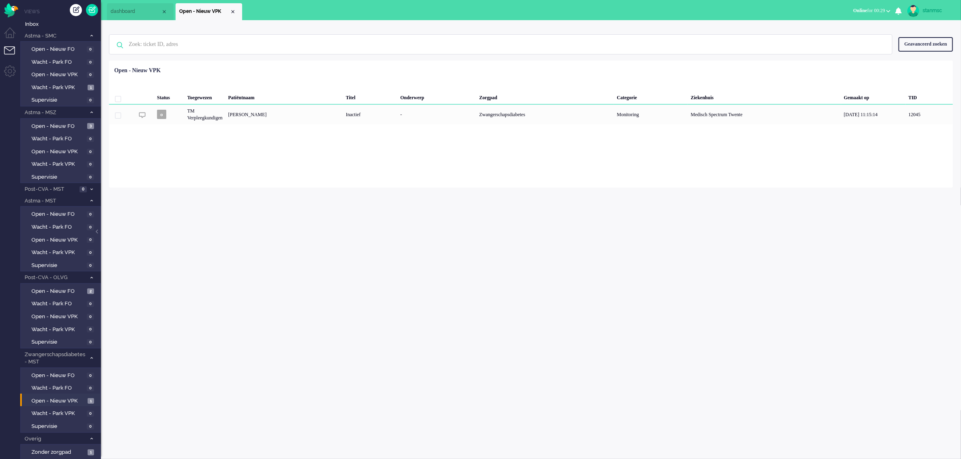
click at [774, 9] on span "Online for 00:29" at bounding box center [869, 11] width 32 height 6
click at [774, 27] on label "Niet beschikbaar" at bounding box center [857, 27] width 64 height 7
click at [774, 8] on div "stanmsc" at bounding box center [937, 10] width 30 height 8
click at [774, 64] on link "Uitloggen" at bounding box center [928, 65] width 56 height 8
